Goal: Use online tool/utility: Utilize a website feature to perform a specific function

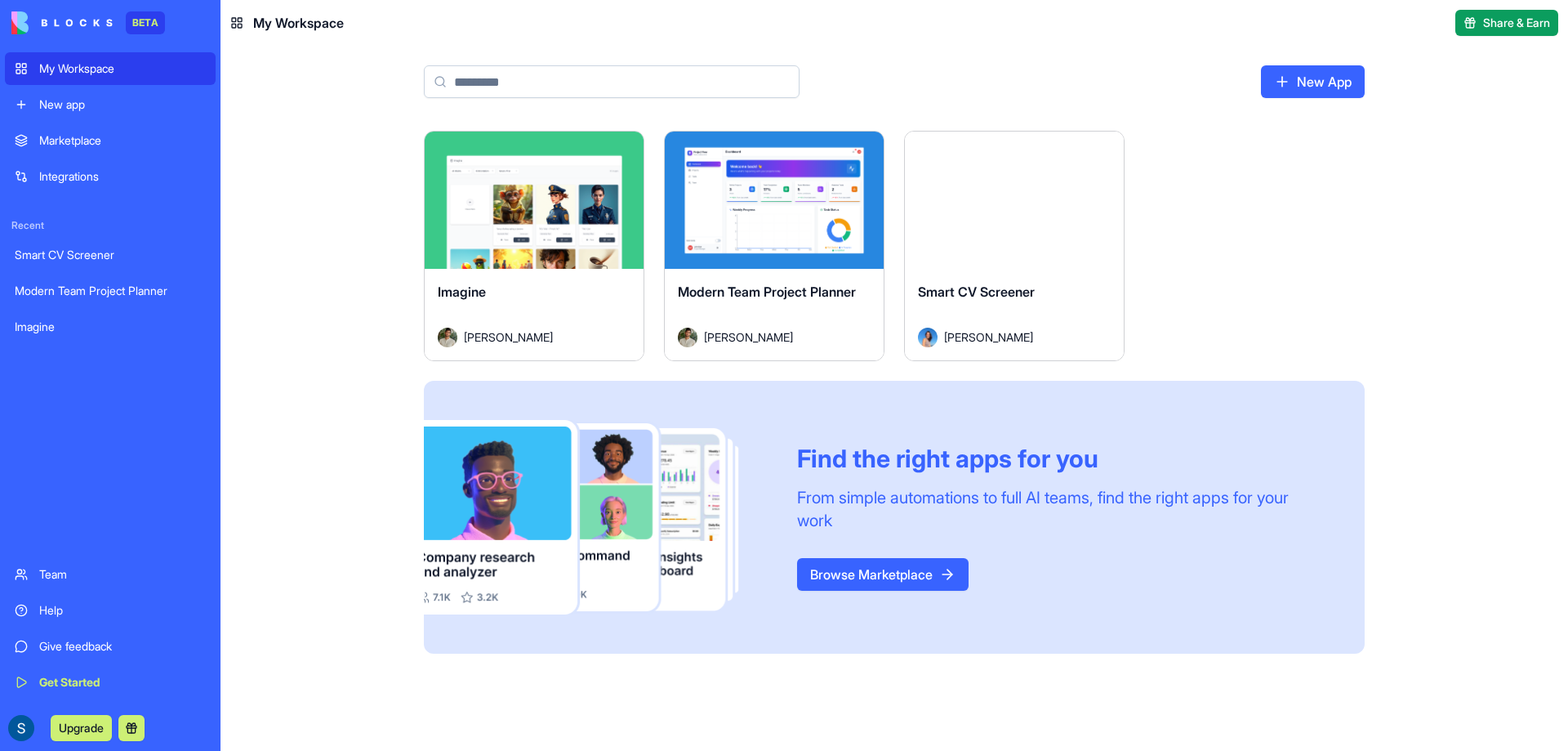
click at [1100, 154] on html "BETA My Workspace New app Marketplace Integrations Recent Smart CV Screener Mod…" at bounding box center [784, 376] width 1568 height 751
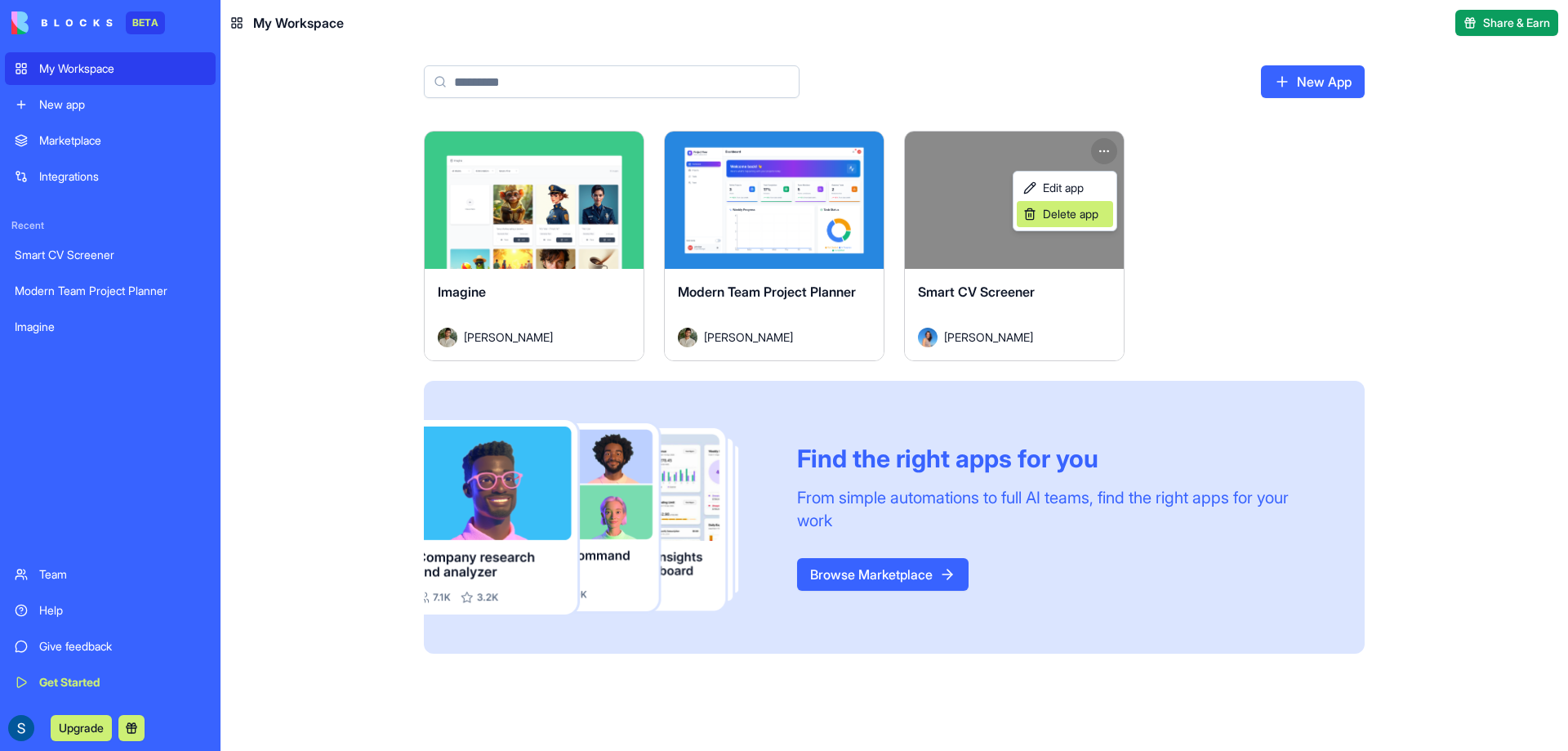
click at [1089, 211] on span "Delete app" at bounding box center [1070, 214] width 55 height 17
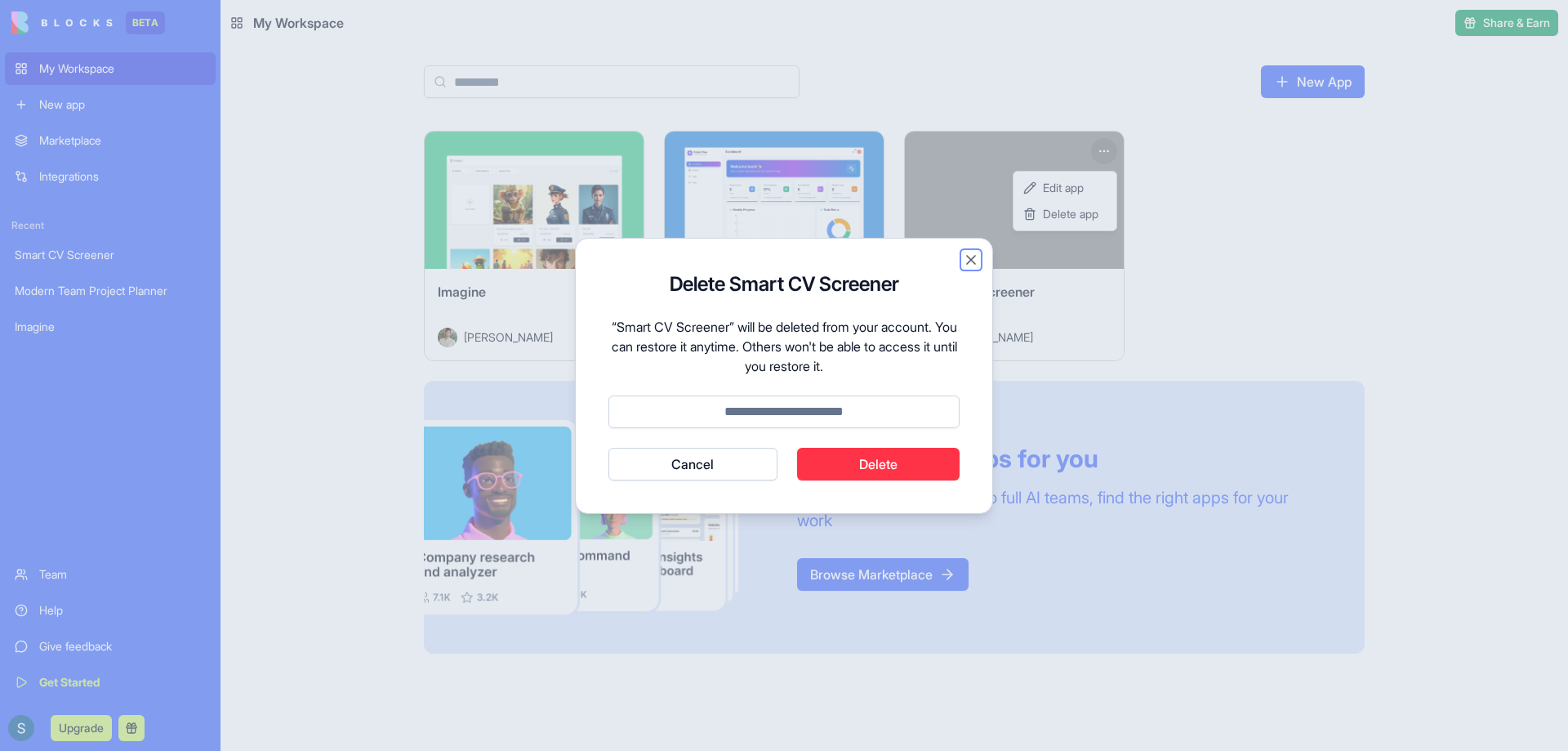
click at [966, 262] on button "Close" at bounding box center [971, 260] width 17 height 17
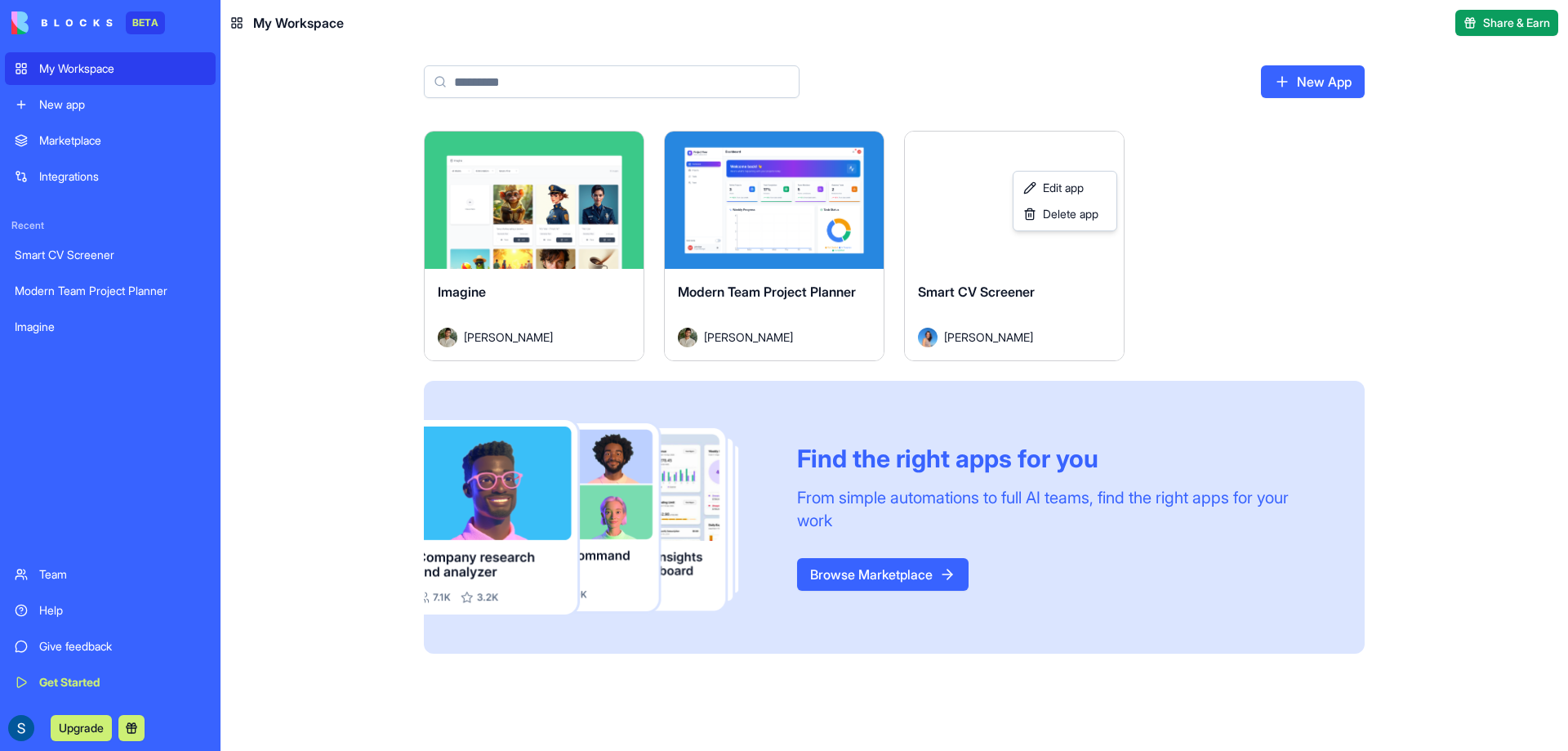
click at [122, 147] on html "BETA My Workspace New app Marketplace Integrations Recent Smart CV Screener Mod…" at bounding box center [784, 376] width 1568 height 751
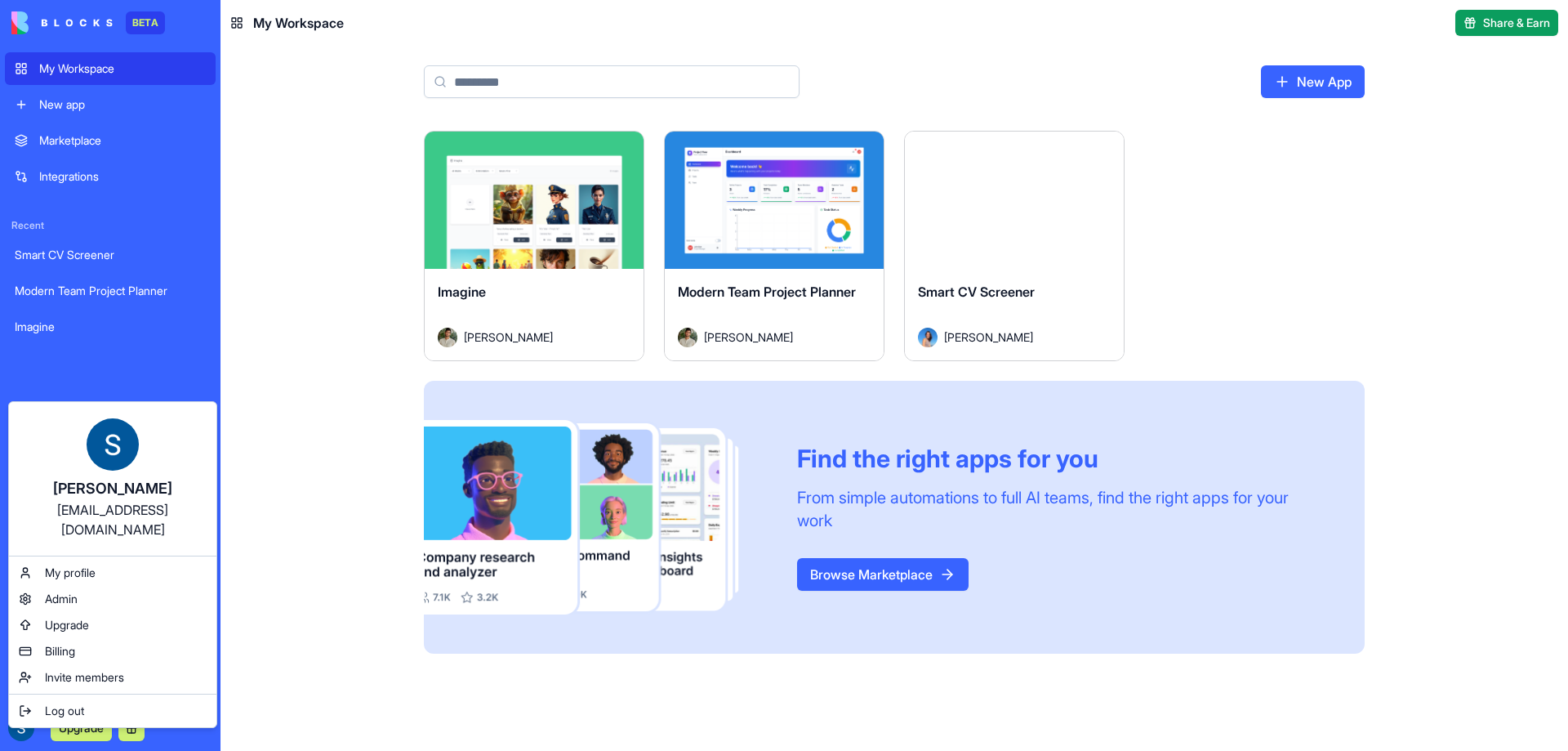
click at [30, 730] on html "BETA My Workspace New app Marketplace Integrations Recent Smart CV Screener Mod…" at bounding box center [784, 376] width 1568 height 751
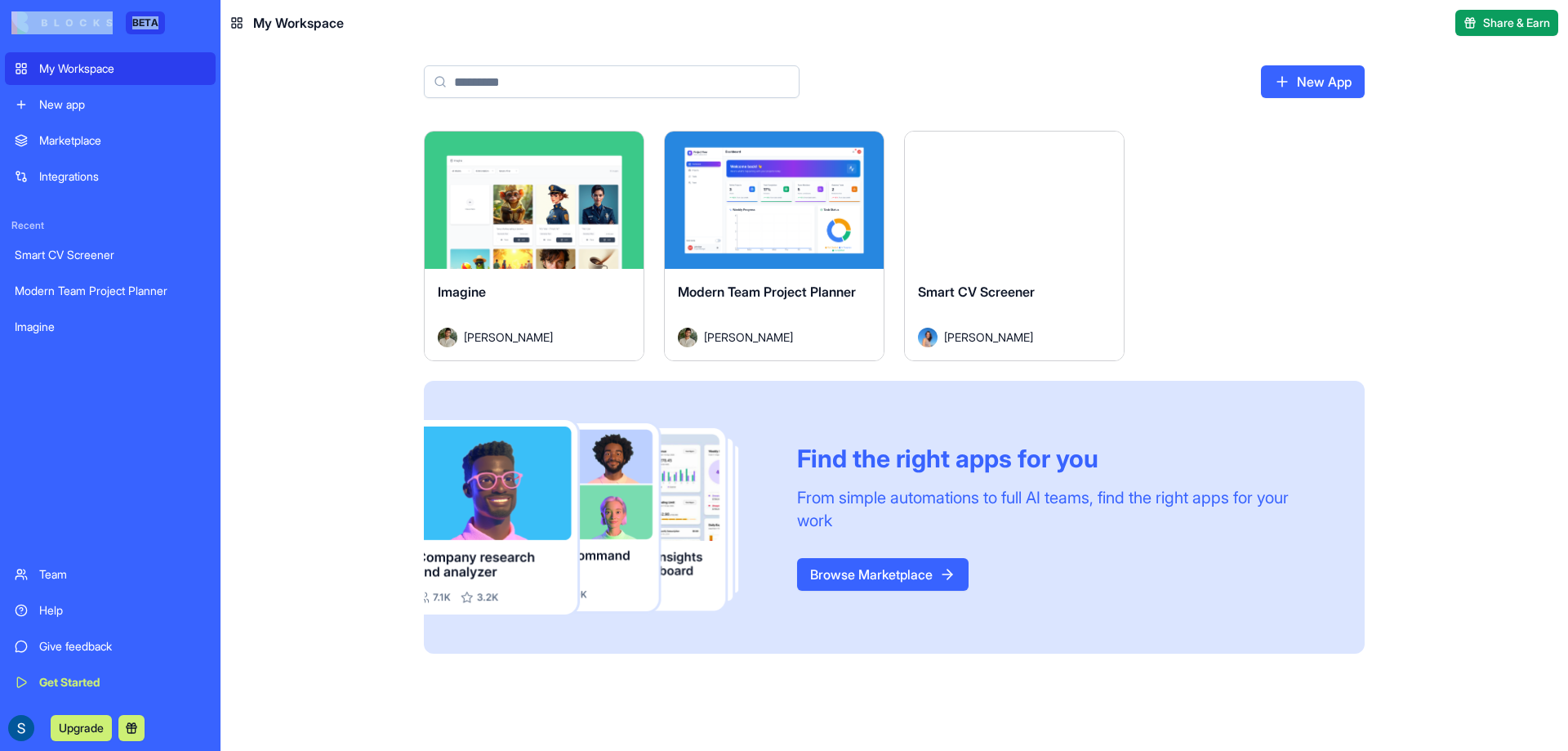
click at [96, 142] on div "Marketplace" at bounding box center [123, 140] width 167 height 17
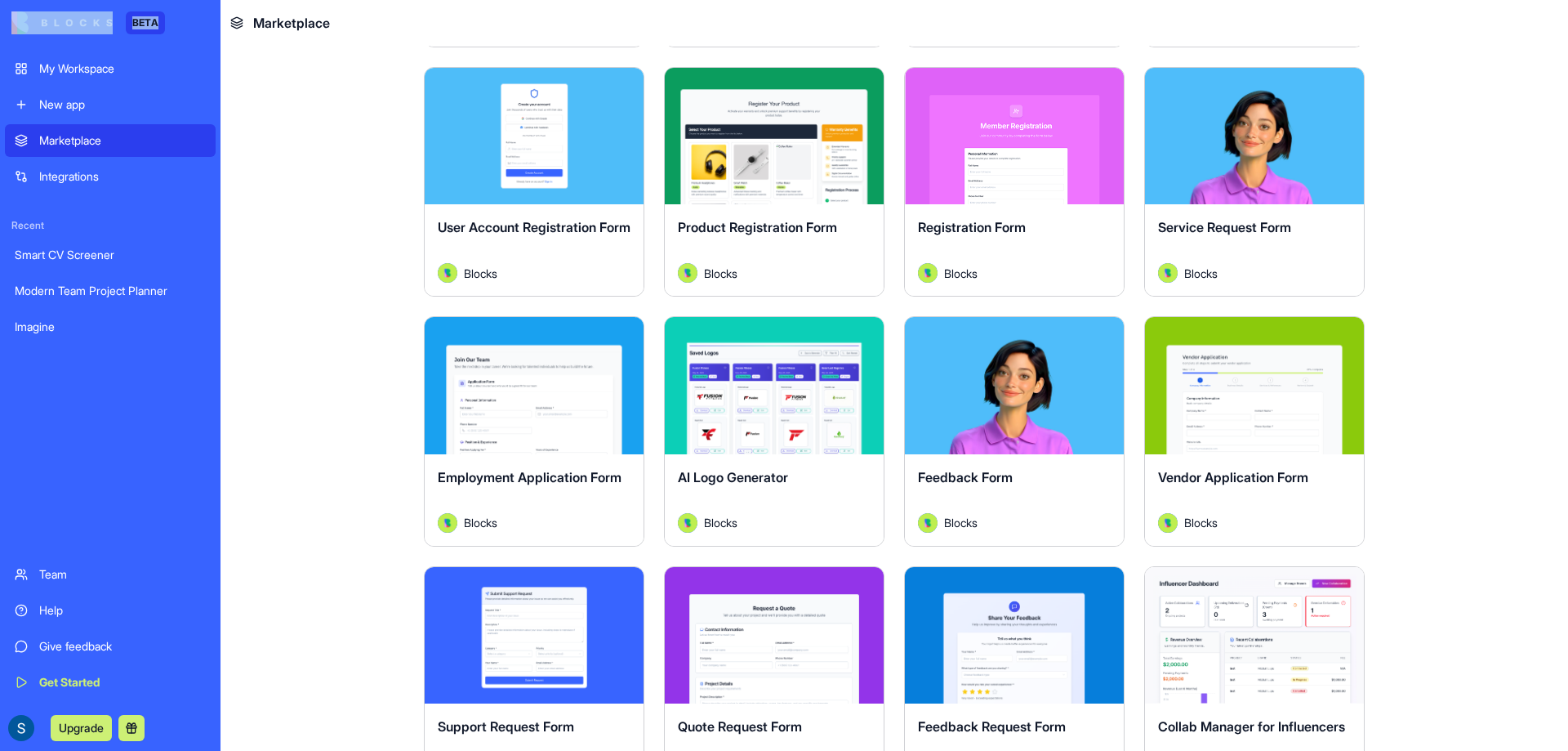
scroll to position [654, 0]
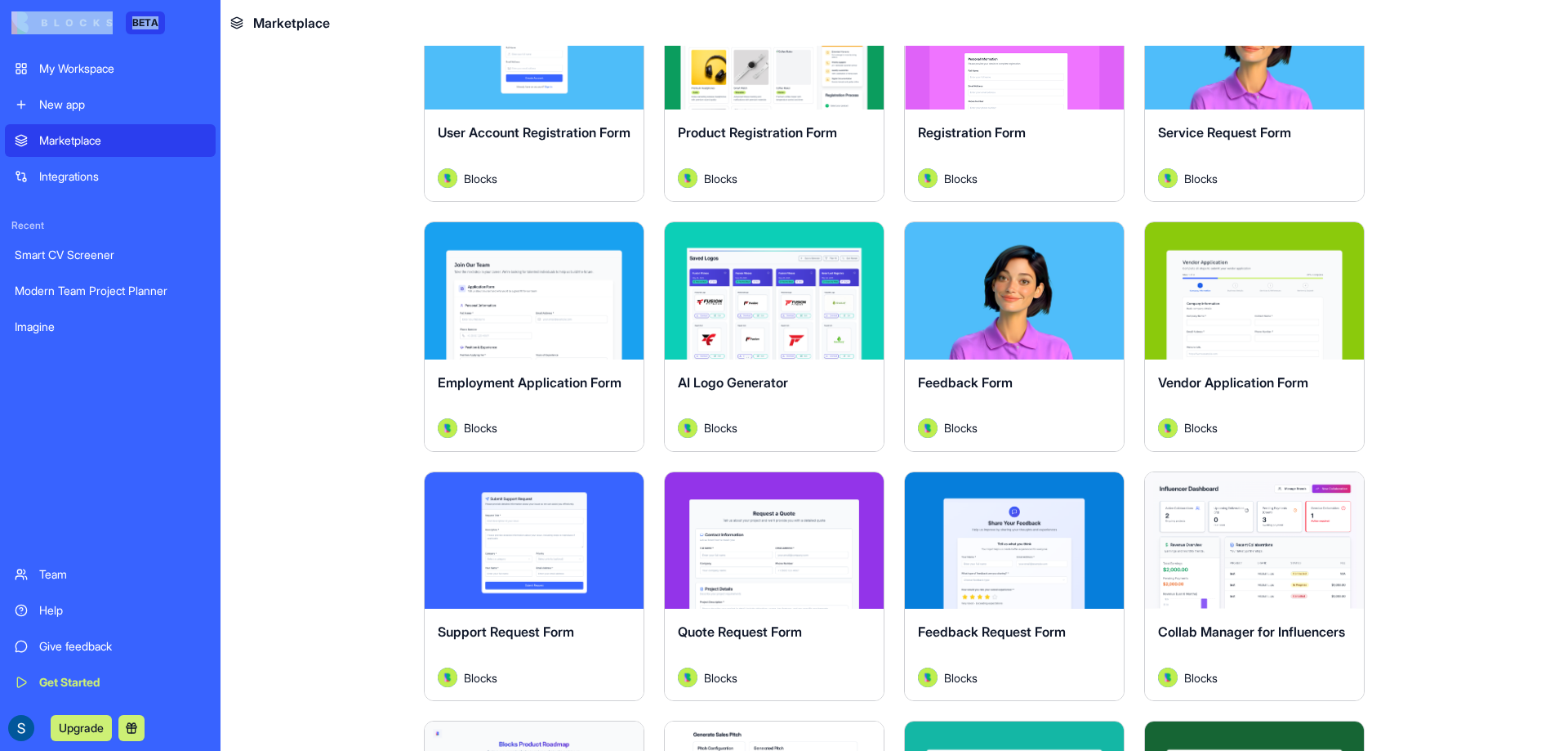
click at [773, 391] on div "AI Logo Generator" at bounding box center [775, 396] width 193 height 46
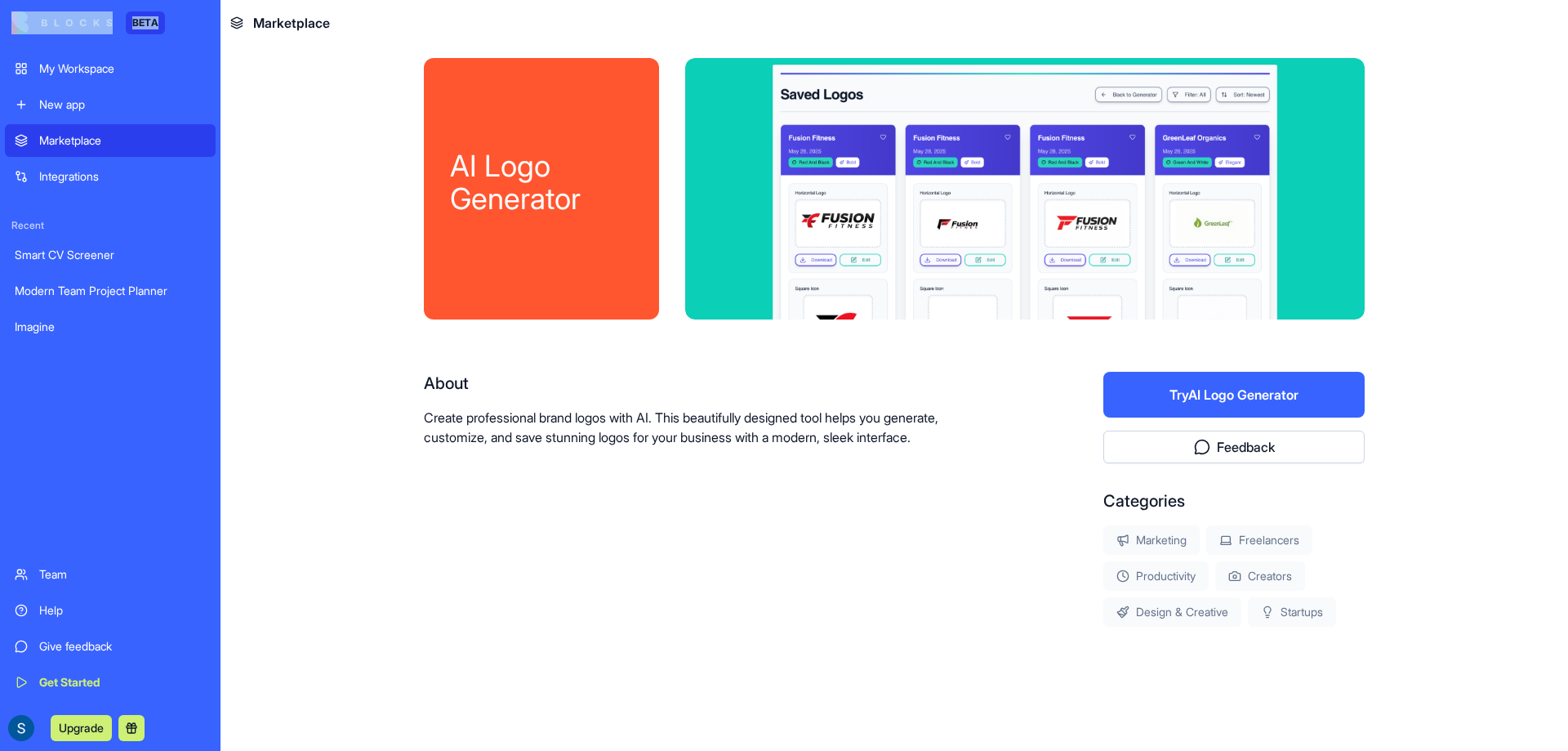
scroll to position [7, 0]
click at [1222, 389] on button "Try AI Logo Generator" at bounding box center [1235, 395] width 261 height 46
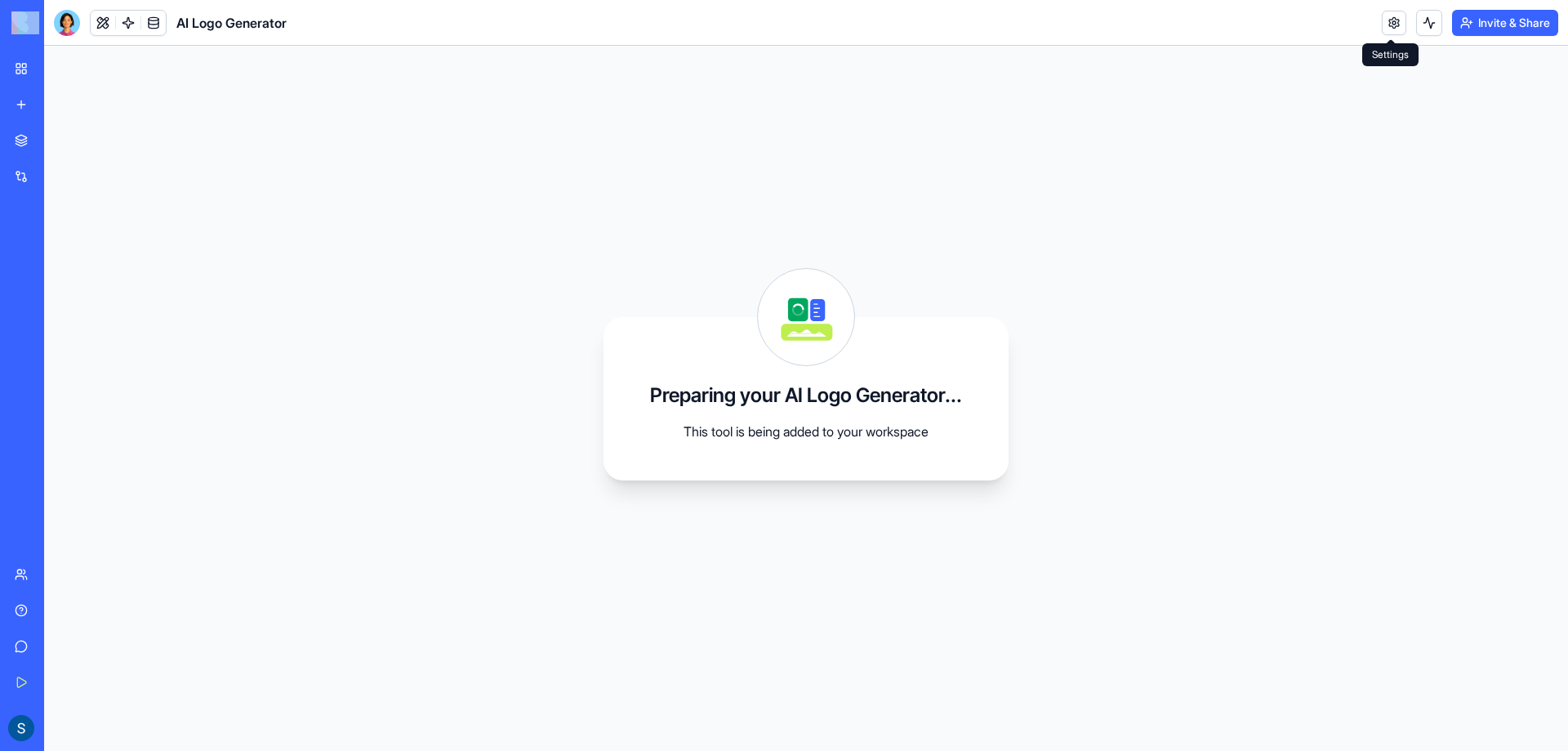
click at [1399, 32] on link at bounding box center [1394, 23] width 25 height 25
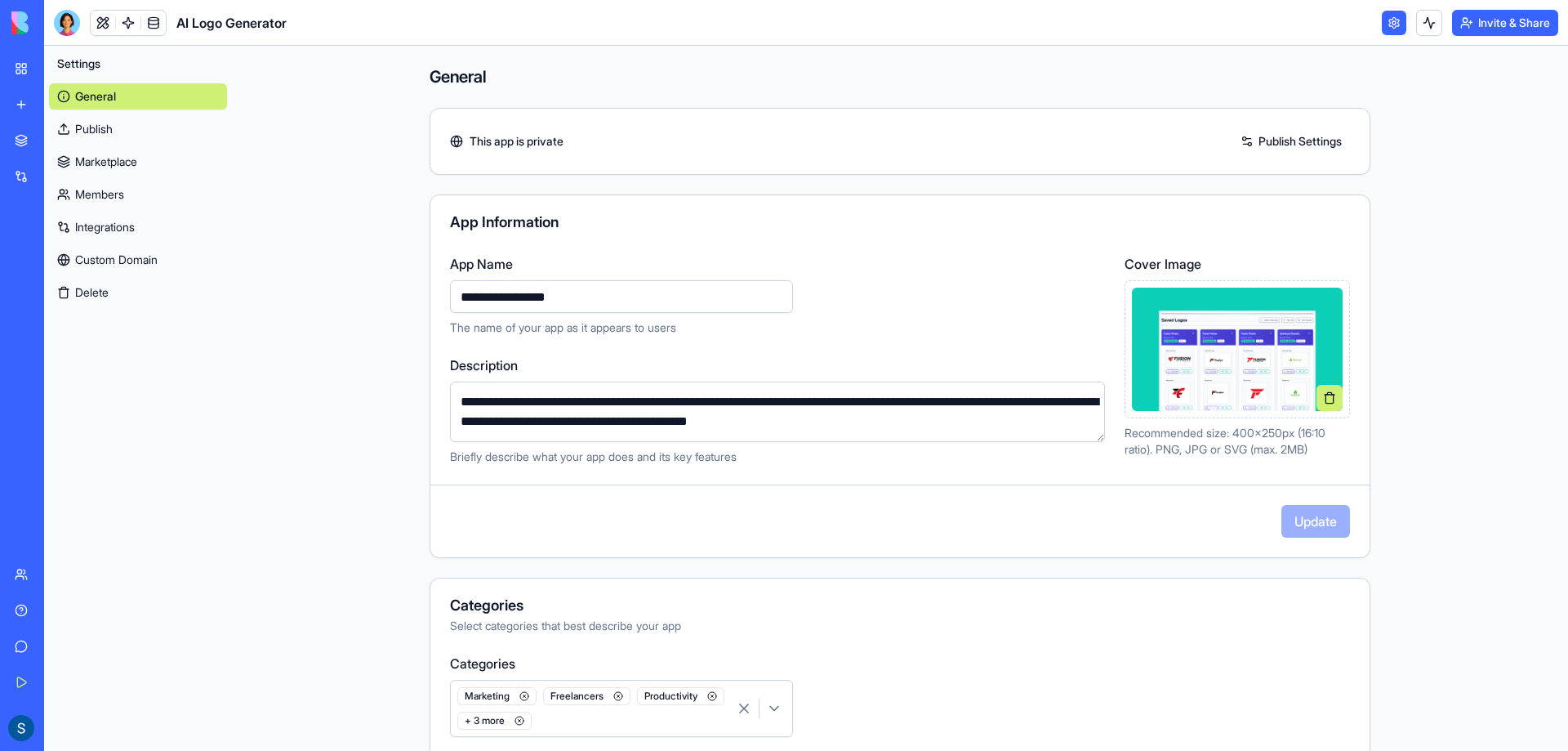
click at [183, 125] on link "Publish" at bounding box center [138, 129] width 178 height 26
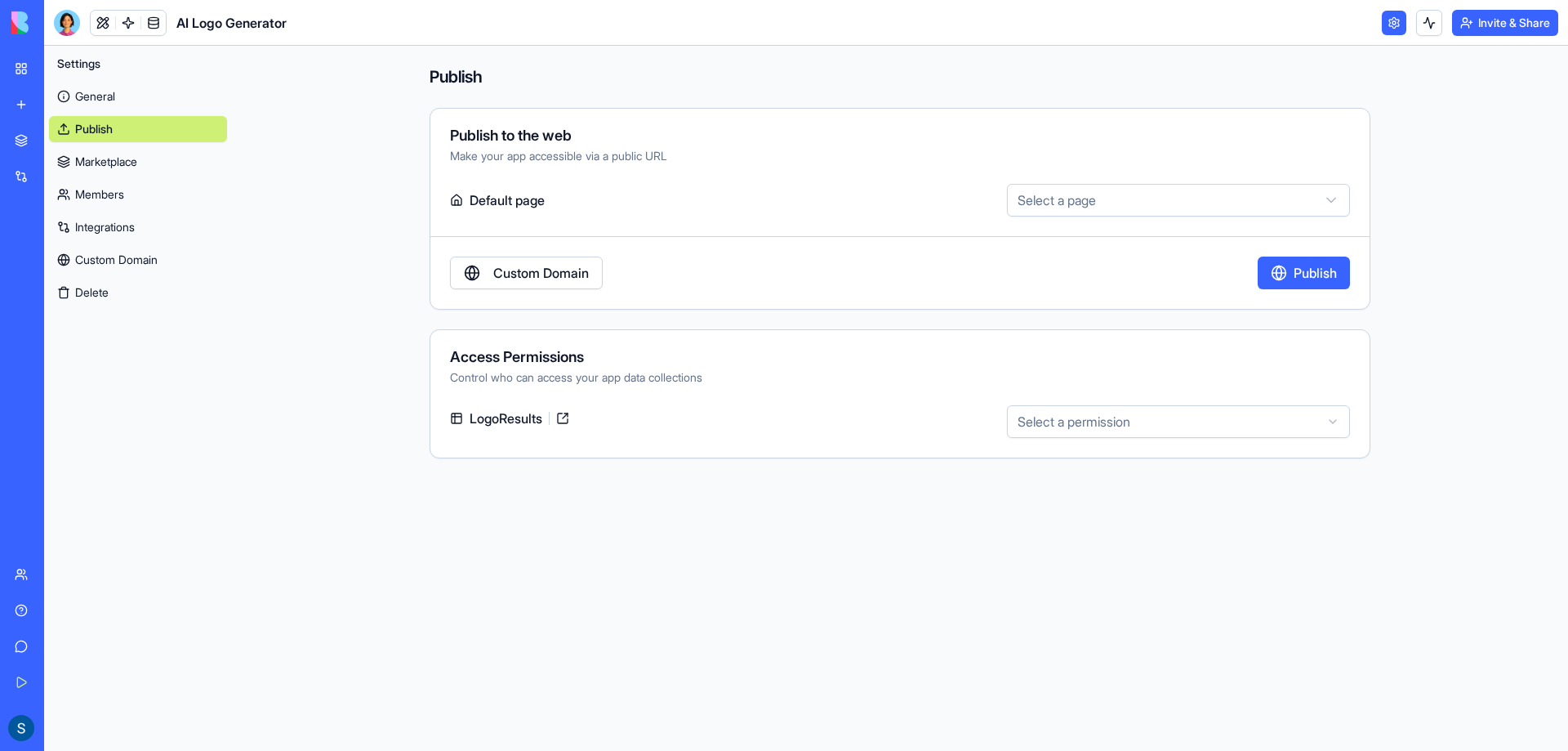
click at [1049, 191] on html "**********" at bounding box center [784, 376] width 1568 height 751
click at [1061, 206] on html "**********" at bounding box center [784, 376] width 1568 height 751
select select "**********"
click at [802, 302] on div "**********" at bounding box center [900, 209] width 941 height 202
click at [184, 157] on link "Marketplace" at bounding box center [138, 161] width 178 height 26
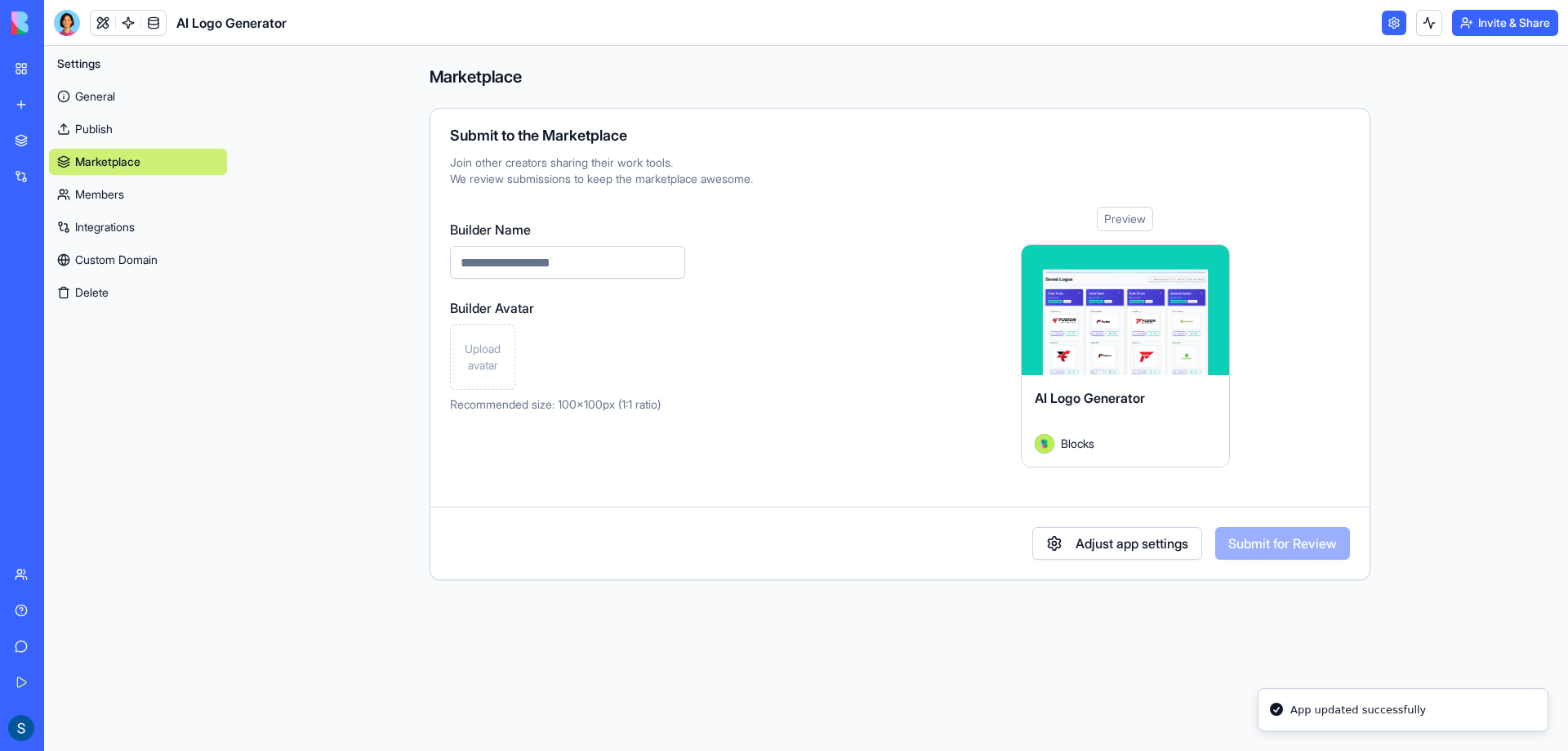
click at [176, 197] on link "Members" at bounding box center [138, 195] width 178 height 26
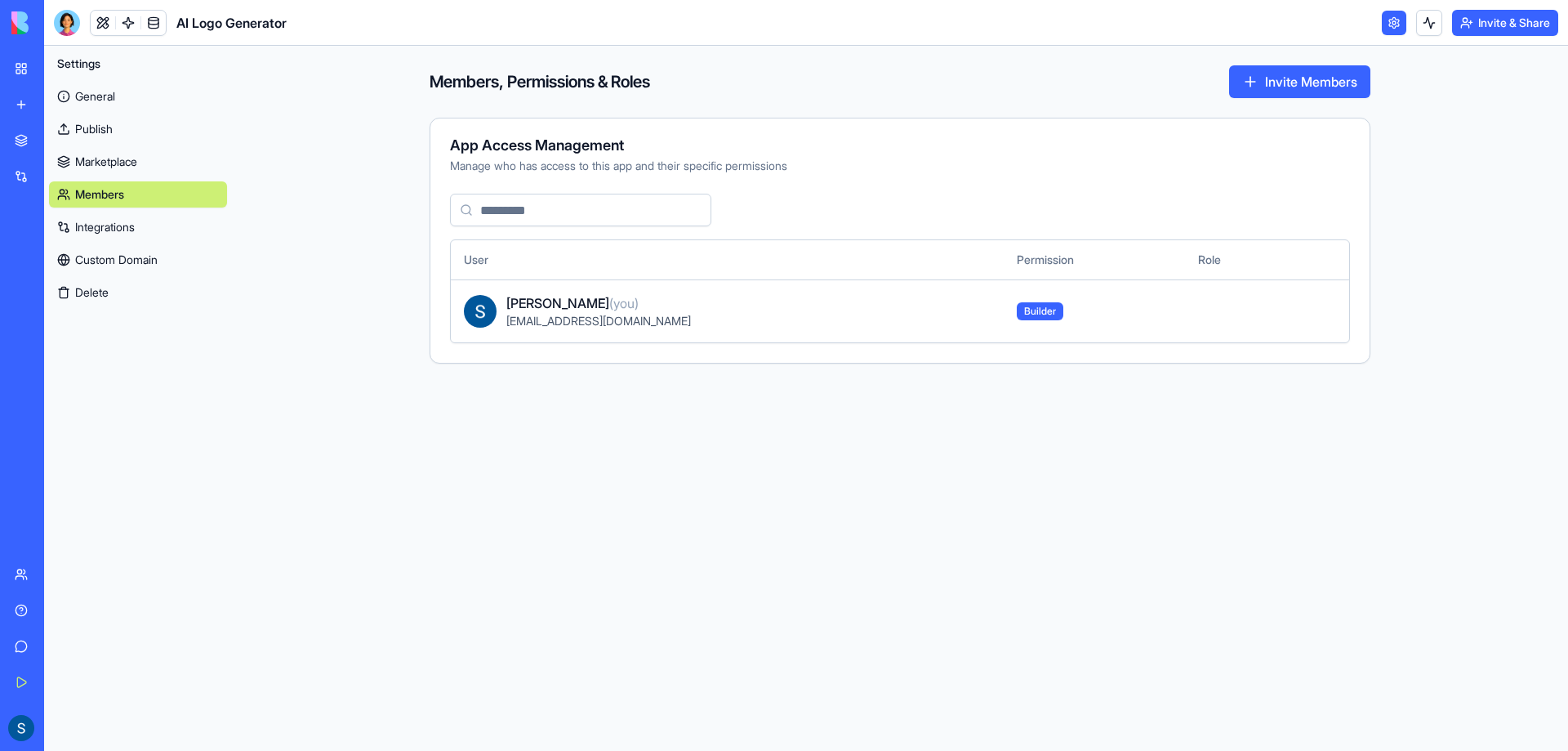
click at [171, 218] on link "Integrations" at bounding box center [138, 227] width 178 height 26
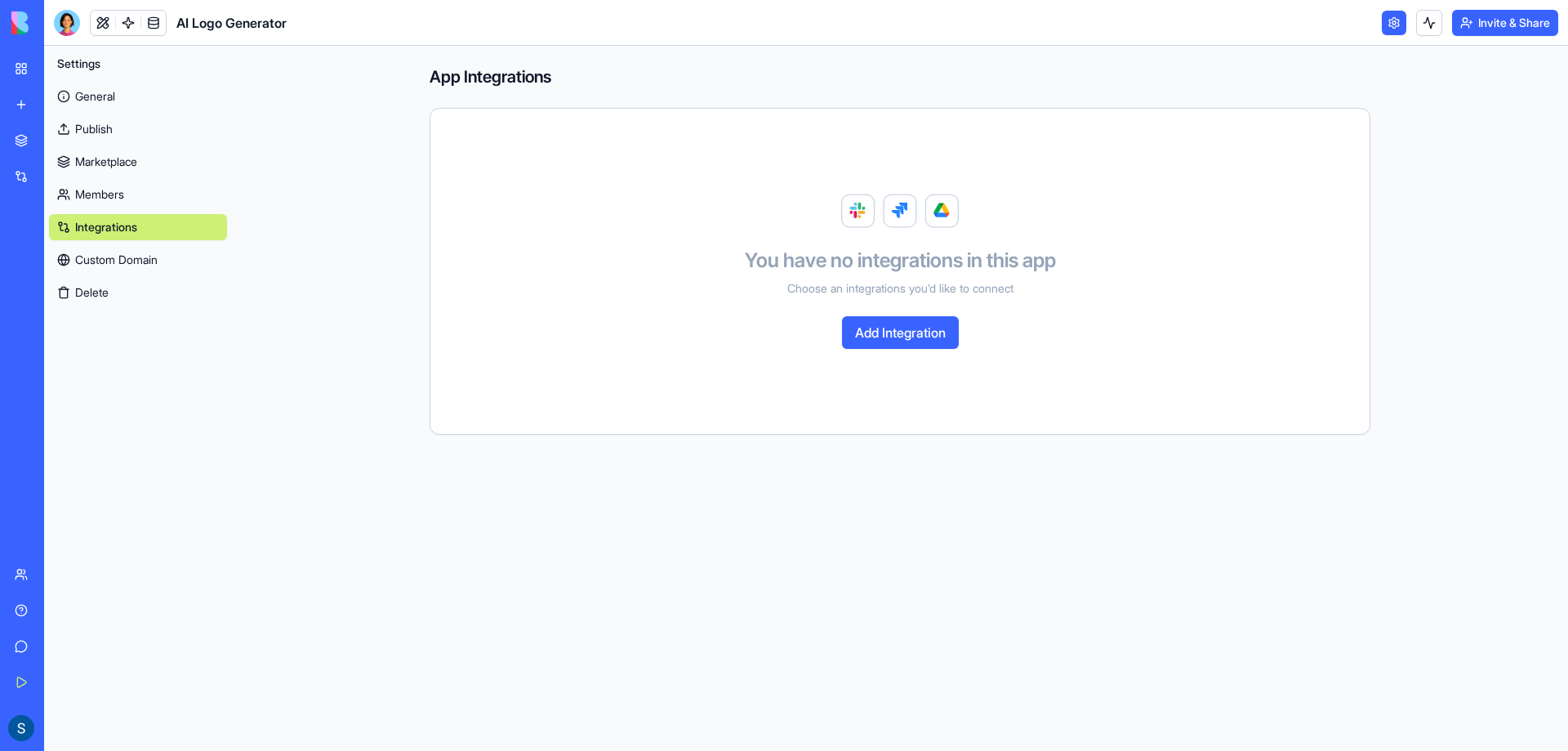
click at [171, 256] on link "Custom Domain" at bounding box center [138, 260] width 178 height 26
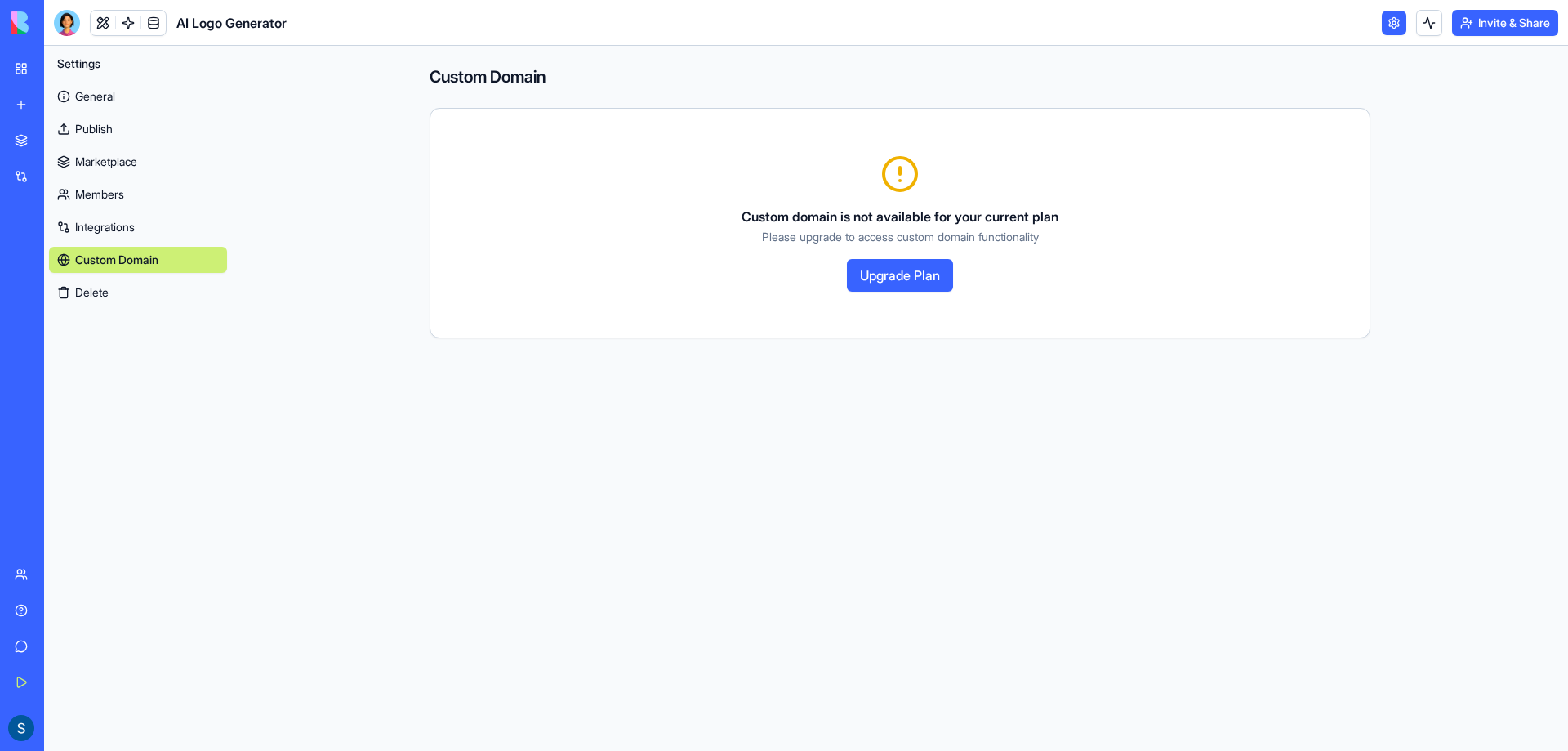
click at [169, 290] on button "Delete" at bounding box center [138, 292] width 178 height 26
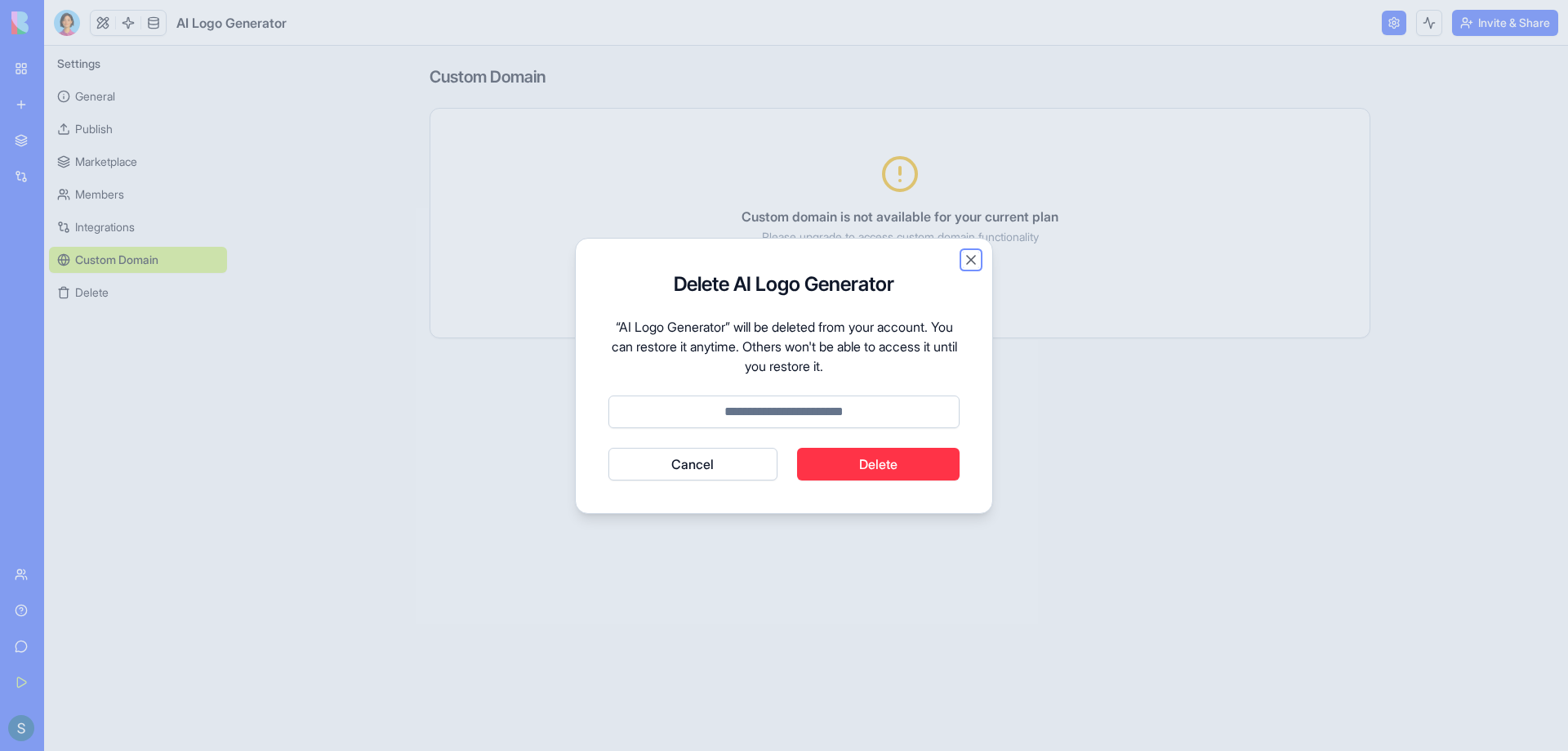
click at [977, 262] on button "Close" at bounding box center [971, 260] width 17 height 17
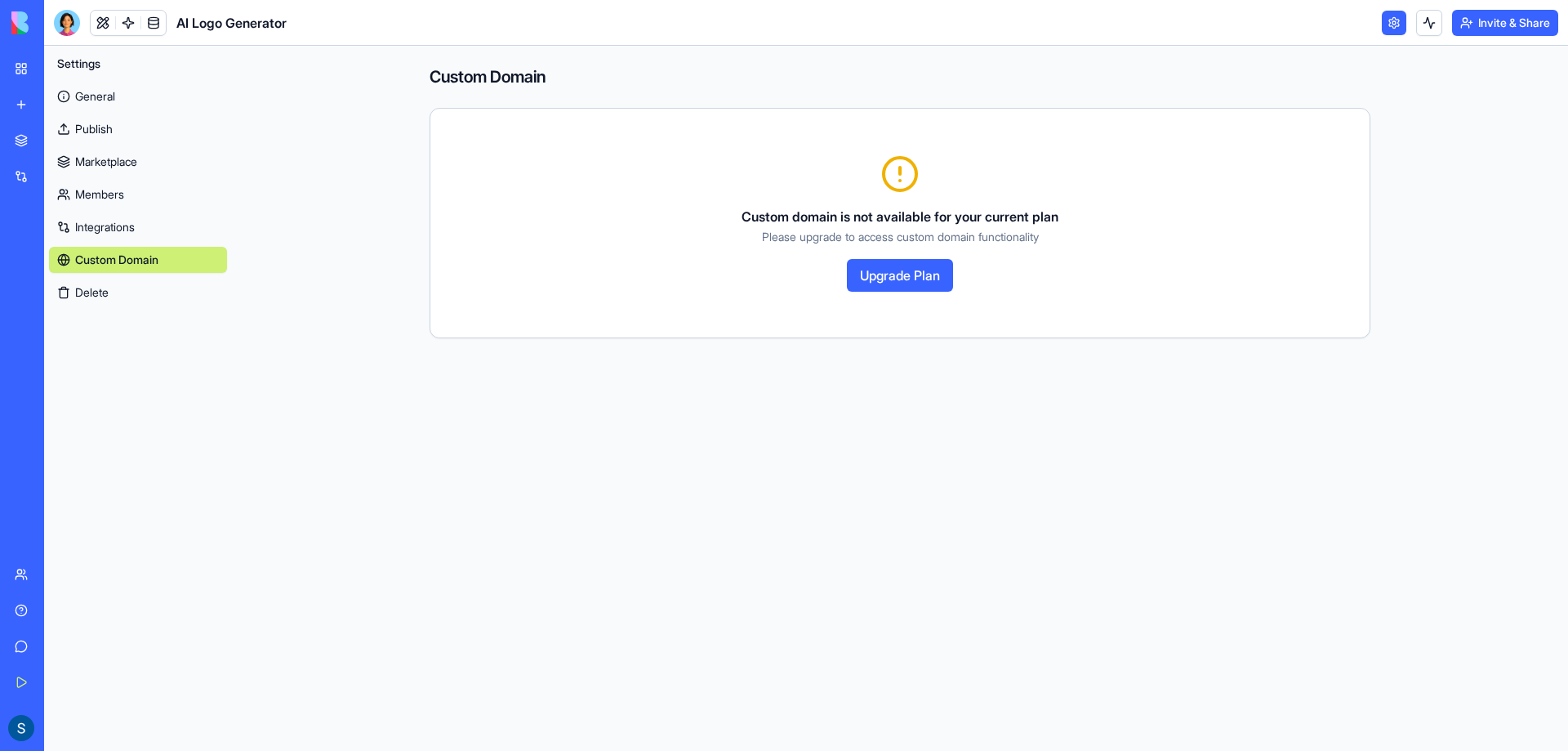
click at [161, 100] on link "General" at bounding box center [138, 97] width 178 height 26
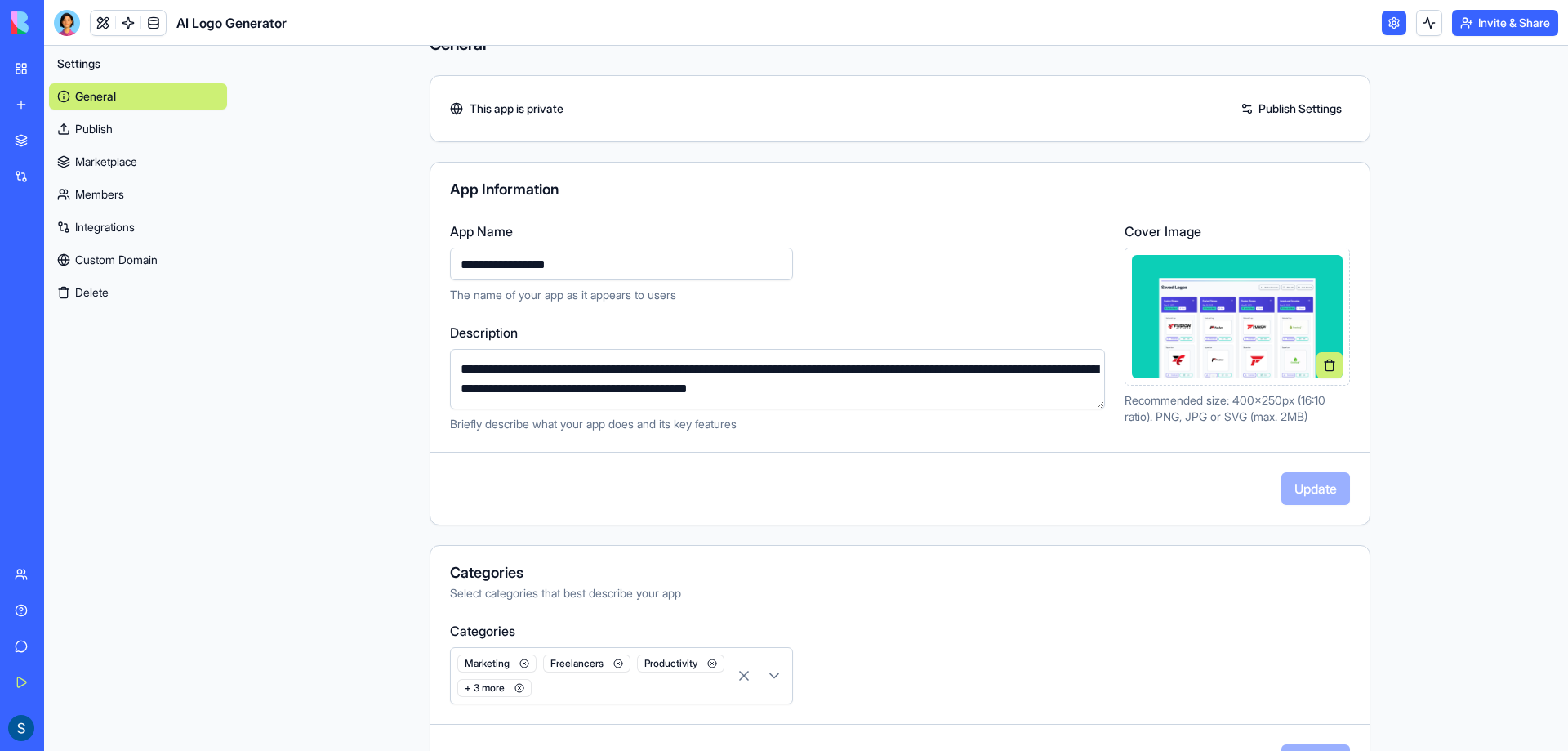
scroll to position [23, 0]
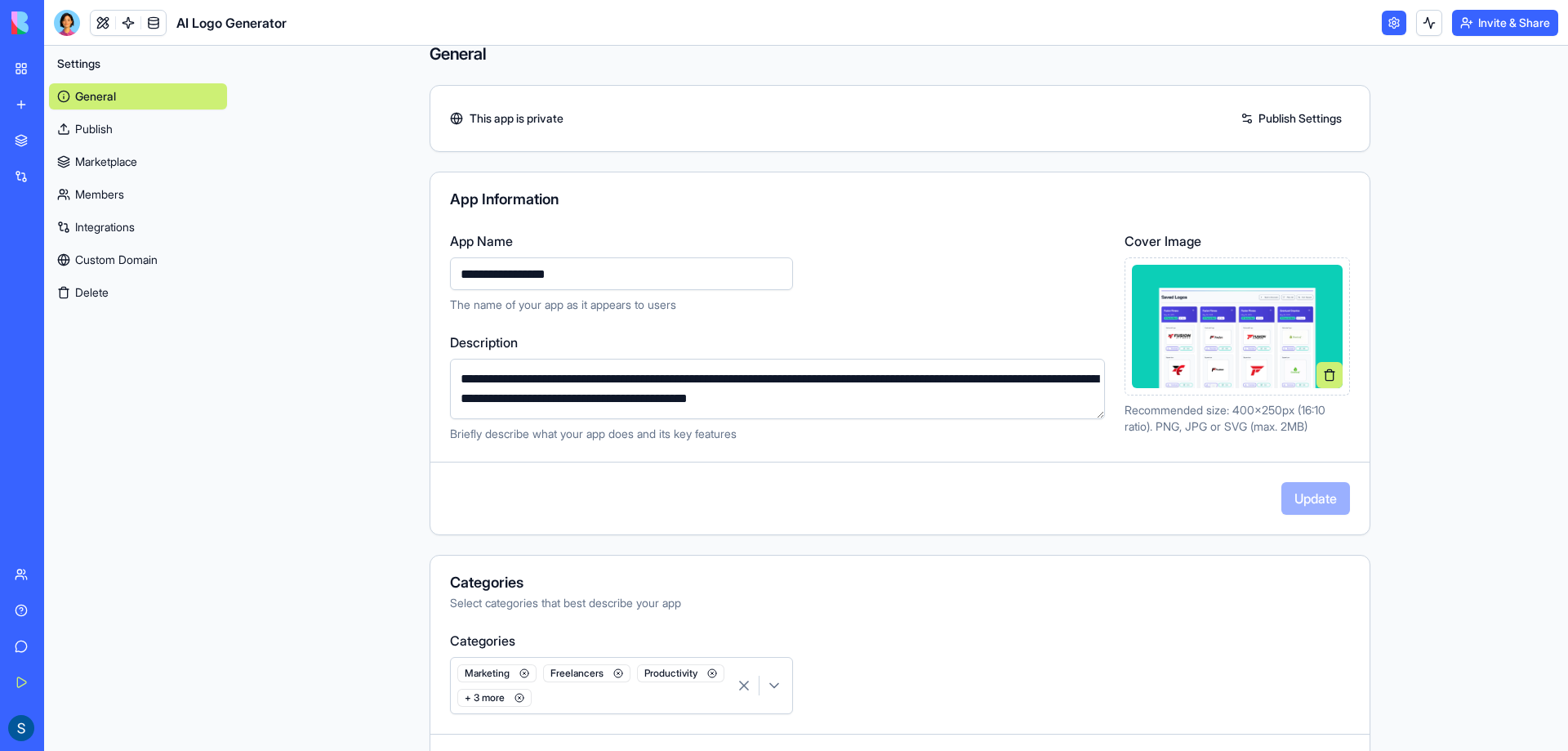
click at [1390, 18] on link at bounding box center [1394, 23] width 25 height 25
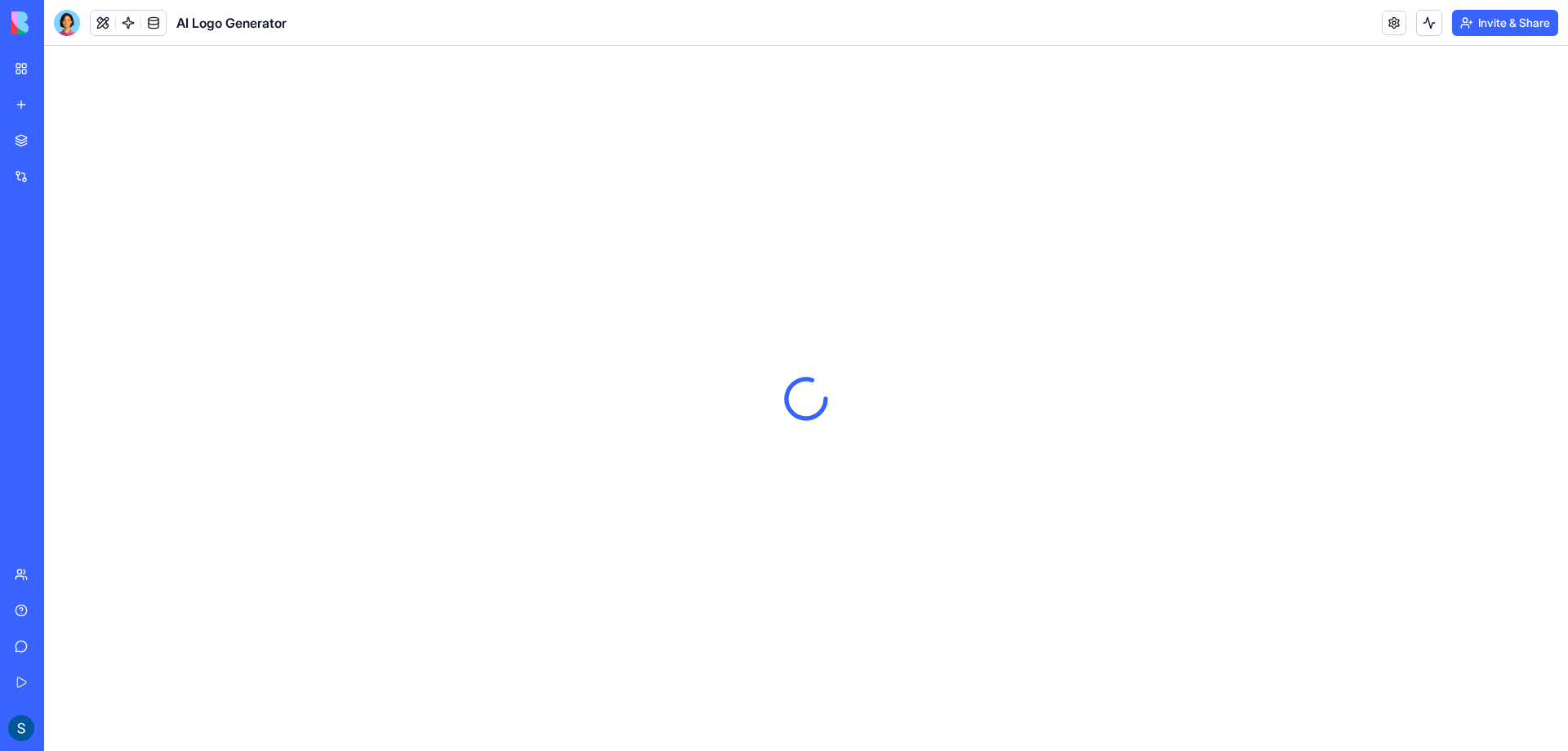
drag, startPoint x: 1390, startPoint y: 18, endPoint x: 1418, endPoint y: 19, distance: 28.0
click at [1390, 18] on link at bounding box center [1394, 23] width 25 height 25
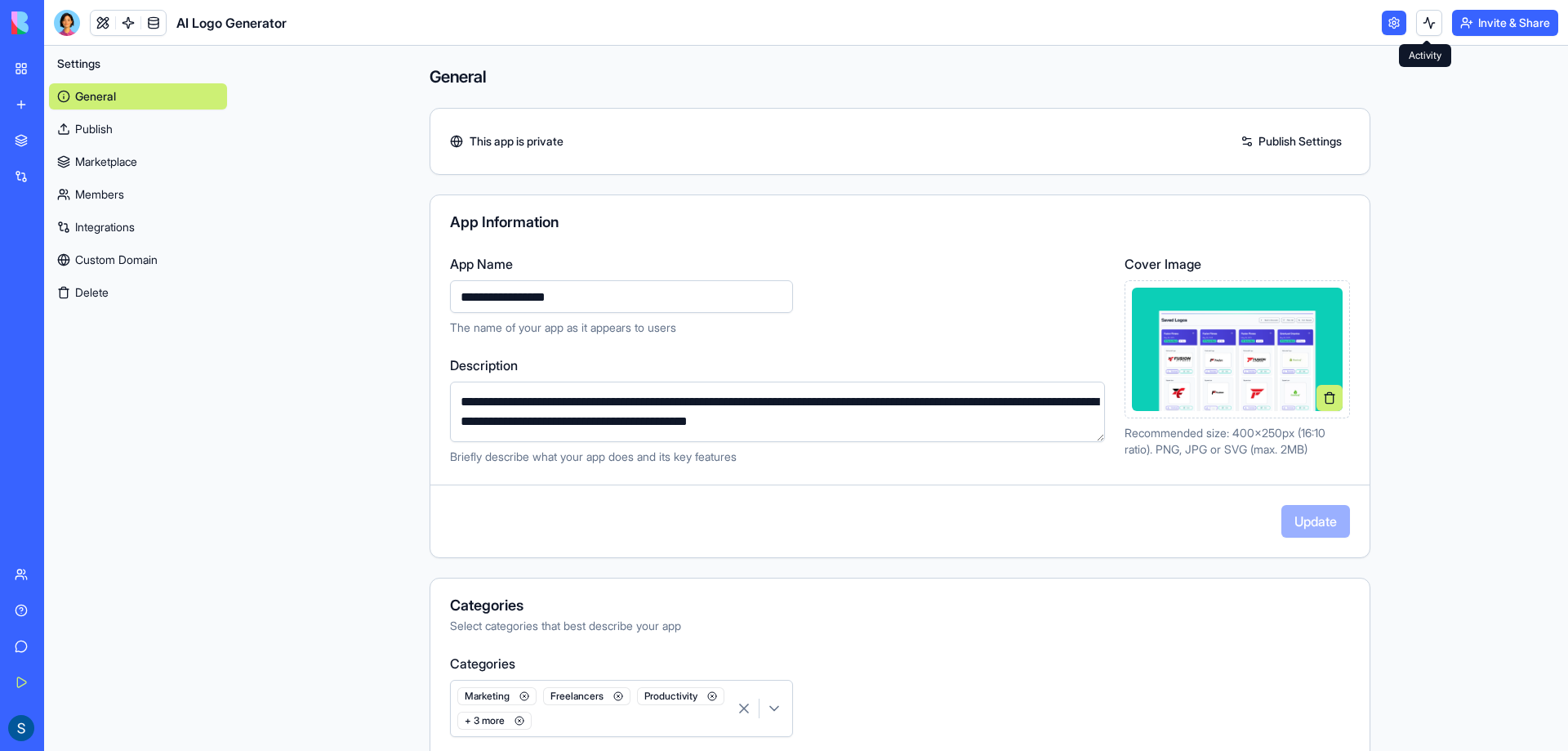
click at [1436, 28] on button at bounding box center [1429, 23] width 26 height 26
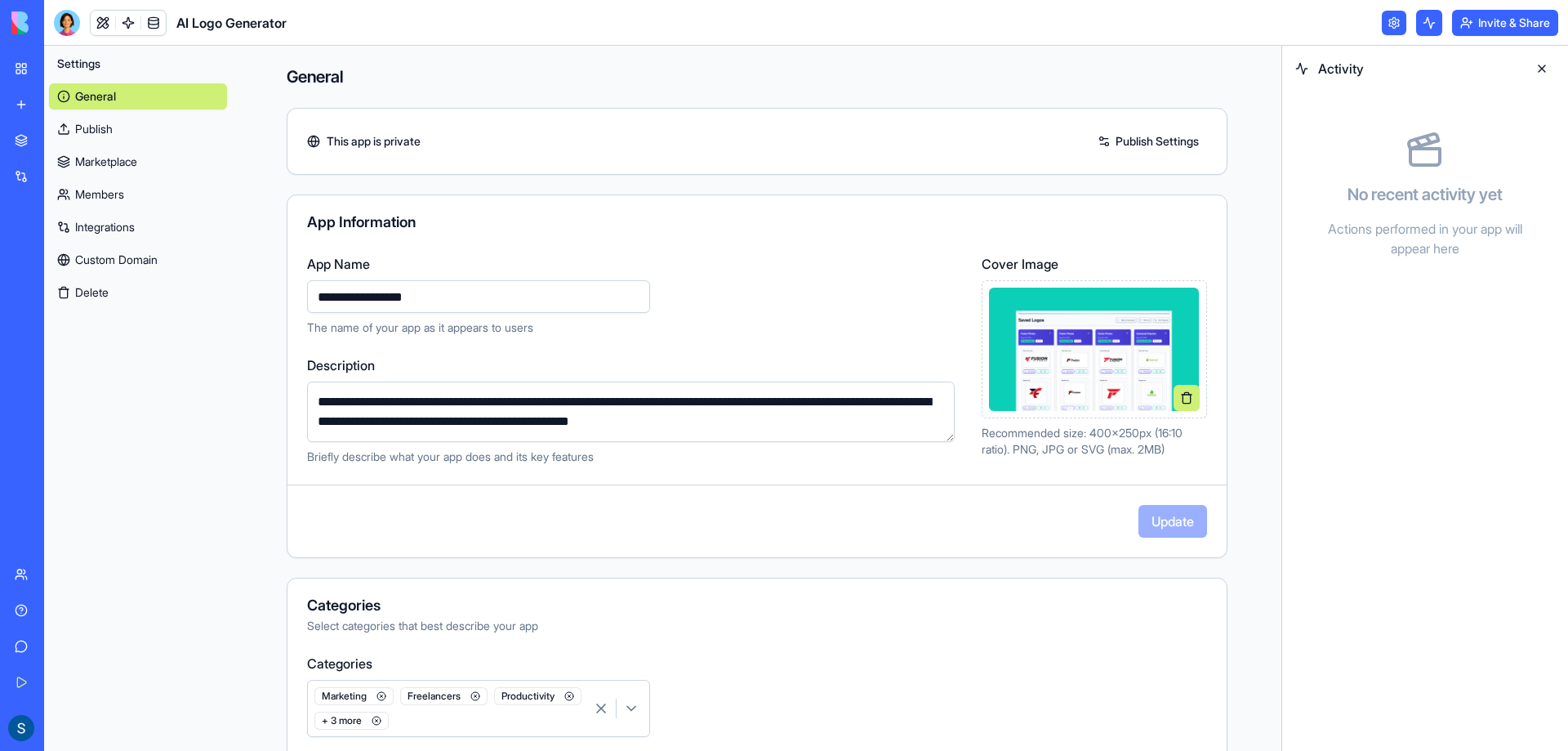
click at [1436, 28] on button at bounding box center [1429, 23] width 26 height 26
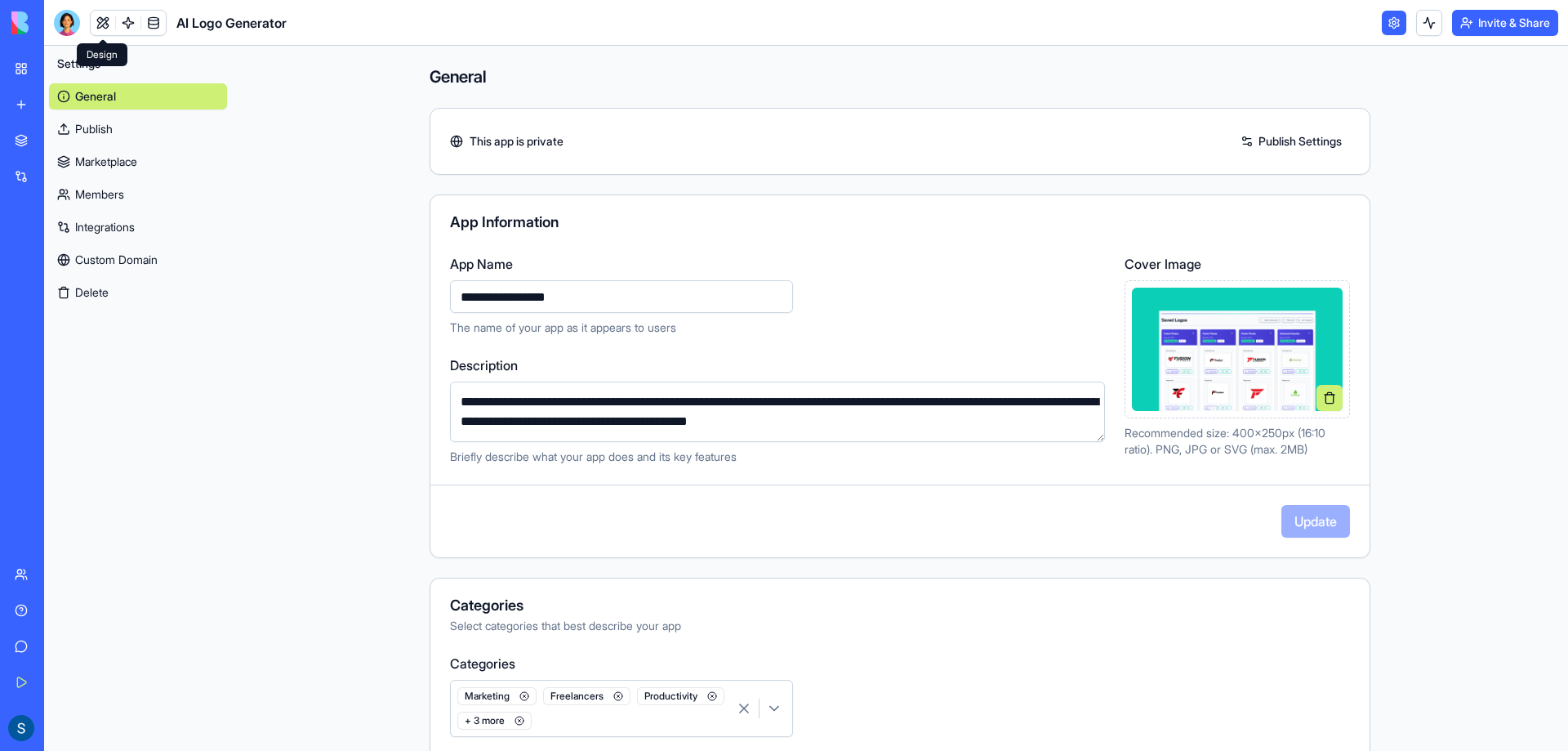
click at [108, 25] on link at bounding box center [103, 23] width 25 height 25
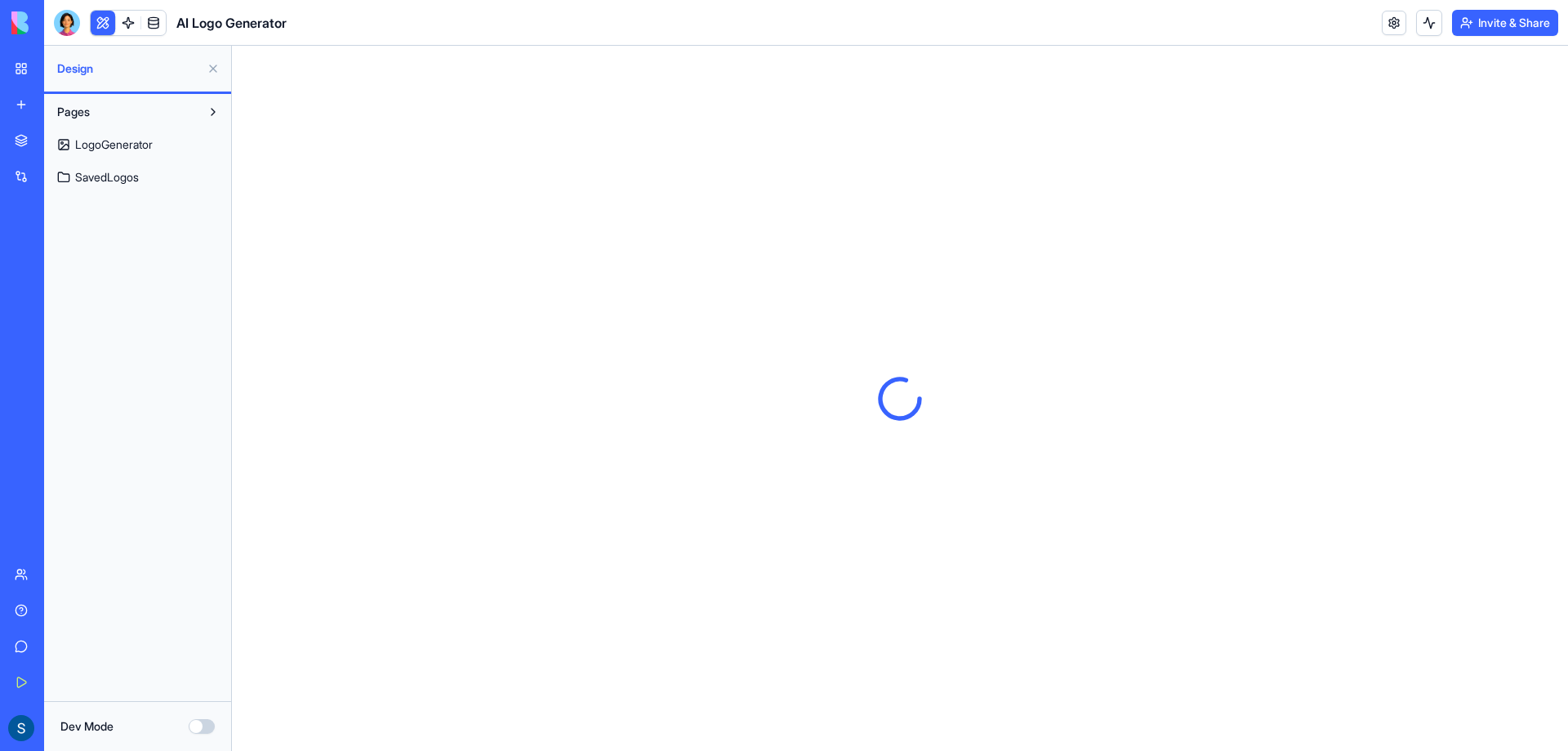
click at [134, 25] on link at bounding box center [128, 23] width 25 height 25
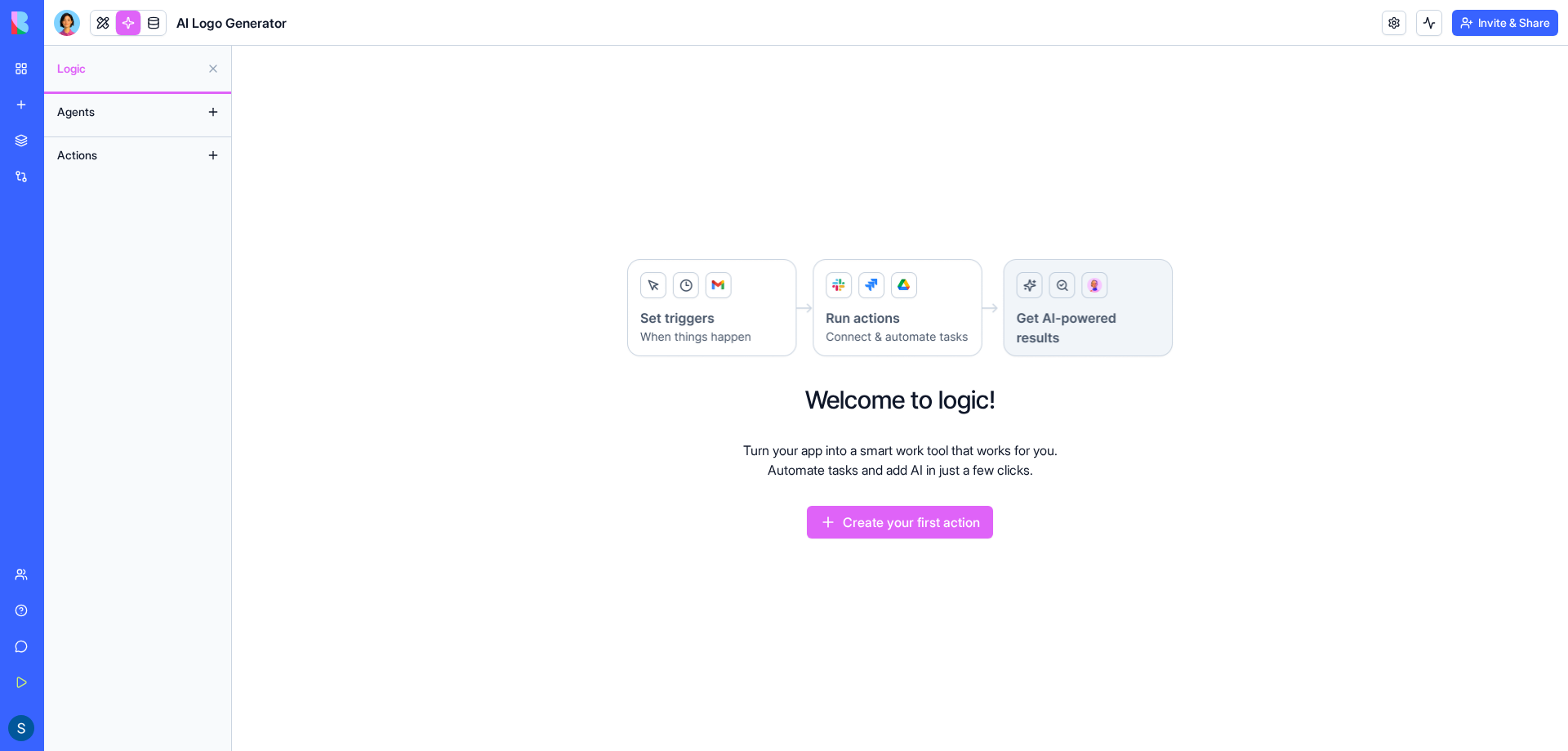
click at [122, 107] on button "Agents" at bounding box center [125, 112] width 151 height 26
click at [216, 108] on button at bounding box center [213, 112] width 26 height 26
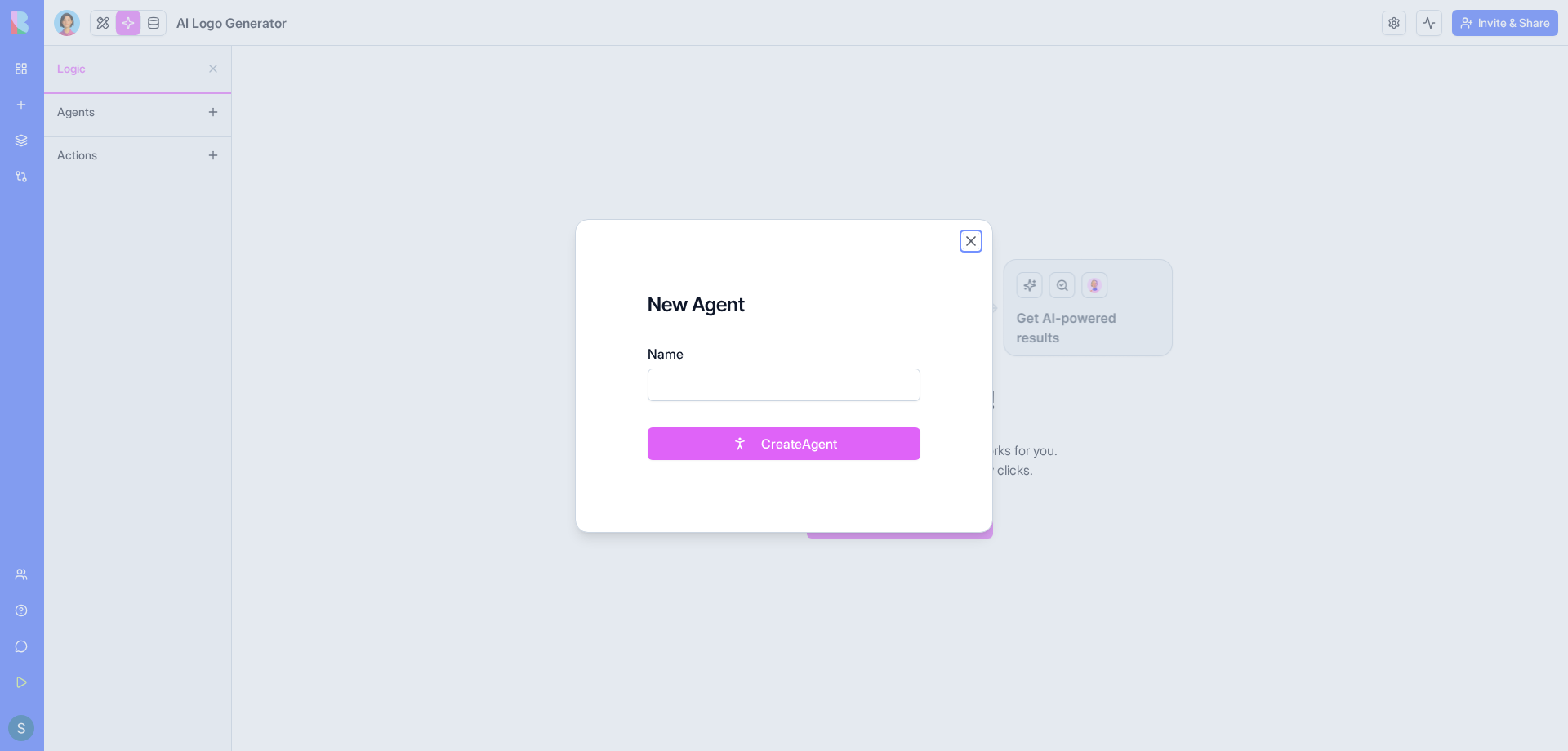
click at [964, 240] on button "Close" at bounding box center [971, 240] width 17 height 17
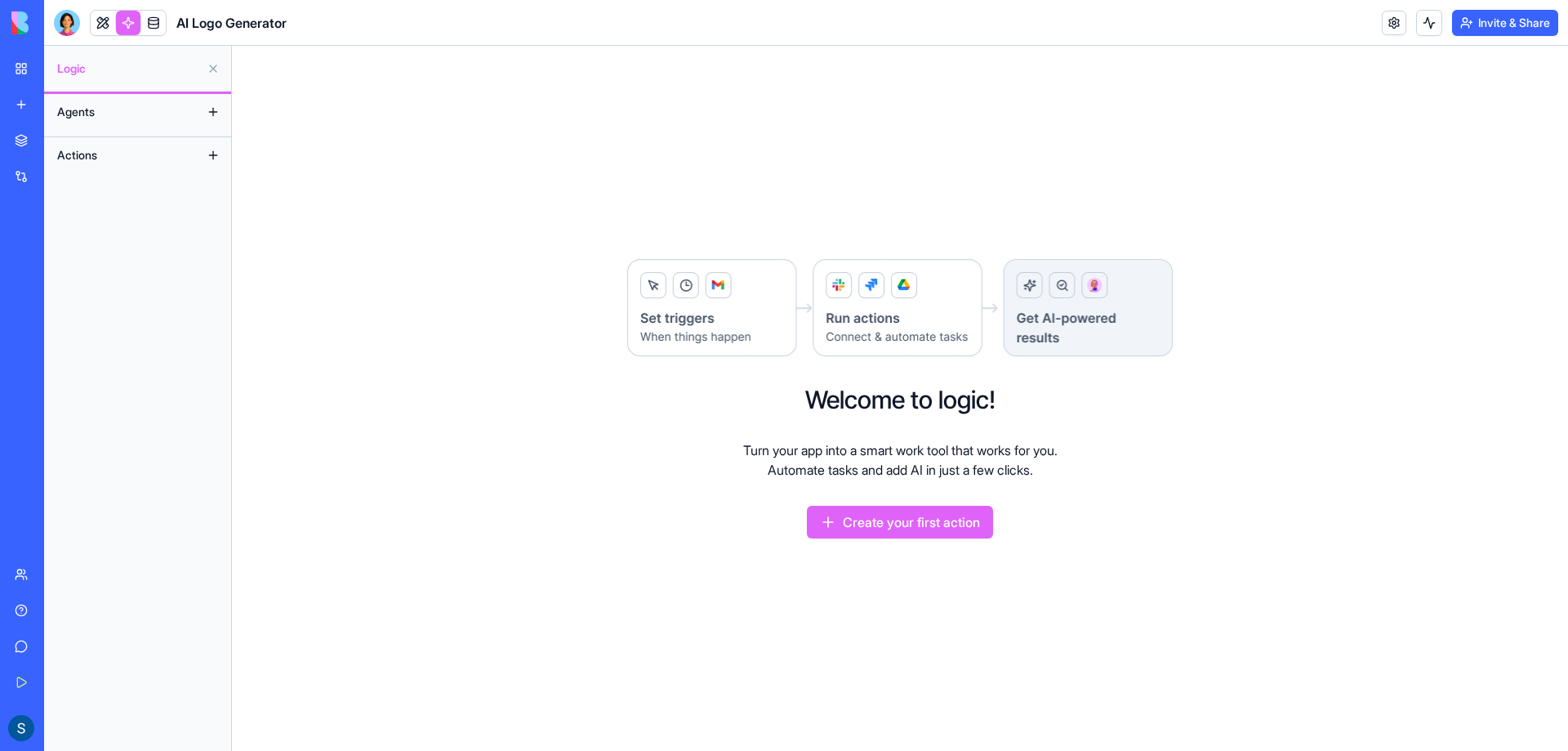
click at [148, 150] on button "Actions" at bounding box center [125, 155] width 151 height 26
click at [221, 154] on button at bounding box center [213, 155] width 26 height 26
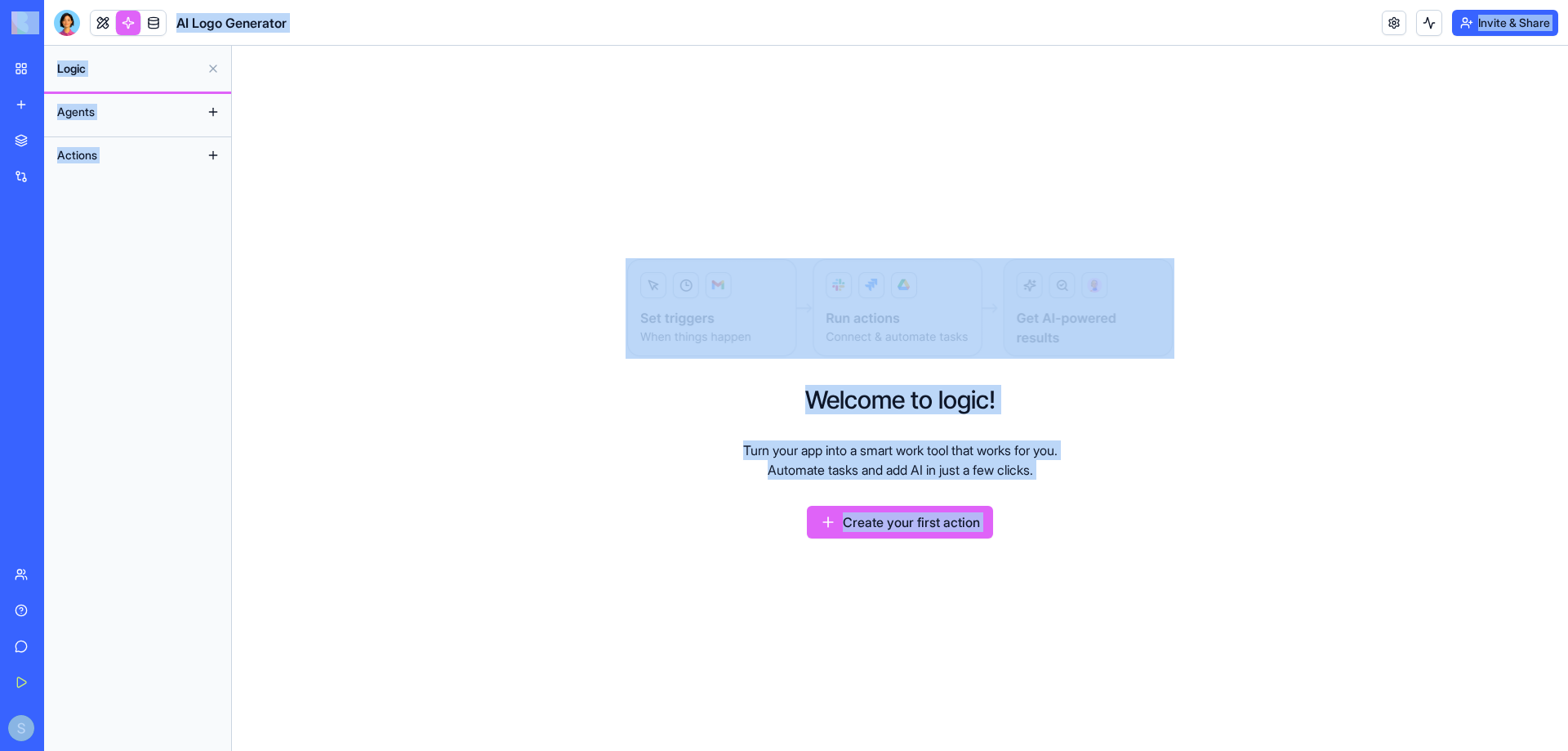
click at [221, 150] on button at bounding box center [213, 155] width 26 height 26
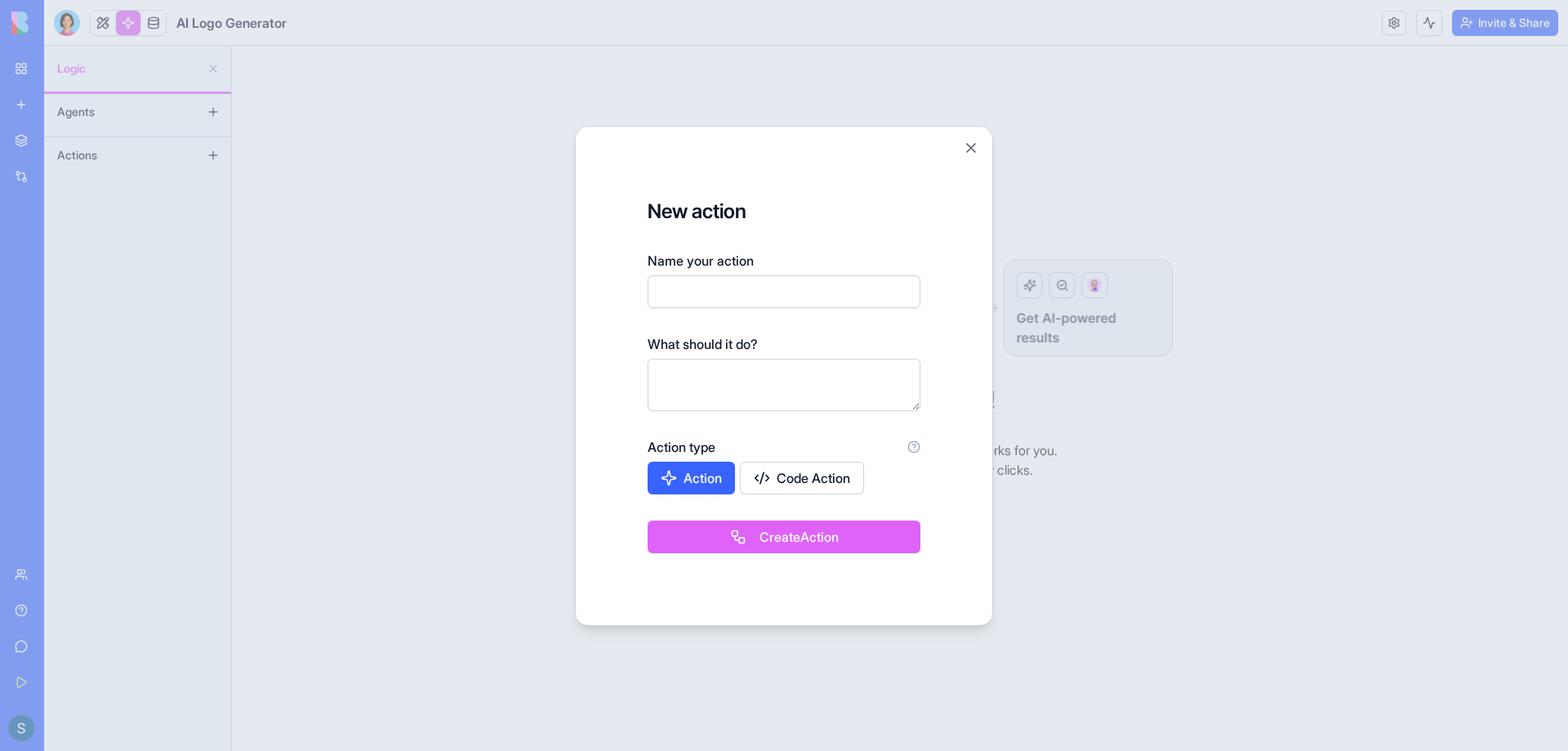
click at [182, 59] on div at bounding box center [784, 376] width 1568 height 751
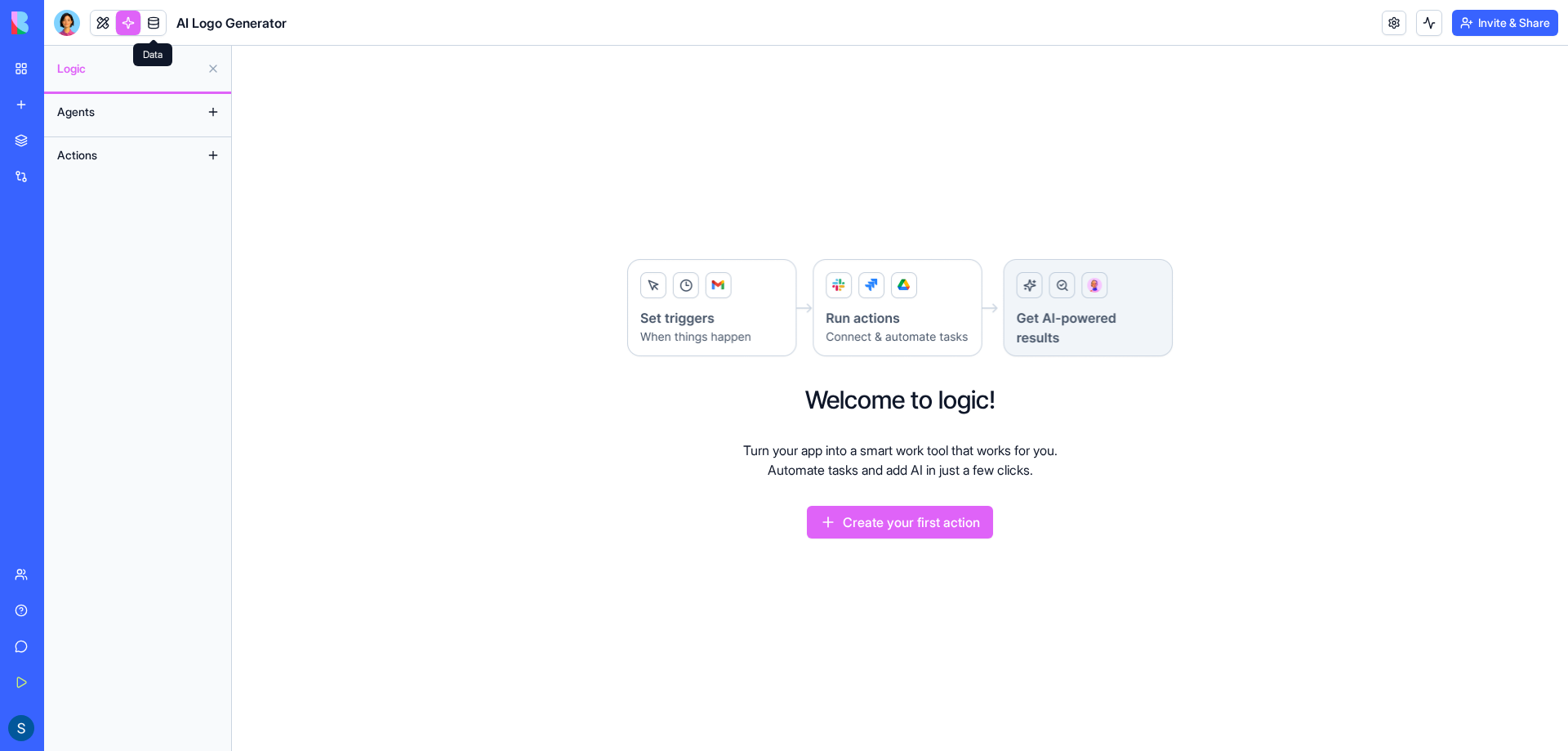
click at [162, 24] on link at bounding box center [154, 23] width 25 height 25
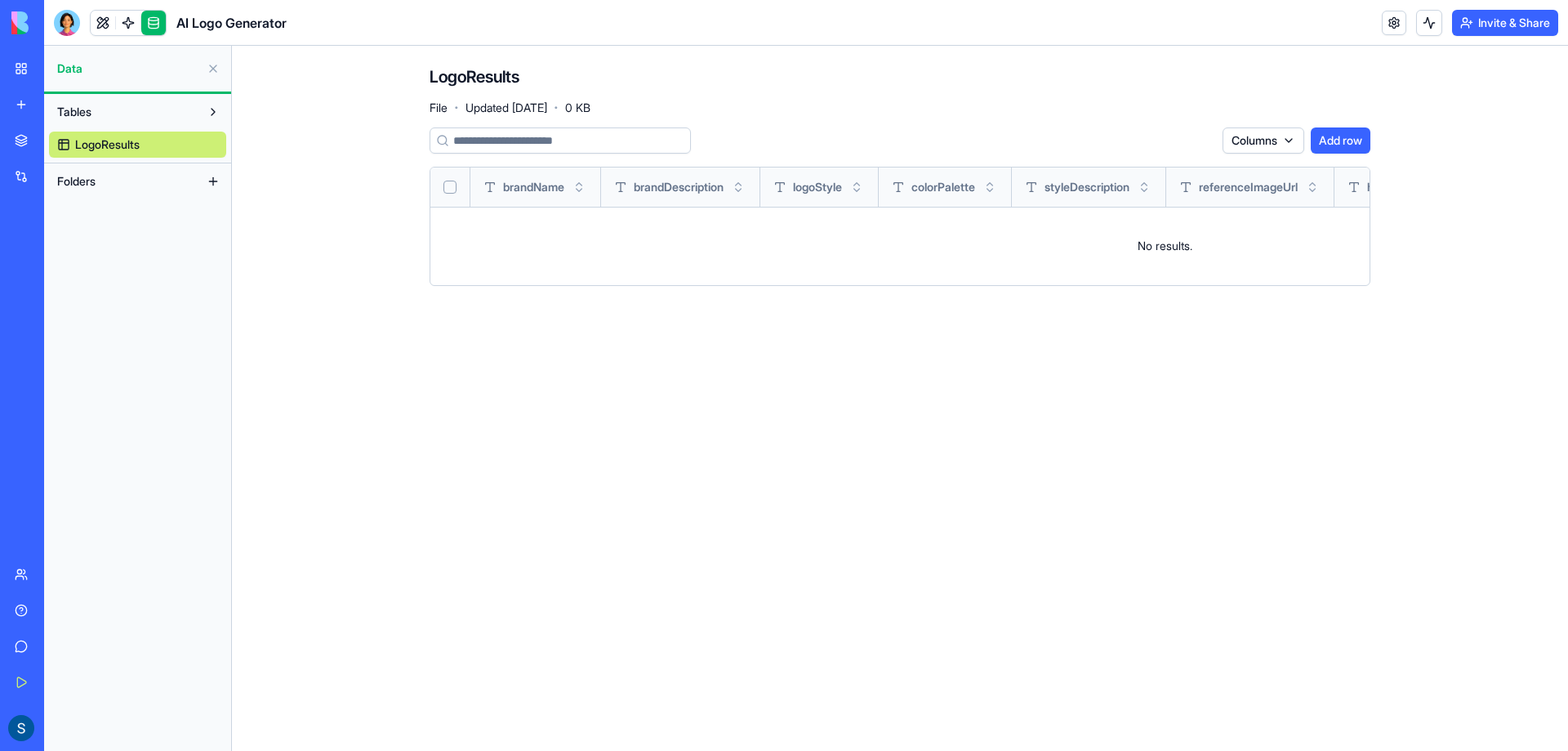
click at [130, 177] on button "Folders" at bounding box center [125, 182] width 151 height 26
click at [103, 34] on link at bounding box center [103, 23] width 25 height 25
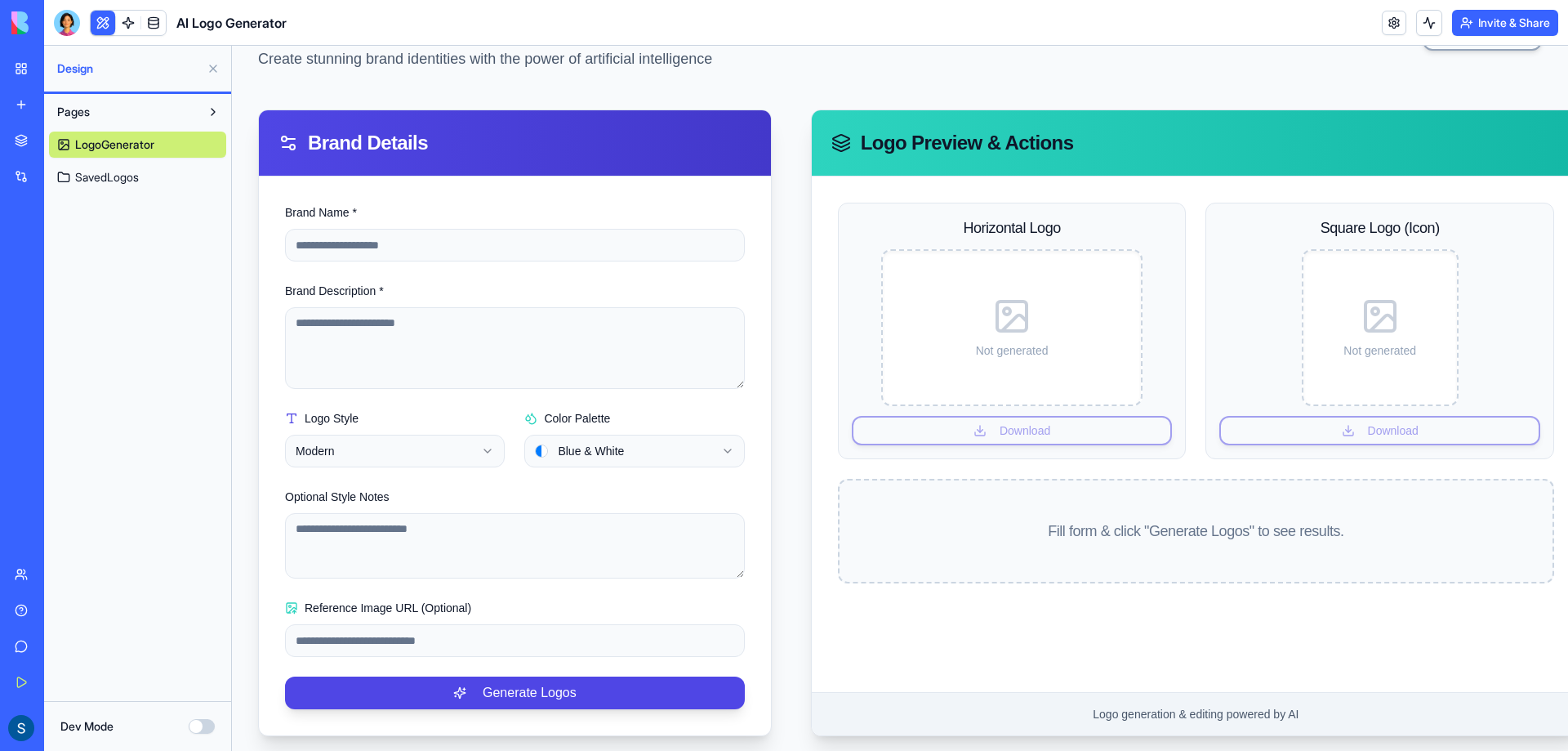
scroll to position [126, 0]
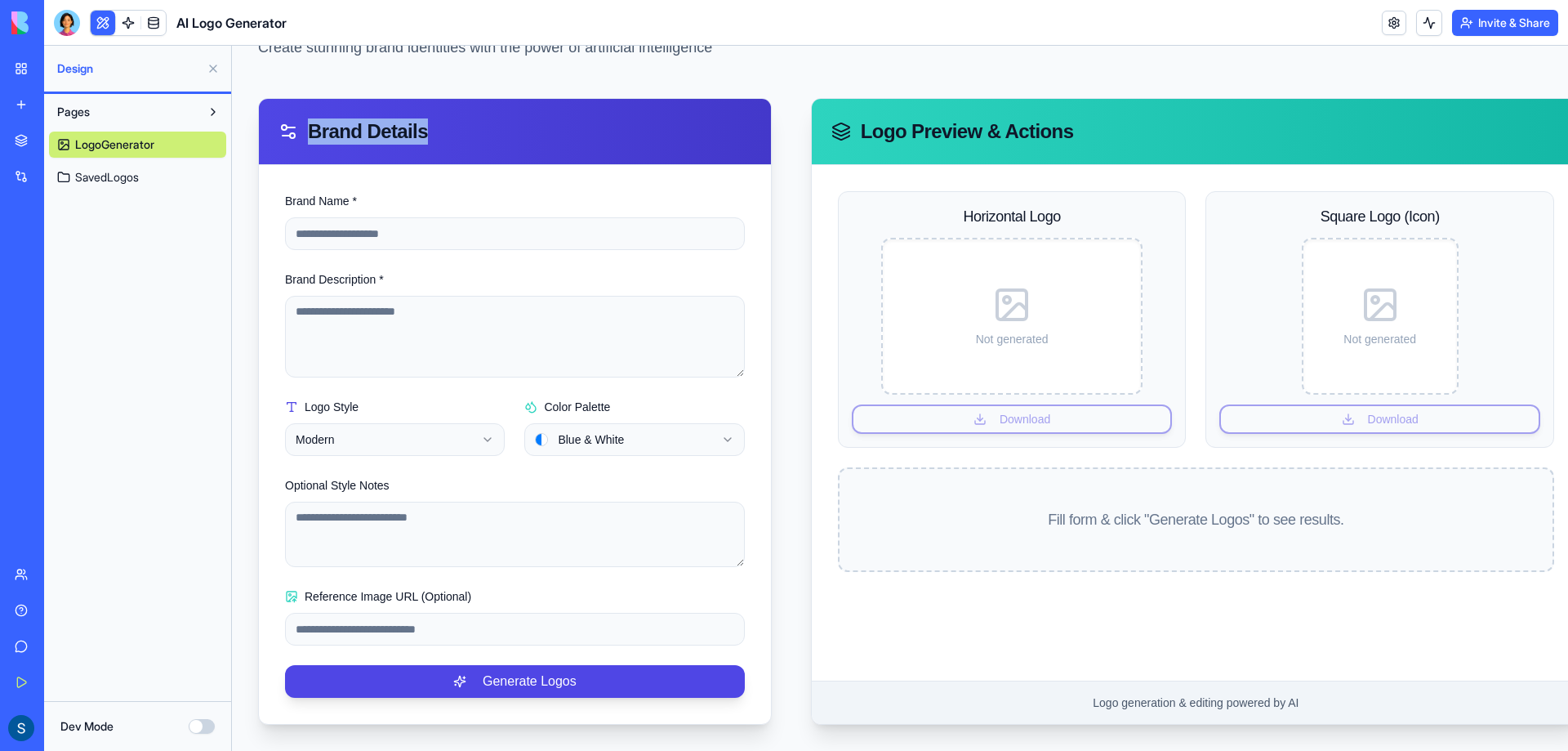
drag, startPoint x: 599, startPoint y: 138, endPoint x: 964, endPoint y: 136, distance: 365.0
click at [769, 125] on div "**********" at bounding box center [899, 411] width 1284 height 626
click at [1033, 130] on div "Logo Preview & Actions" at bounding box center [1196, 132] width 769 height 66
drag, startPoint x: 893, startPoint y: 273, endPoint x: 808, endPoint y: 287, distance: 86.1
click at [812, 287] on div "Horizontal Logo Not generated Download Square Logo (Icon) Not generated Downloa…" at bounding box center [1196, 422] width 769 height 515
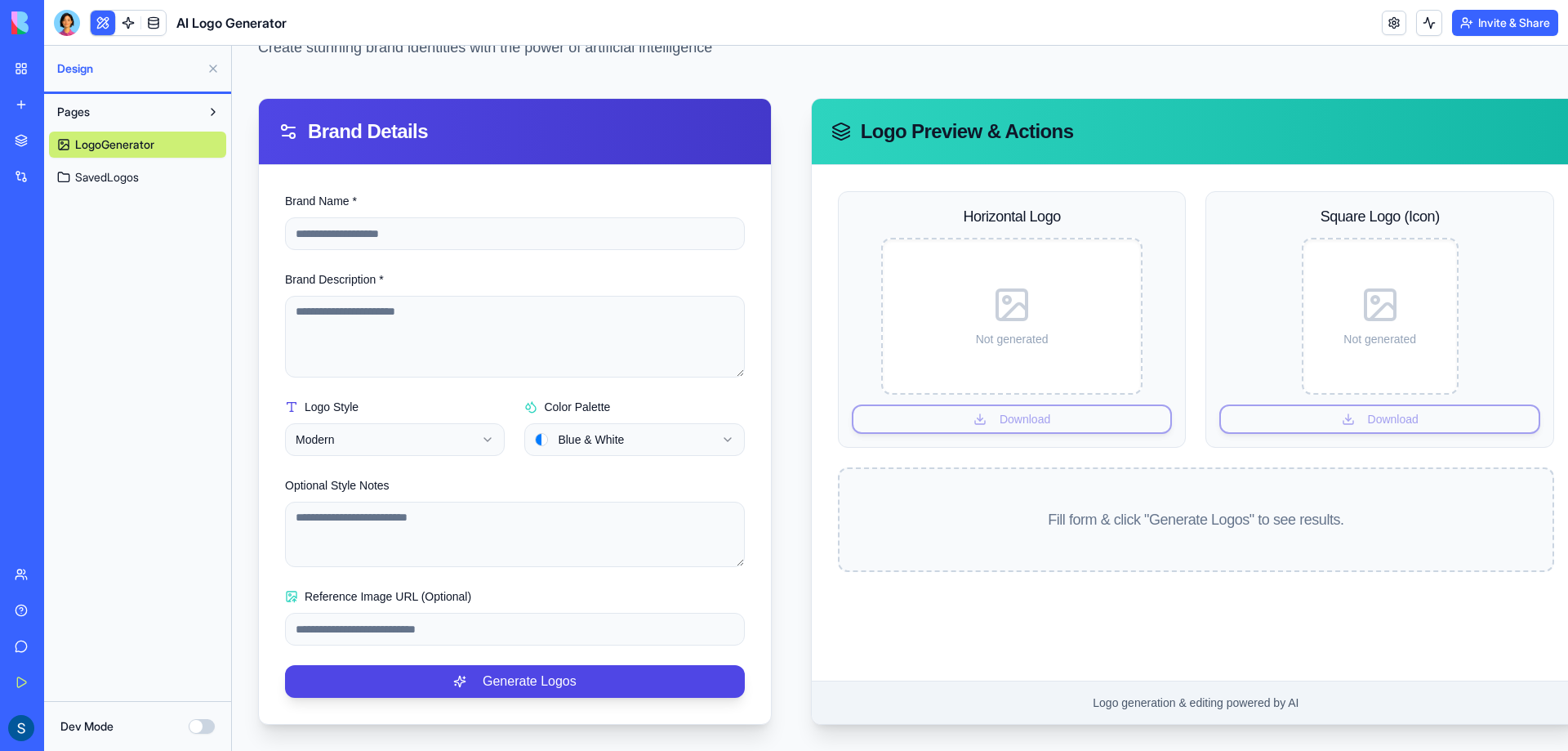
click at [125, 167] on link "SavedLogos" at bounding box center [138, 177] width 177 height 26
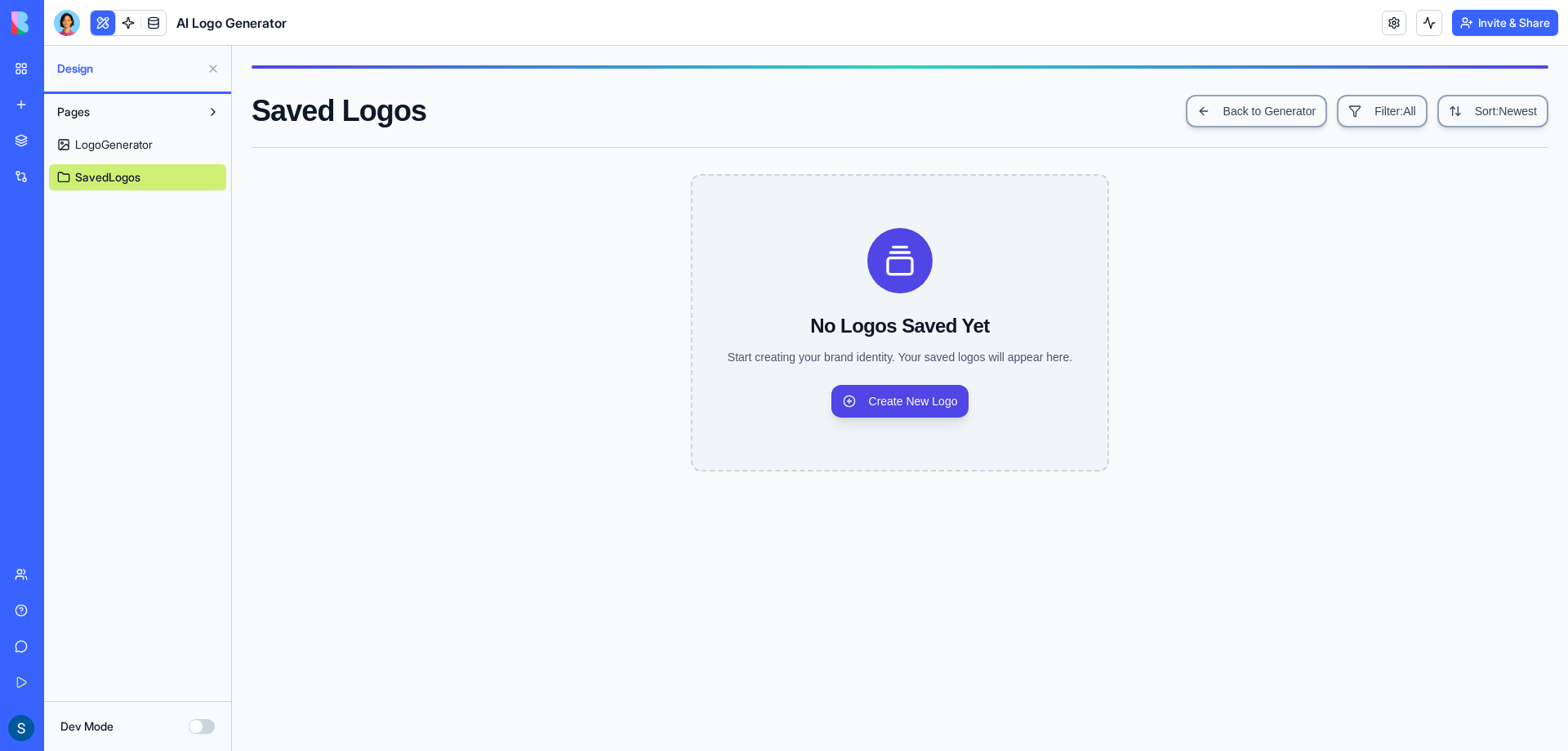
click at [150, 128] on div "LogoGenerator SavedLogos" at bounding box center [138, 157] width 177 height 65
click at [112, 134] on link "LogoGenerator" at bounding box center [138, 145] width 177 height 26
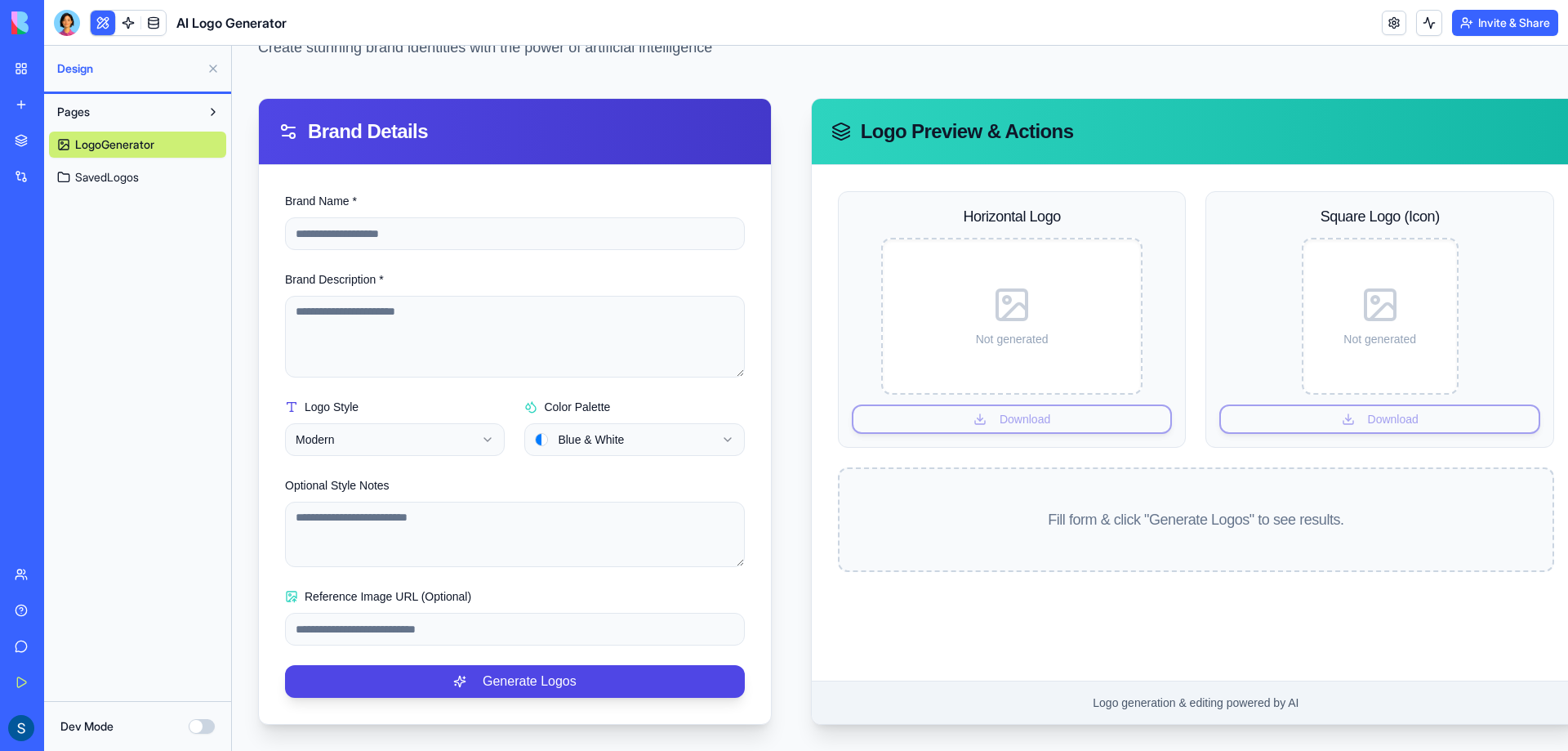
scroll to position [126, 0]
click at [393, 305] on textarea "Brand Description *" at bounding box center [515, 336] width 460 height 82
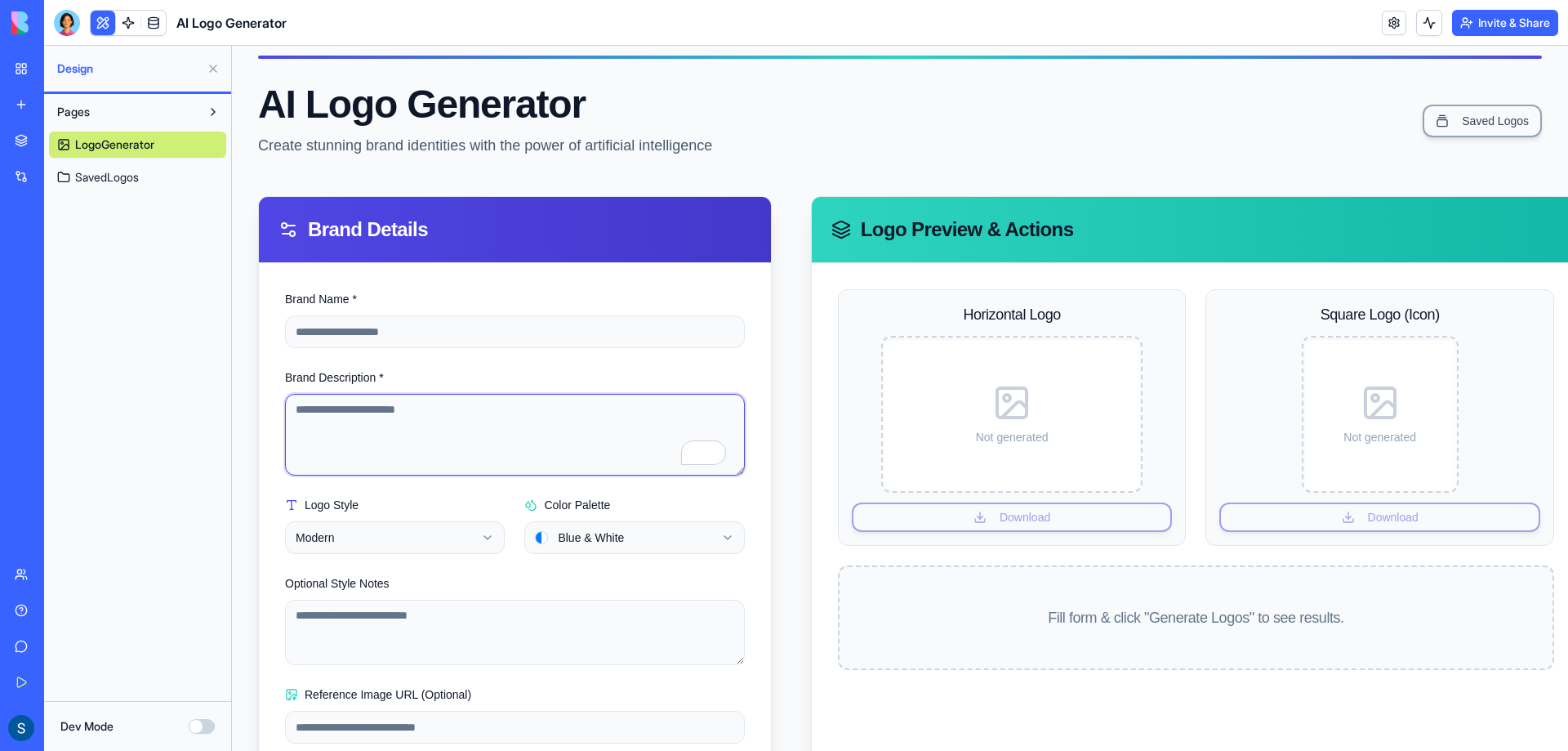
scroll to position [0, 0]
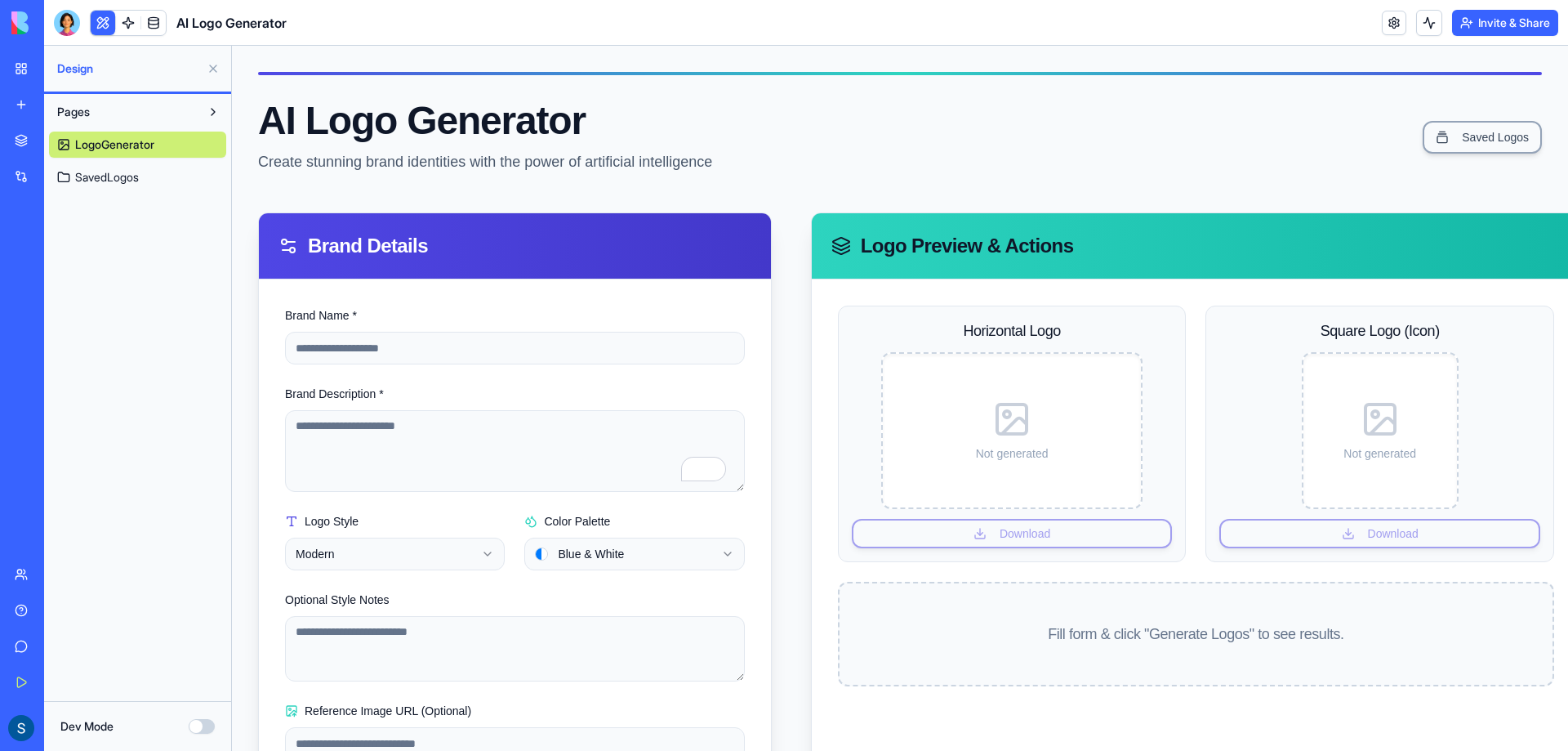
click at [97, 25] on button at bounding box center [103, 23] width 25 height 25
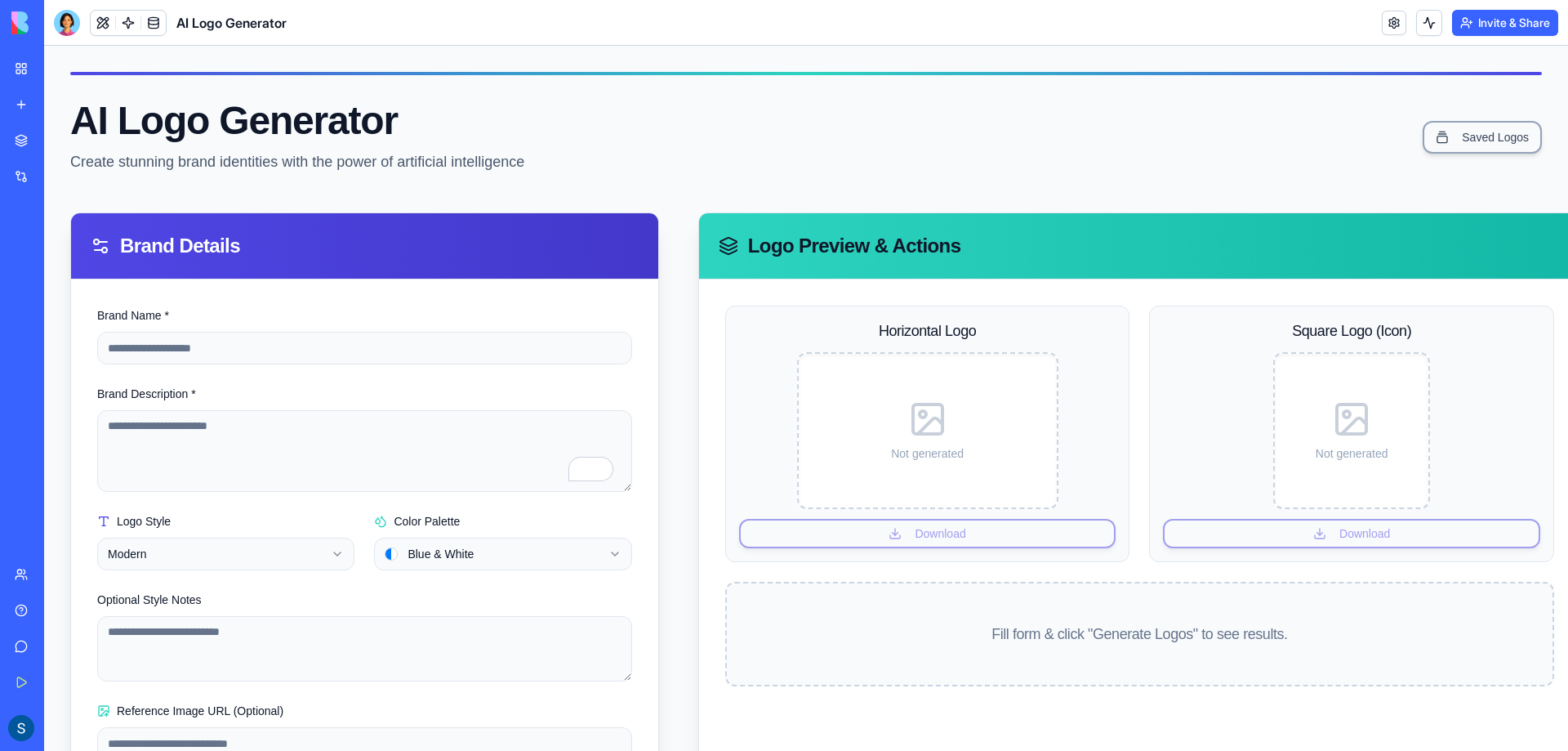
click at [107, 25] on button at bounding box center [103, 23] width 25 height 25
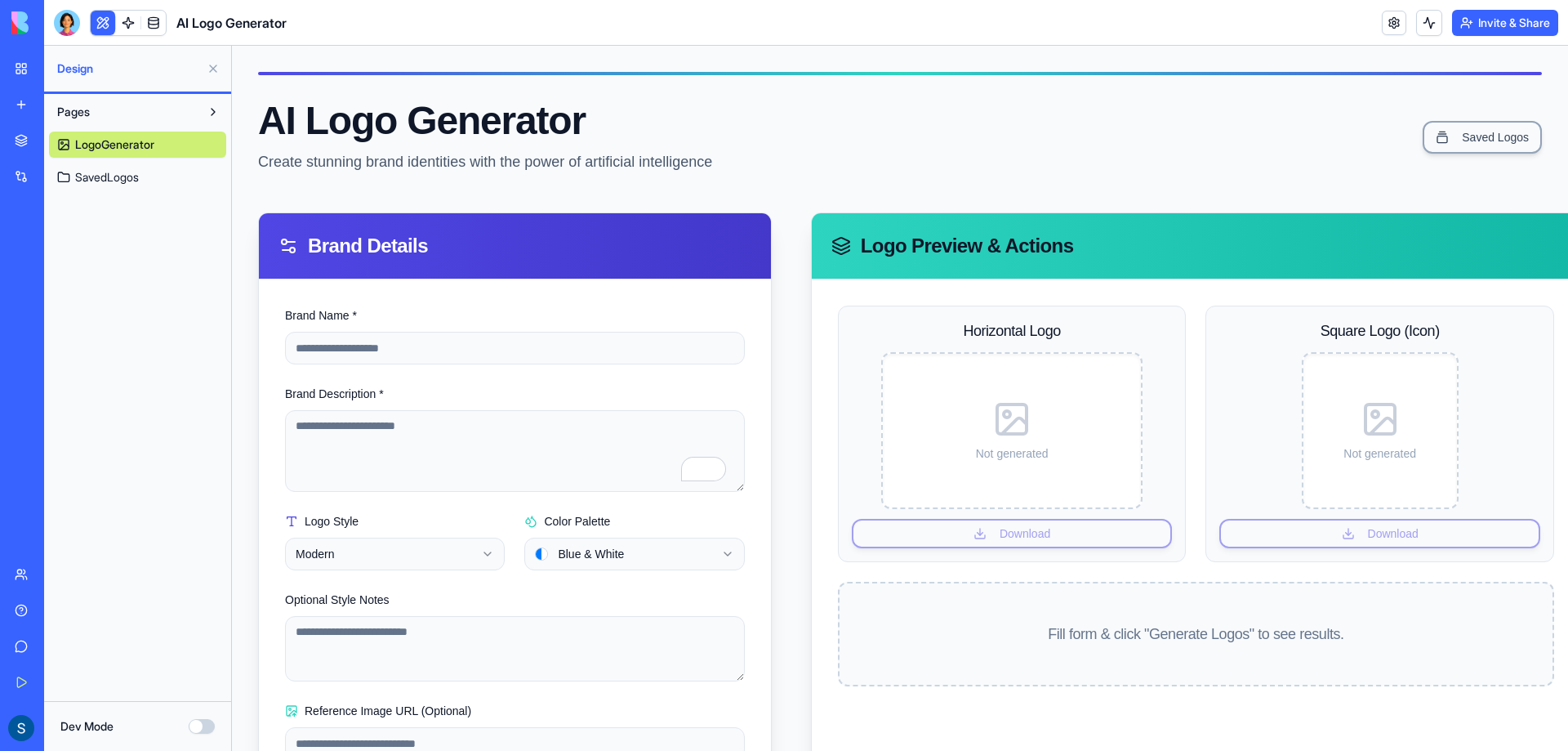
click at [107, 25] on button at bounding box center [103, 23] width 25 height 25
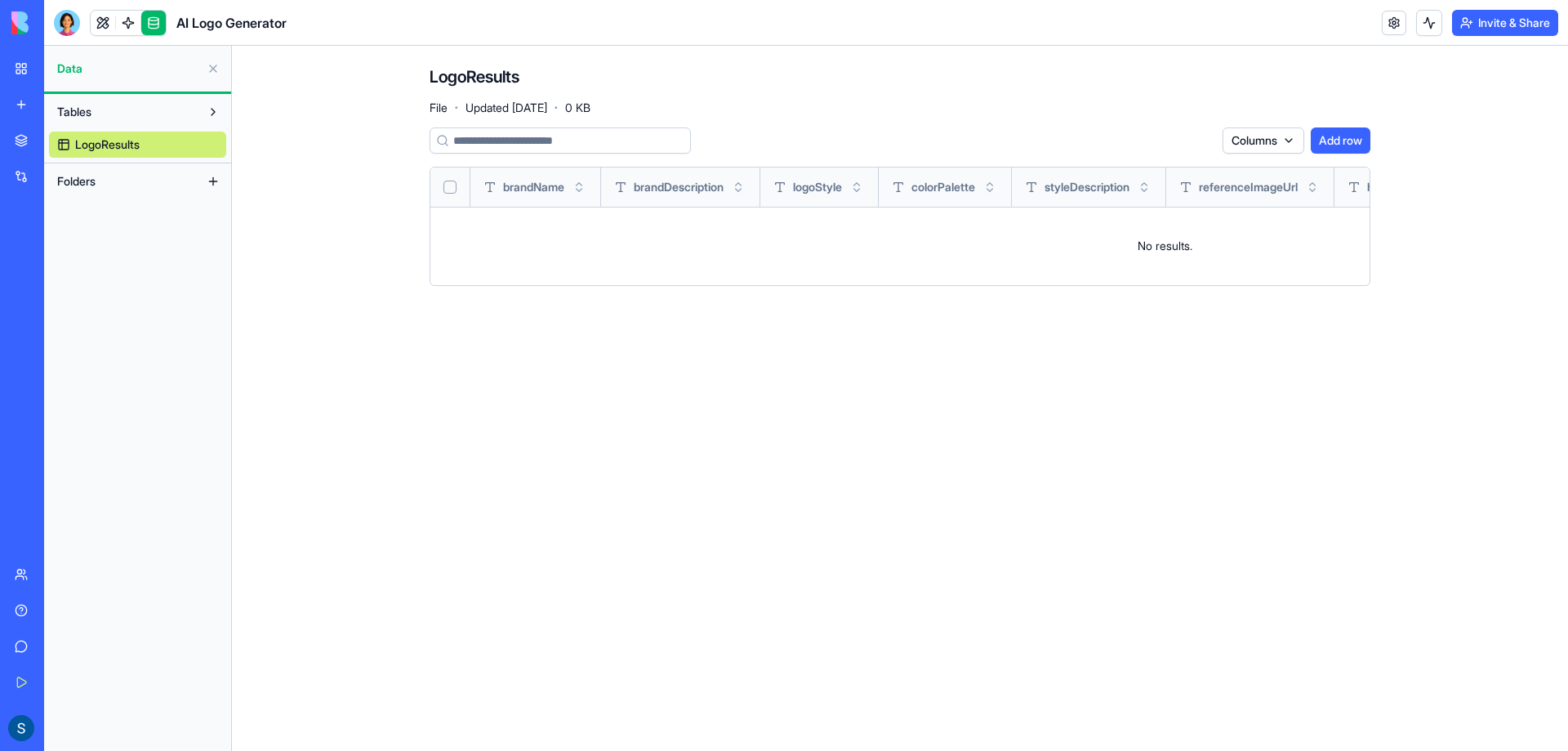
click at [18, 32] on img at bounding box center [61, 23] width 101 height 23
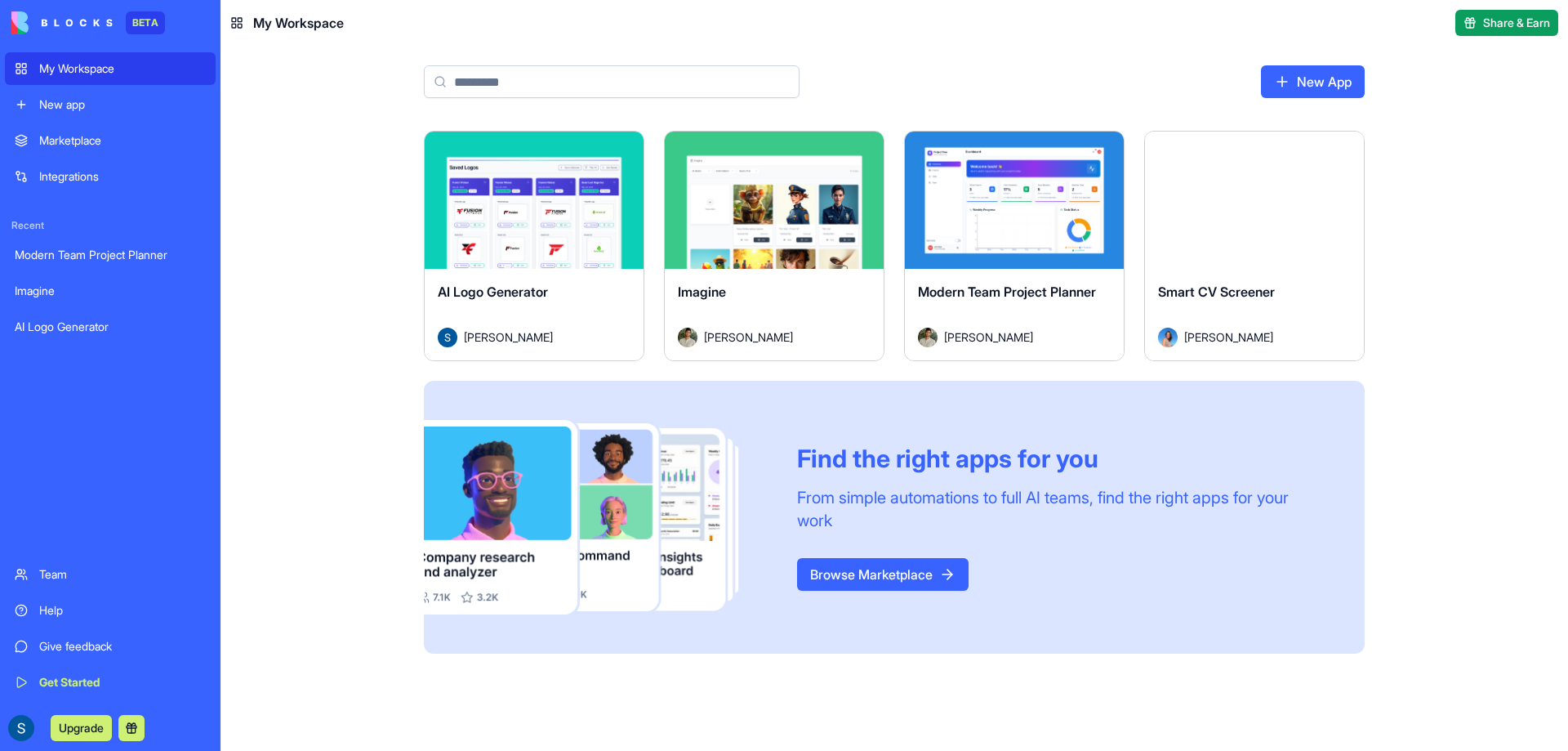
click at [97, 139] on div "Marketplace" at bounding box center [123, 140] width 167 height 17
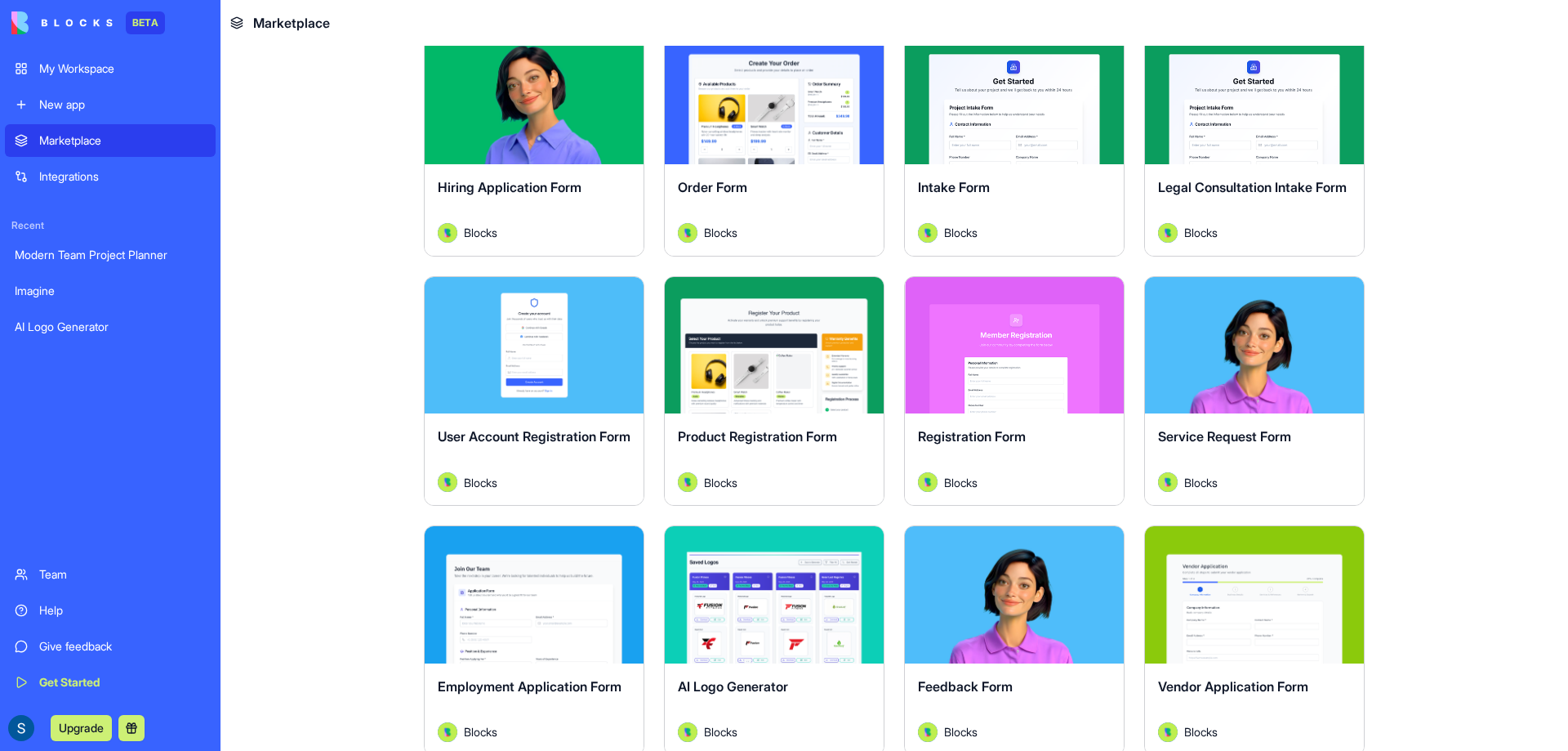
scroll to position [408, 0]
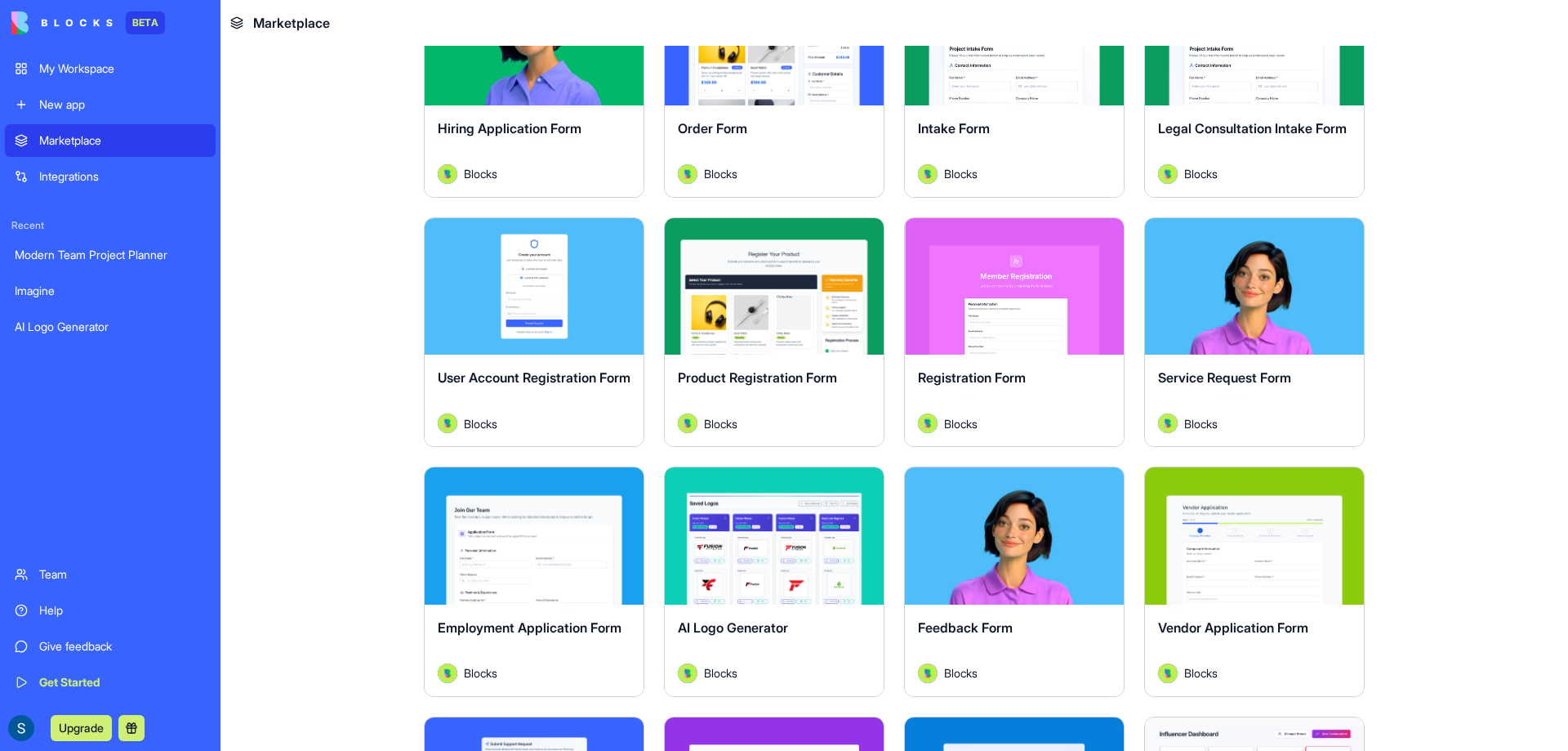
click at [761, 550] on button "Explore" at bounding box center [775, 535] width 123 height 32
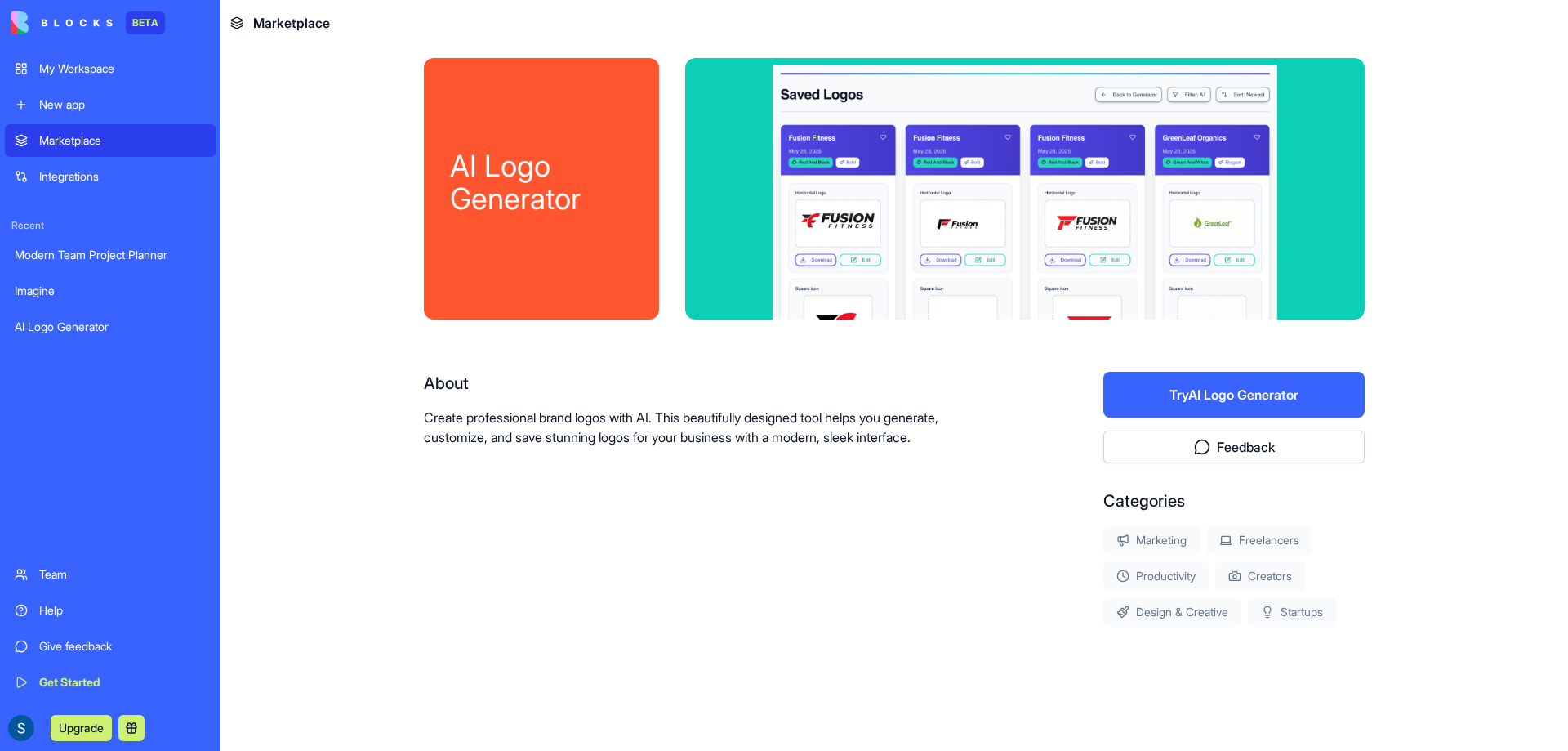
scroll to position [7, 0]
click at [1260, 389] on button "Try AI Logo Generator" at bounding box center [1235, 395] width 261 height 46
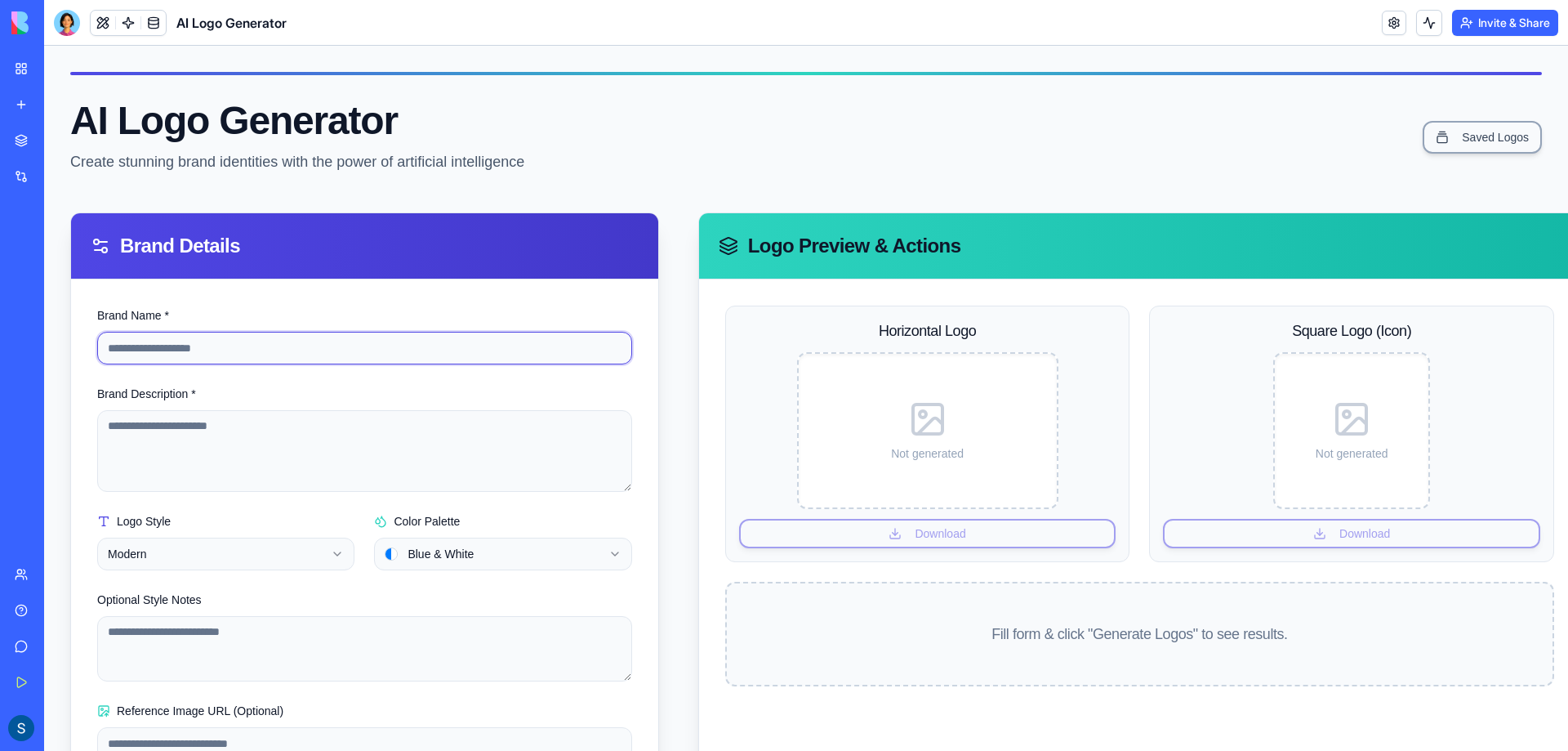
click at [275, 342] on input "Brand Name *" at bounding box center [365, 347] width 535 height 32
type input "**********"
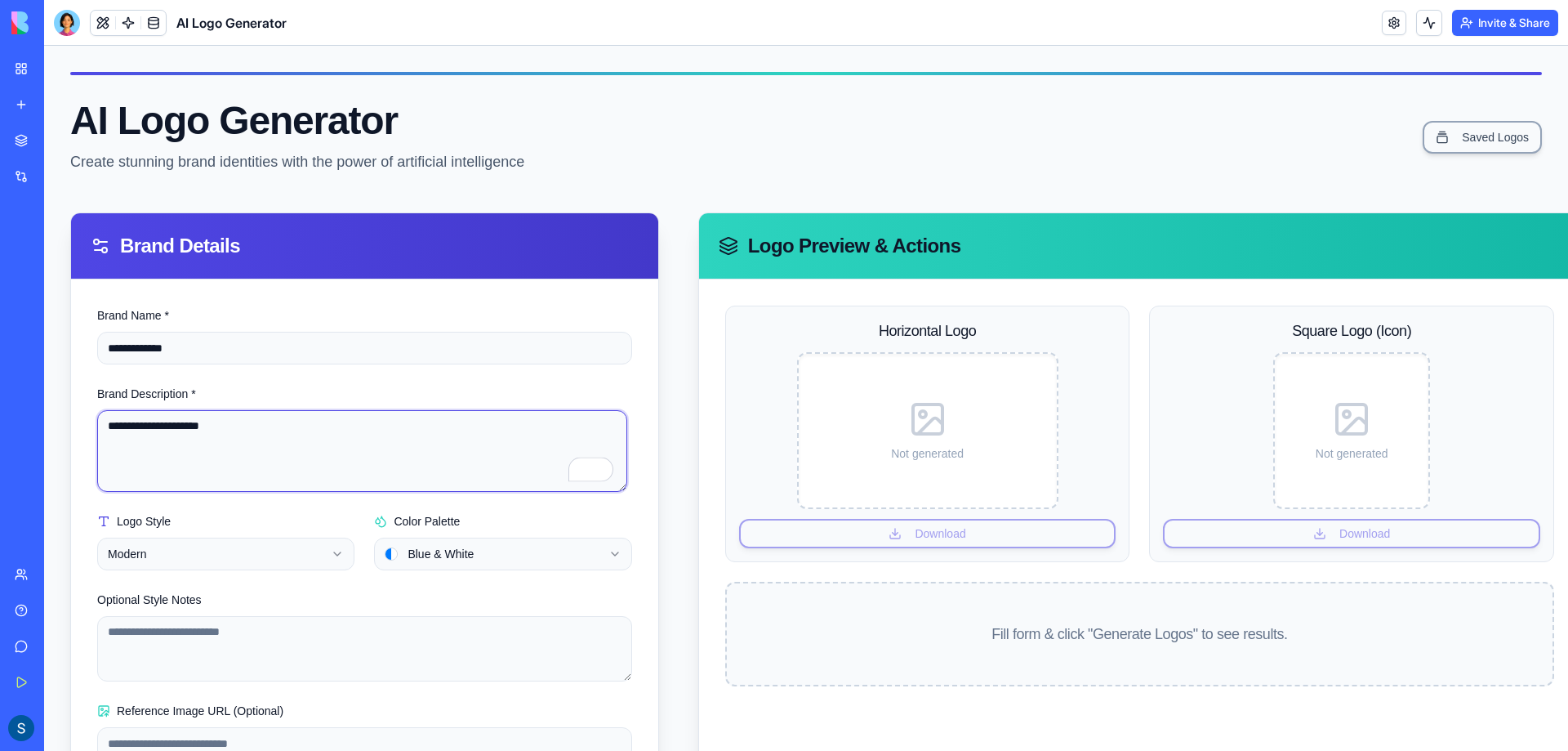
type textarea "**********"
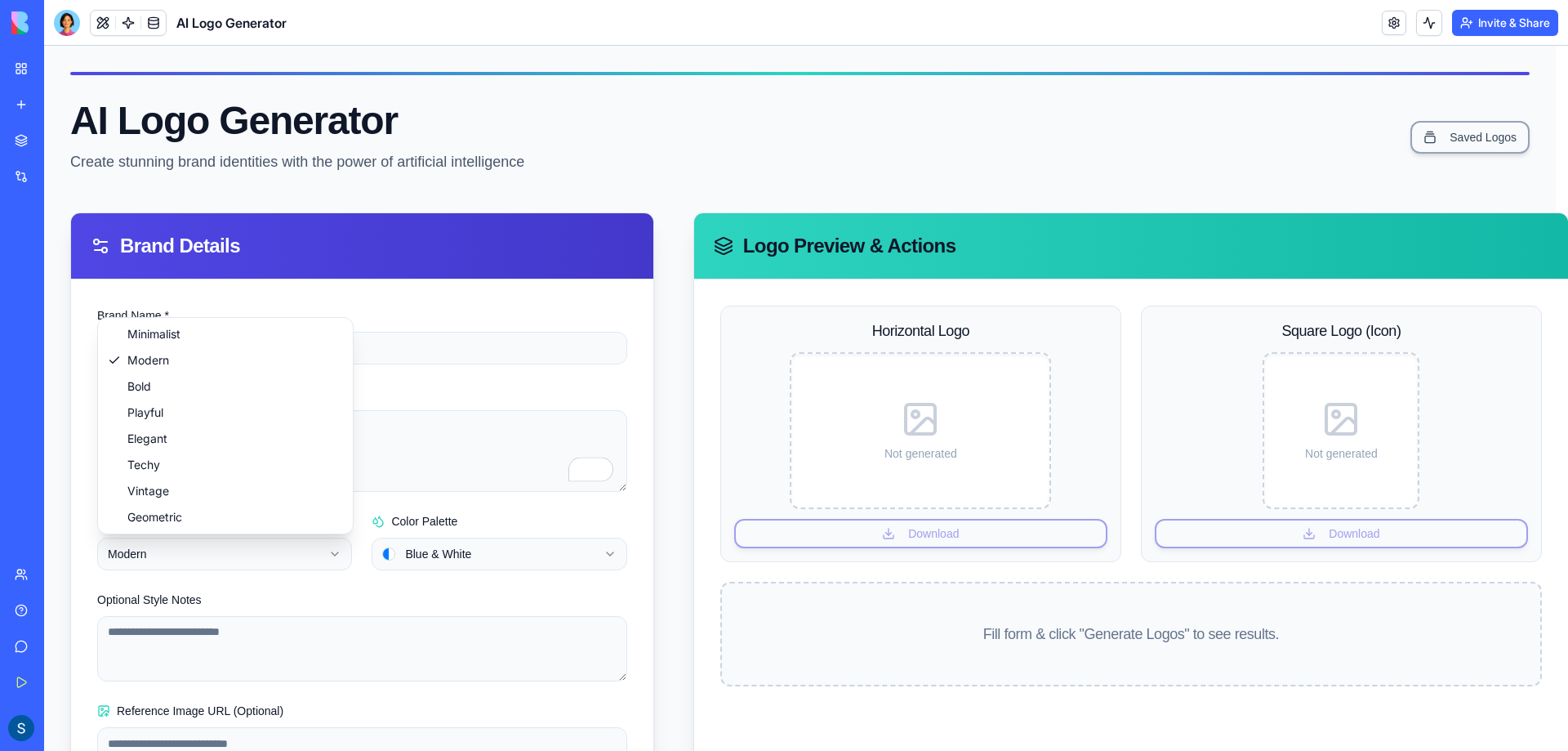
click at [267, 554] on html "**********" at bounding box center [805, 455] width 1524 height 819
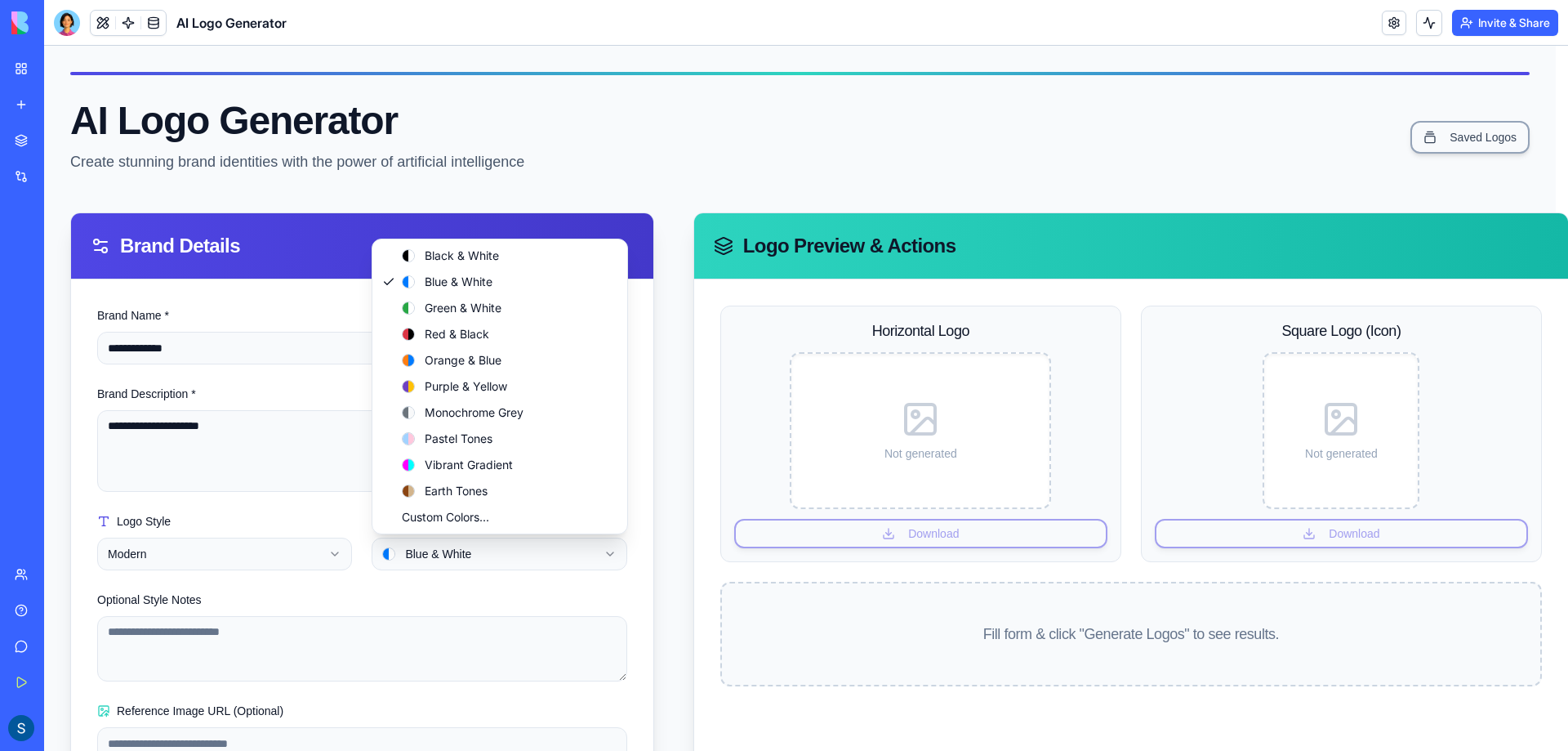
click at [483, 569] on html "**********" at bounding box center [805, 455] width 1524 height 819
select select "**********"
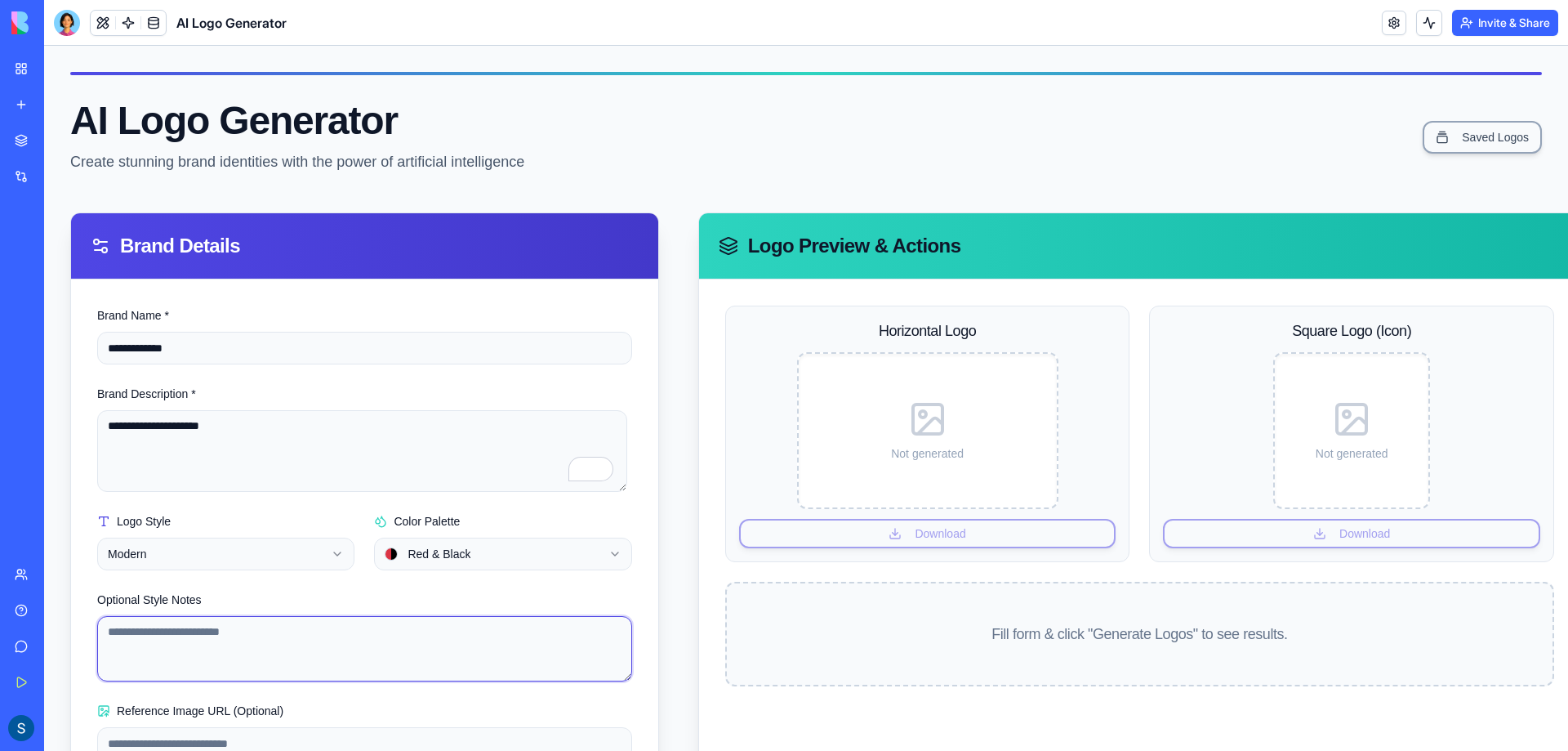
click at [185, 626] on textarea "Optional Style Notes" at bounding box center [365, 648] width 535 height 65
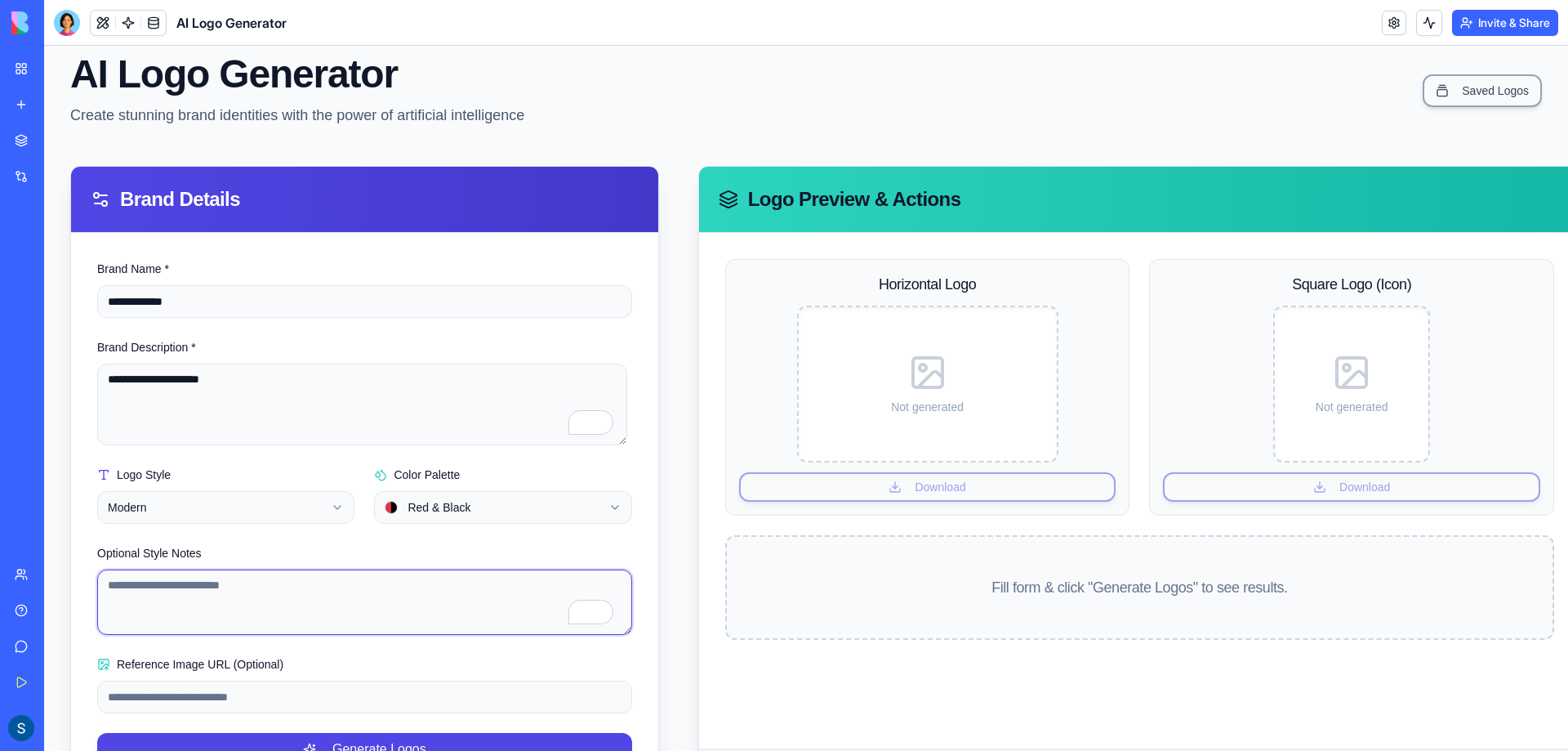
scroll to position [101, 0]
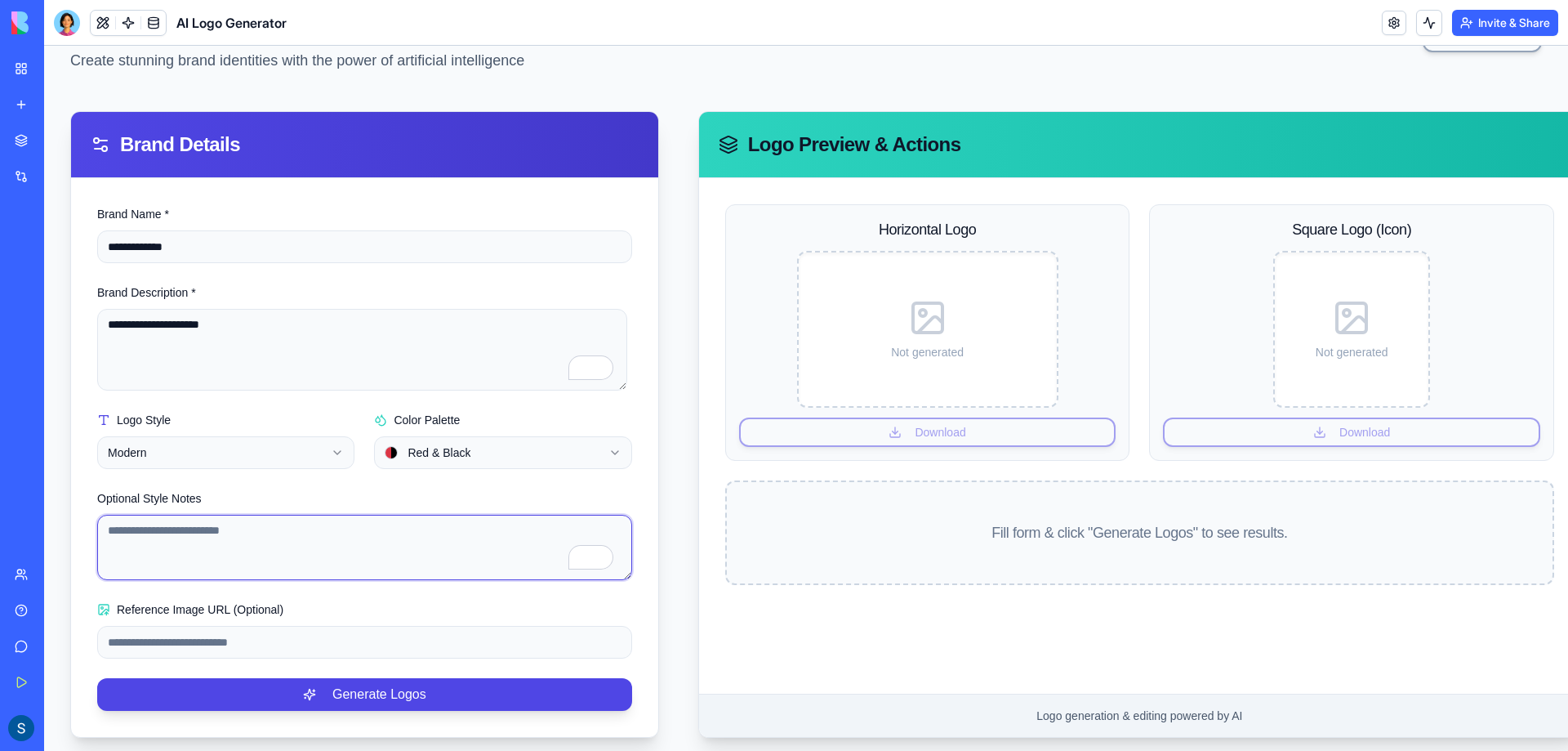
click at [285, 559] on textarea "Optional Style Notes" at bounding box center [365, 547] width 535 height 65
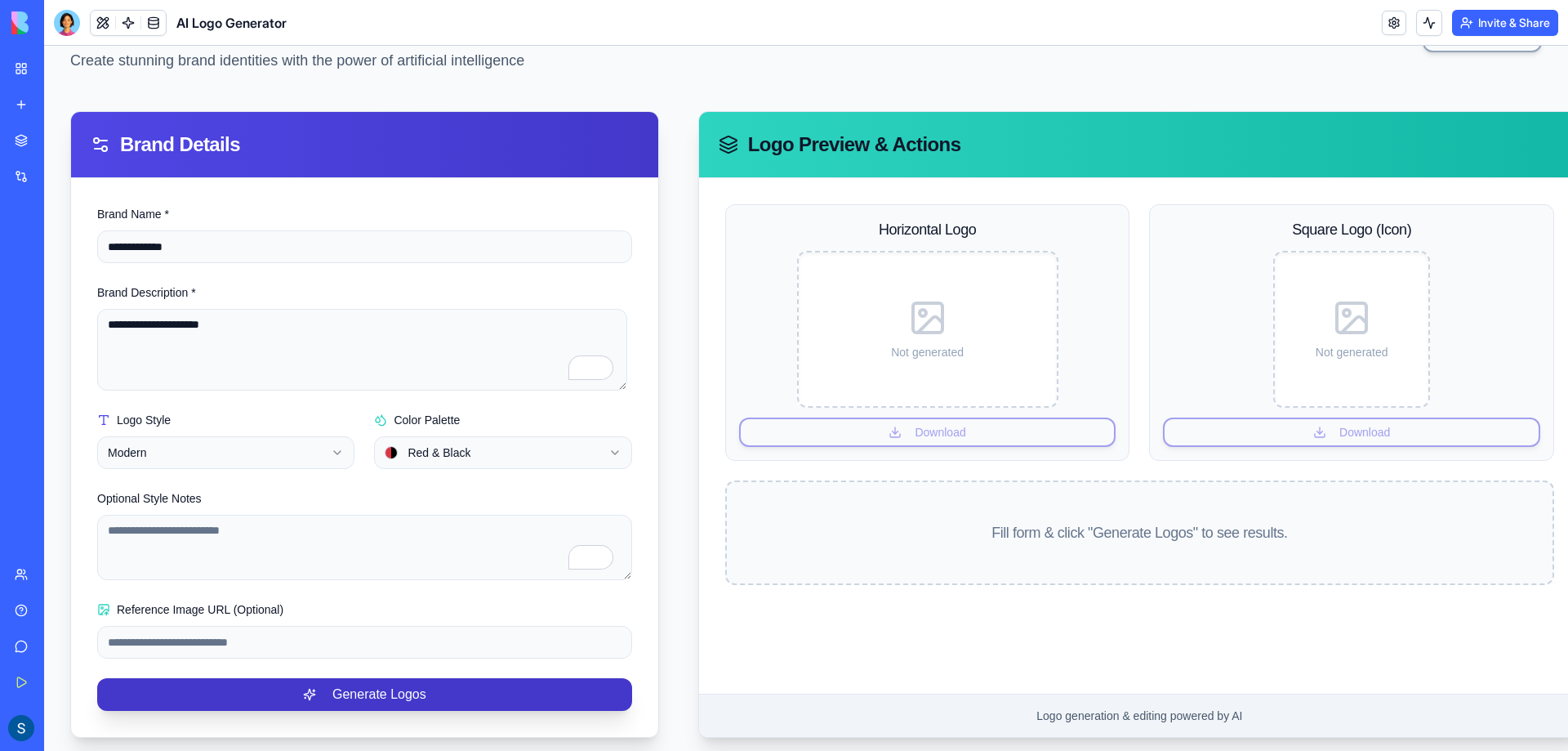
click at [344, 685] on button "Generate Logos" at bounding box center [365, 694] width 535 height 32
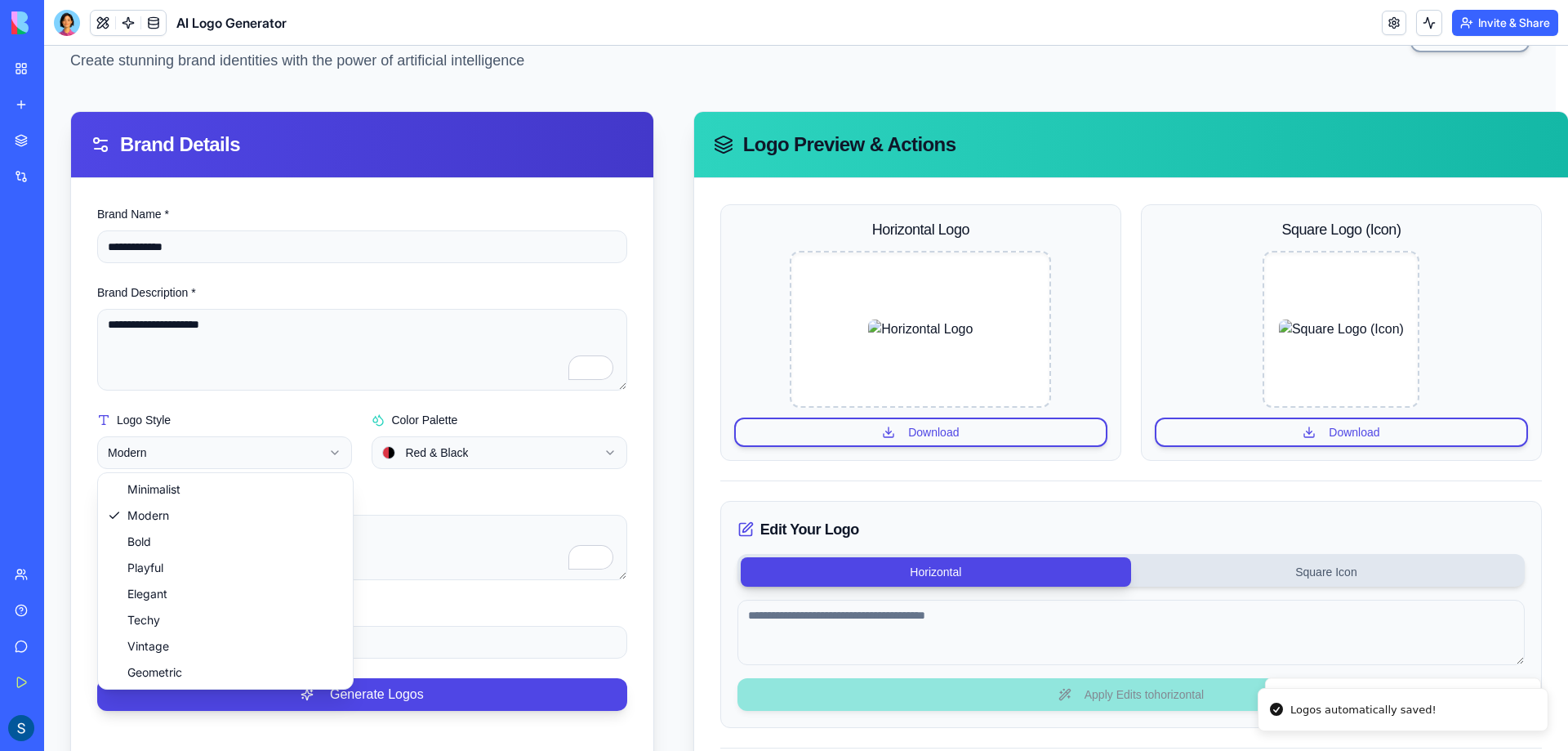
click at [340, 447] on html "**********" at bounding box center [805, 421] width 1524 height 953
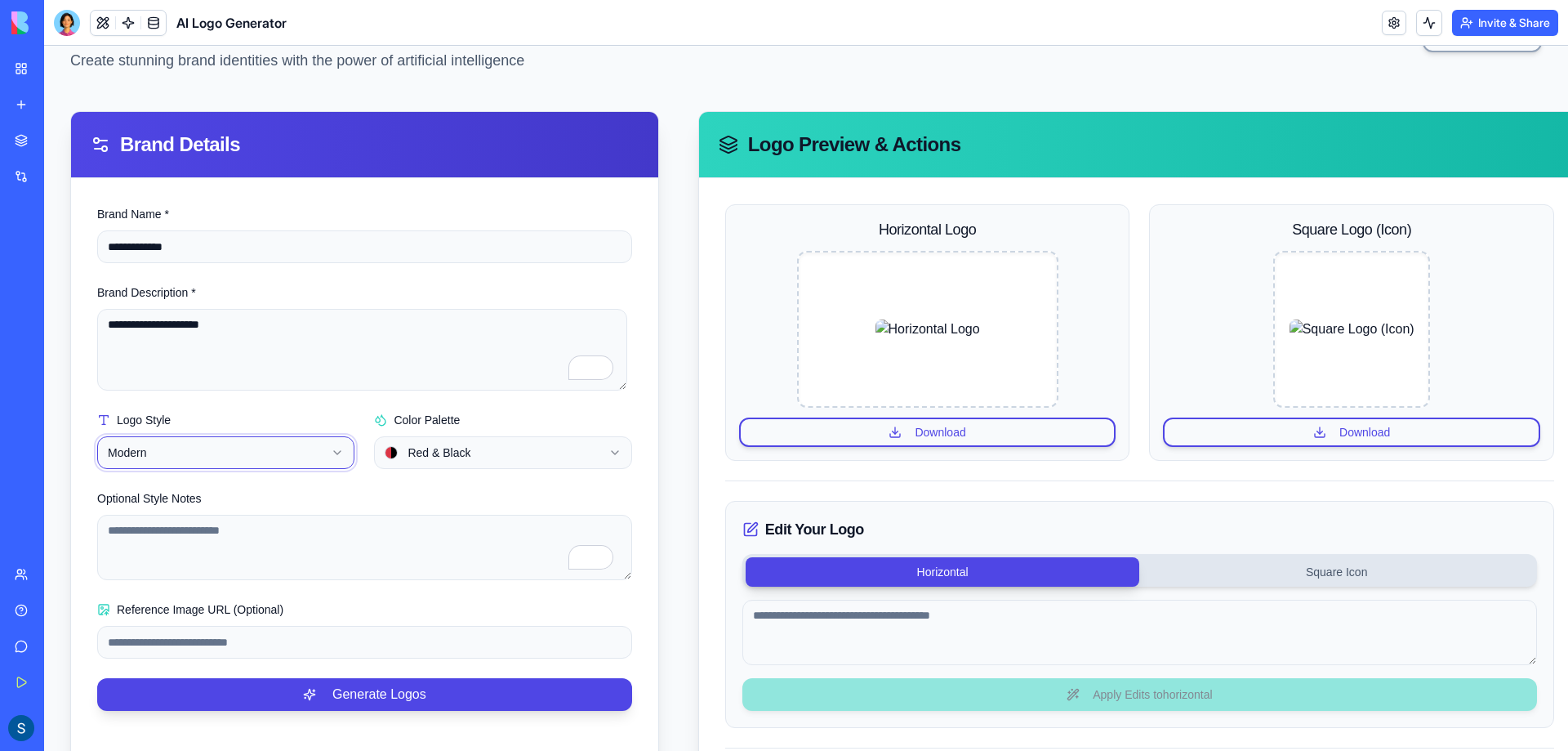
click at [1292, 576] on html "**********" at bounding box center [805, 421] width 1524 height 953
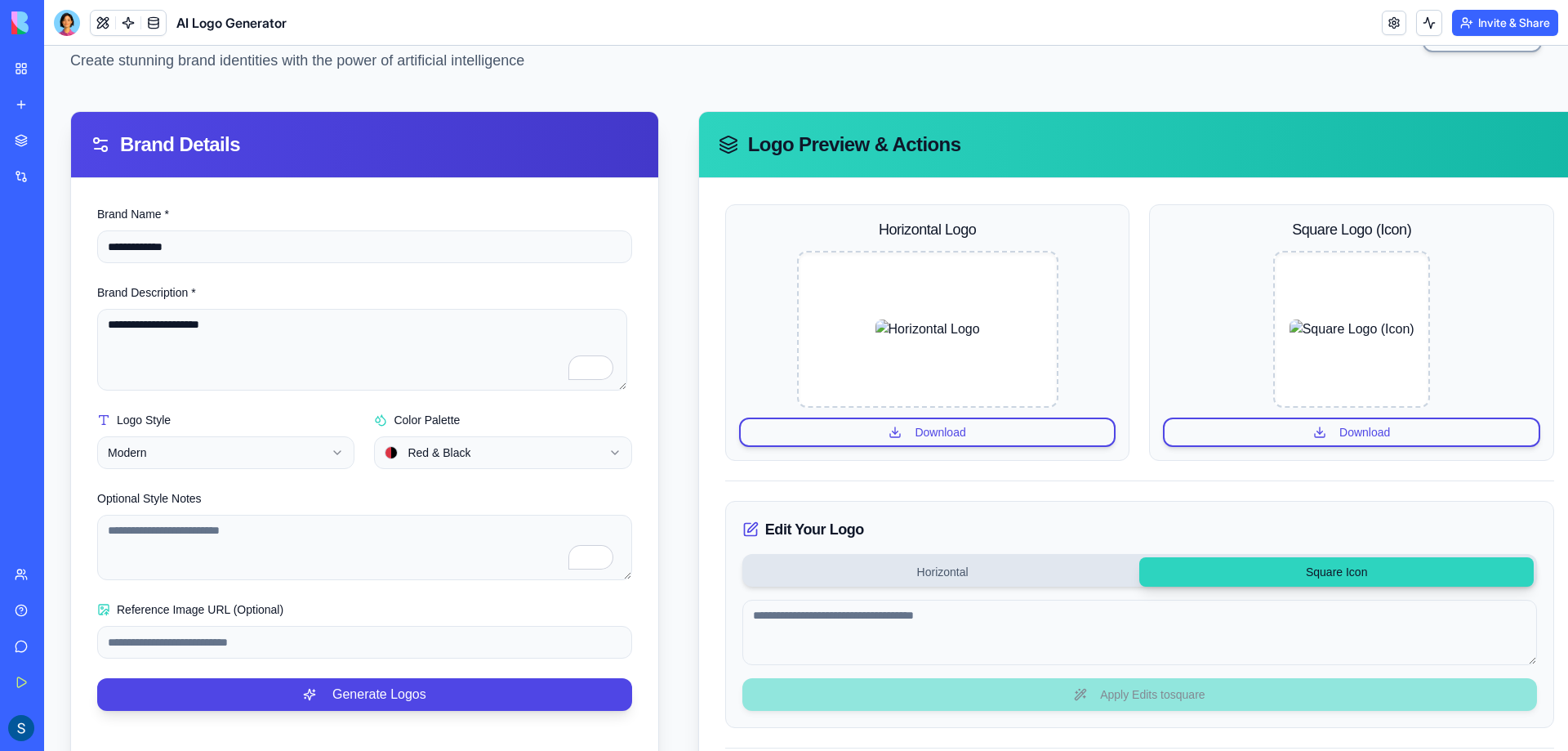
click at [1292, 576] on button "Square Icon" at bounding box center [1337, 572] width 395 height 30
click at [967, 571] on button "Horizontal" at bounding box center [943, 572] width 395 height 30
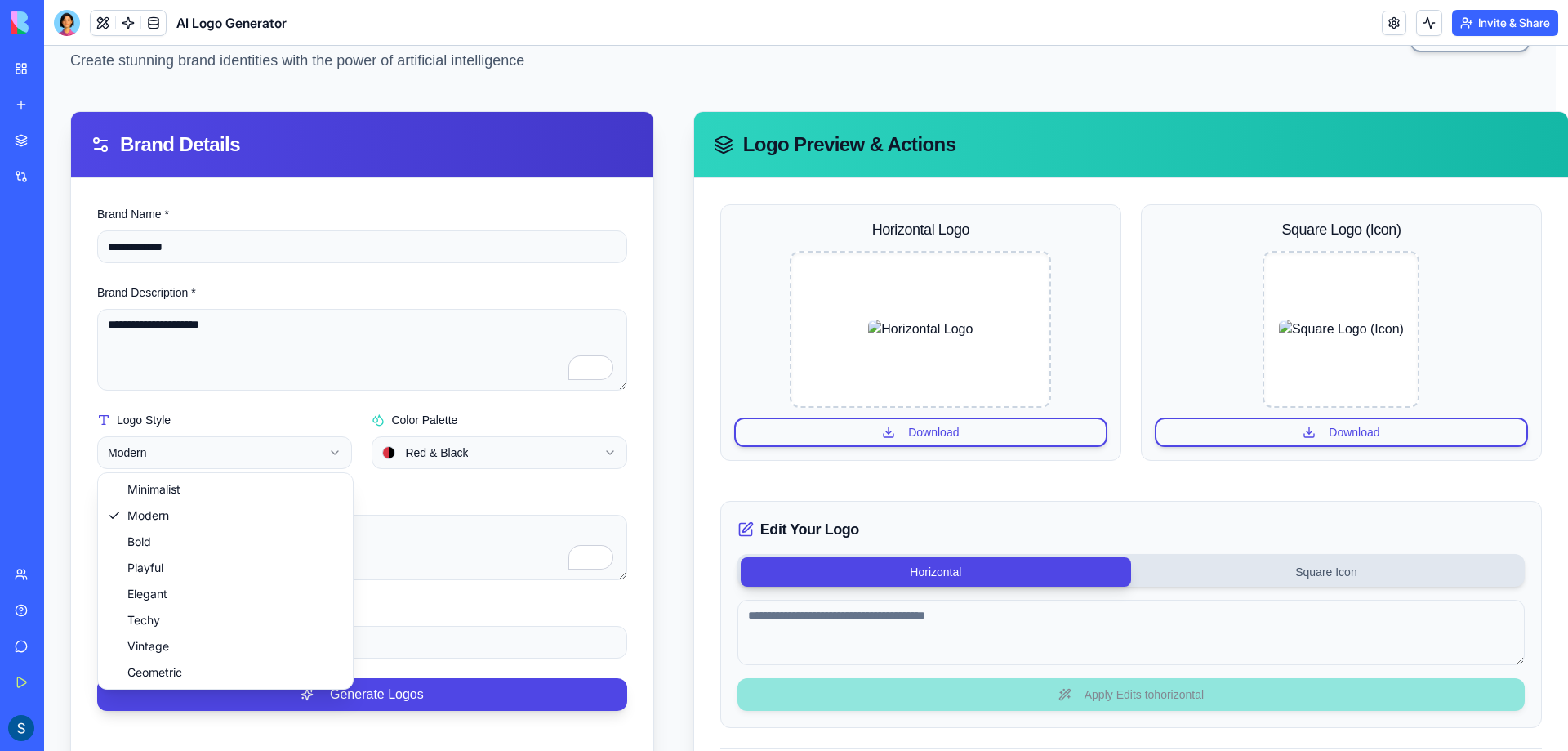
click at [216, 465] on html "**********" at bounding box center [805, 421] width 1524 height 953
select select "*********"
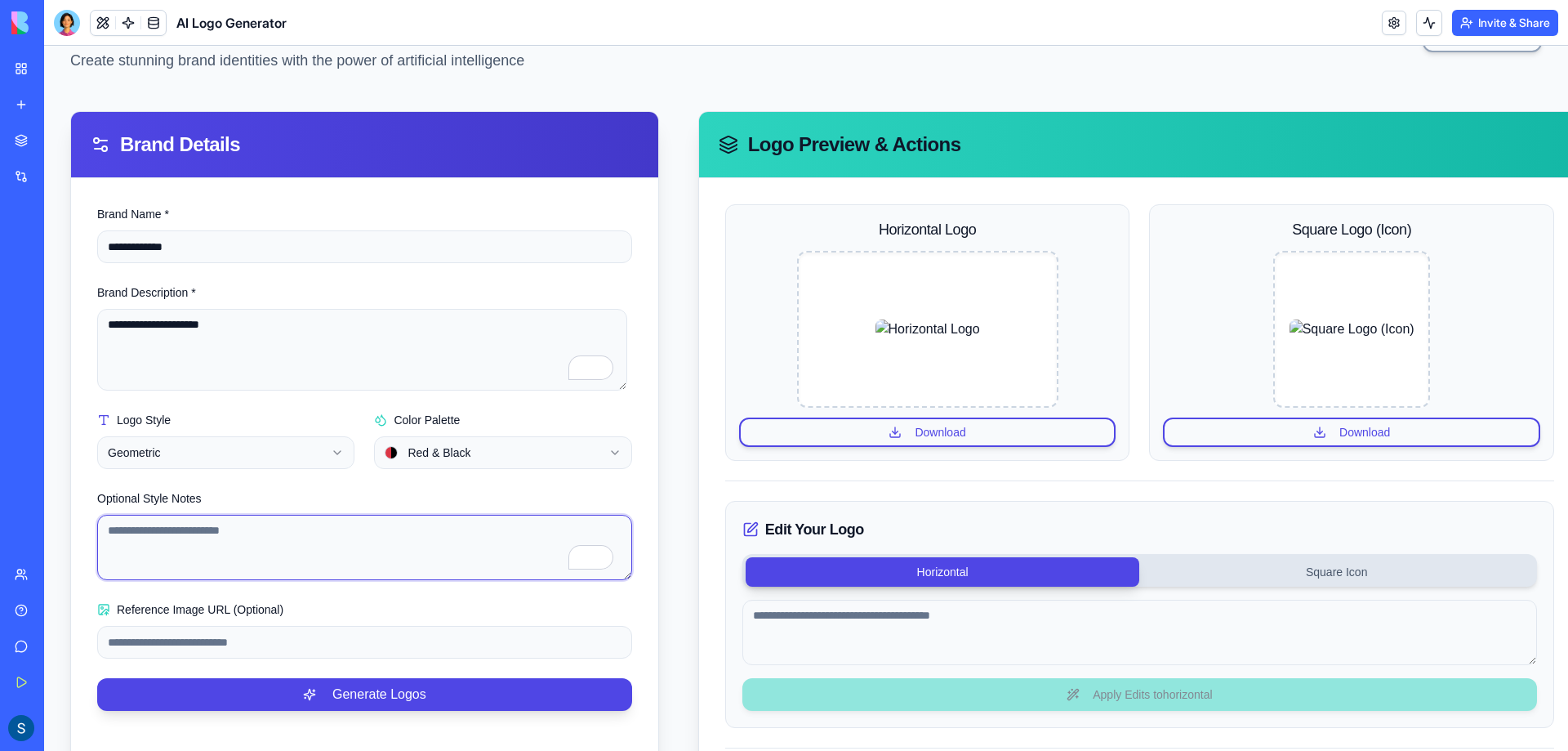
click at [285, 562] on textarea "Optional Style Notes" at bounding box center [365, 547] width 535 height 65
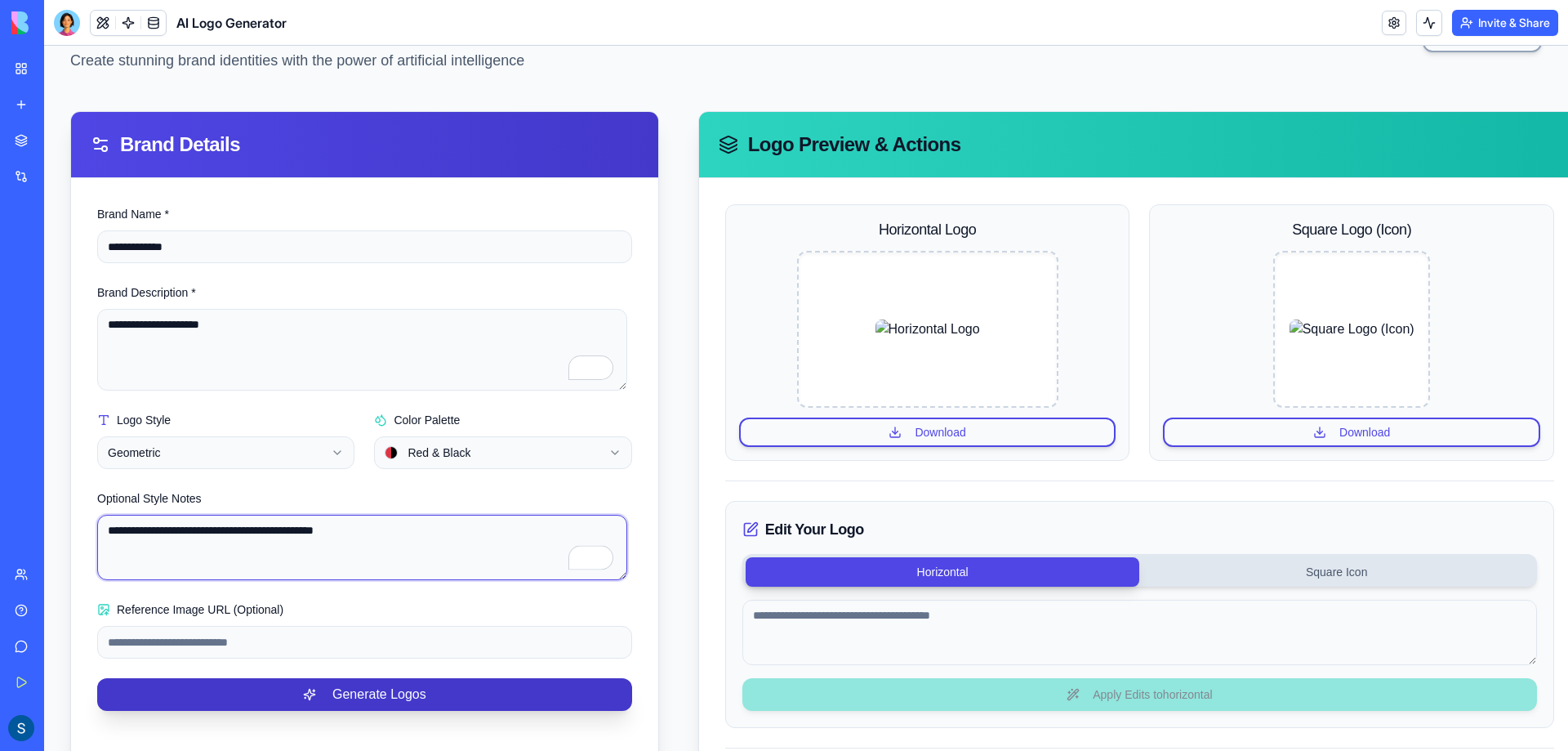
type textarea "**********"
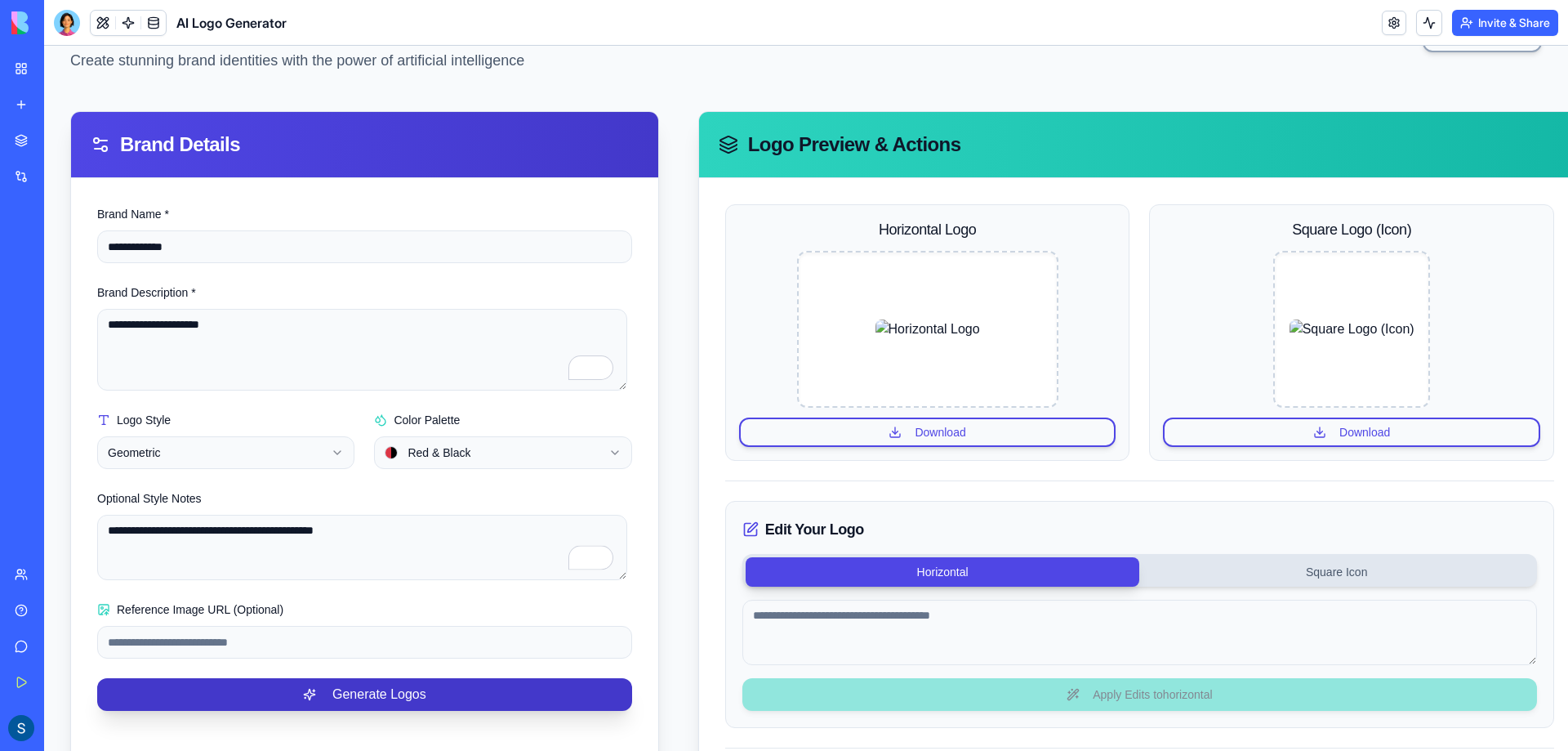
click at [326, 705] on button "Generate Logos" at bounding box center [365, 694] width 535 height 32
